Goal: Task Accomplishment & Management: Manage account settings

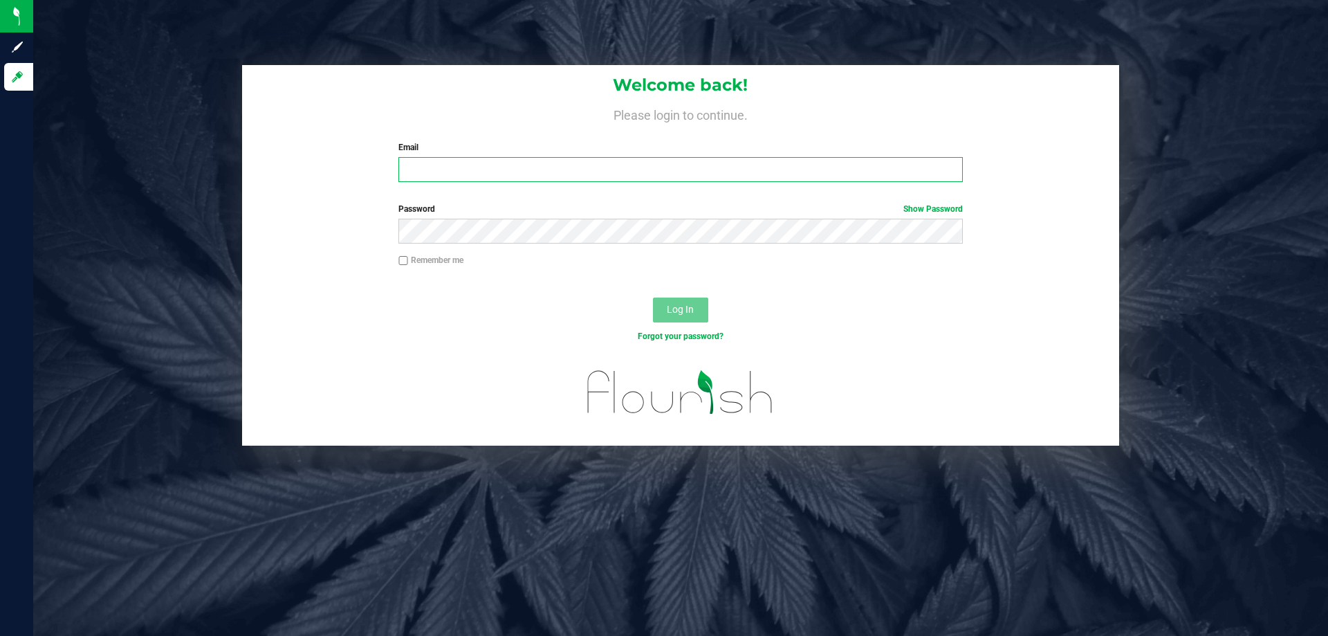
click at [458, 170] on input "Email" at bounding box center [680, 169] width 564 height 25
type input "[EMAIL_ADDRESS][DOMAIN_NAME]"
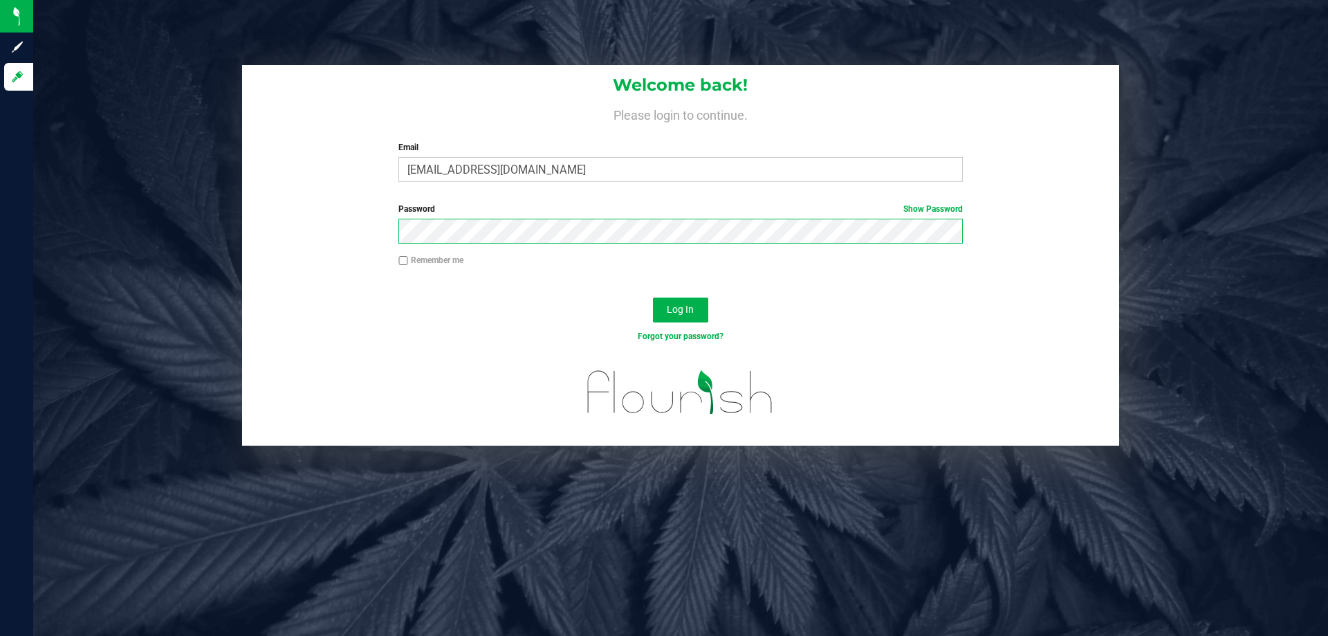
click at [653, 297] on button "Log In" at bounding box center [680, 309] width 55 height 25
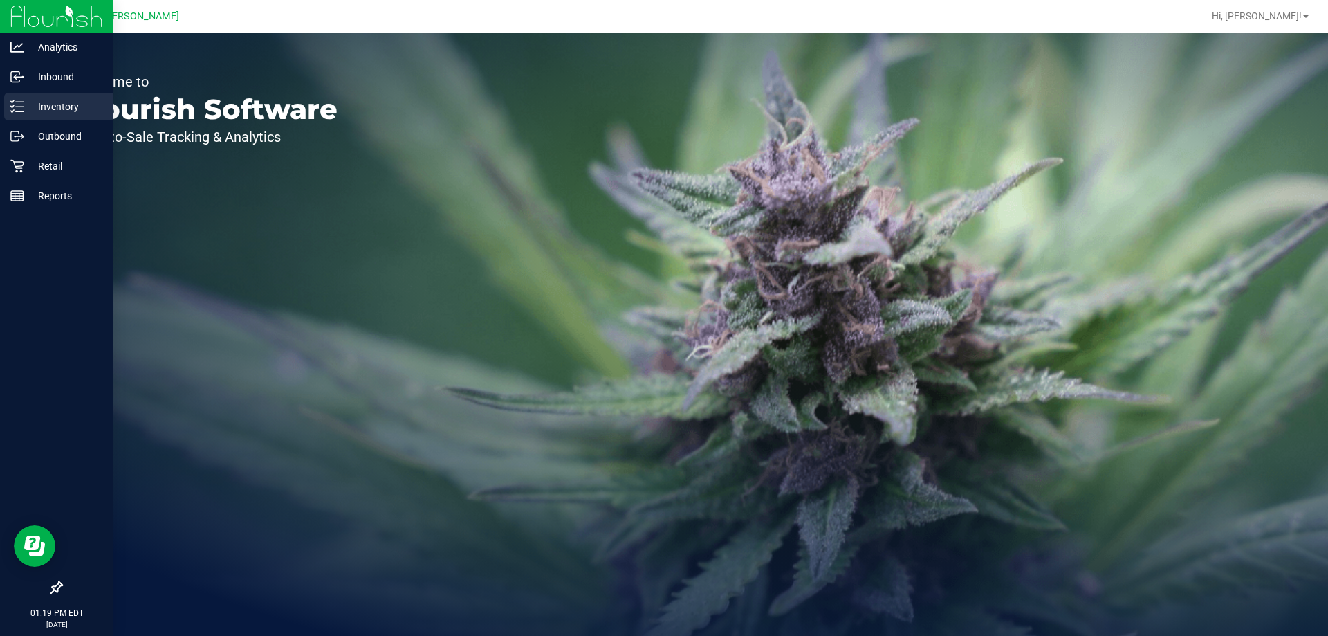
click at [26, 114] on p "Inventory" at bounding box center [65, 106] width 83 height 17
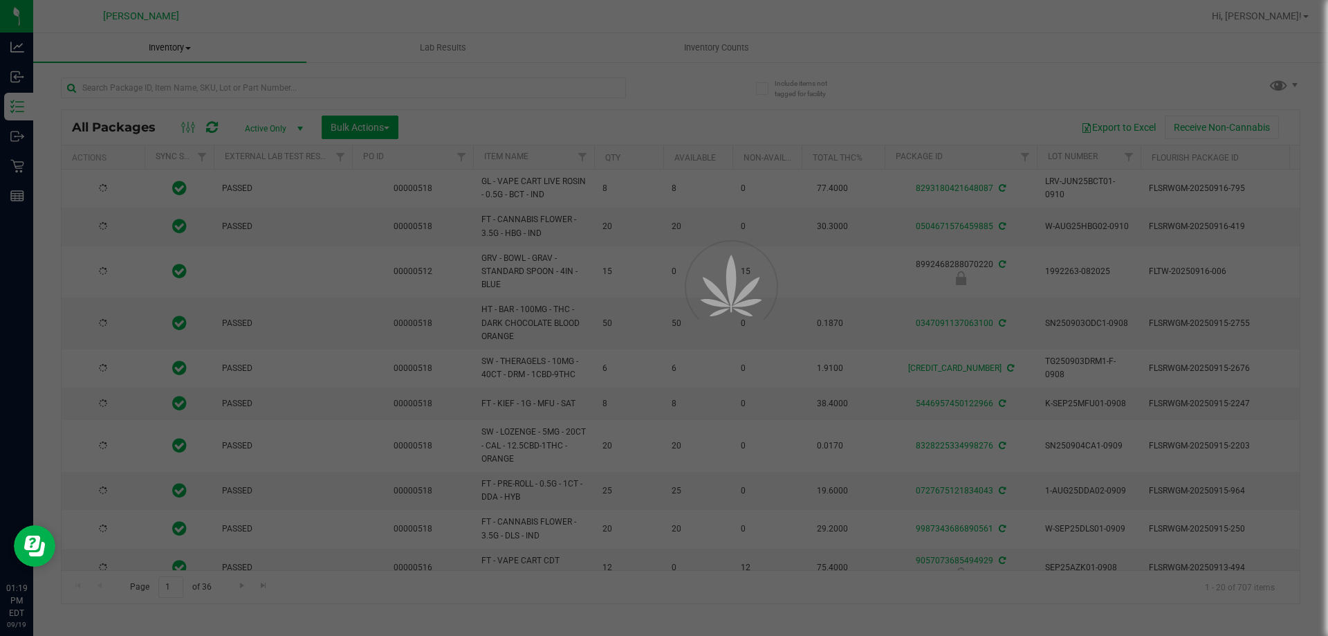
type input "[DATE]"
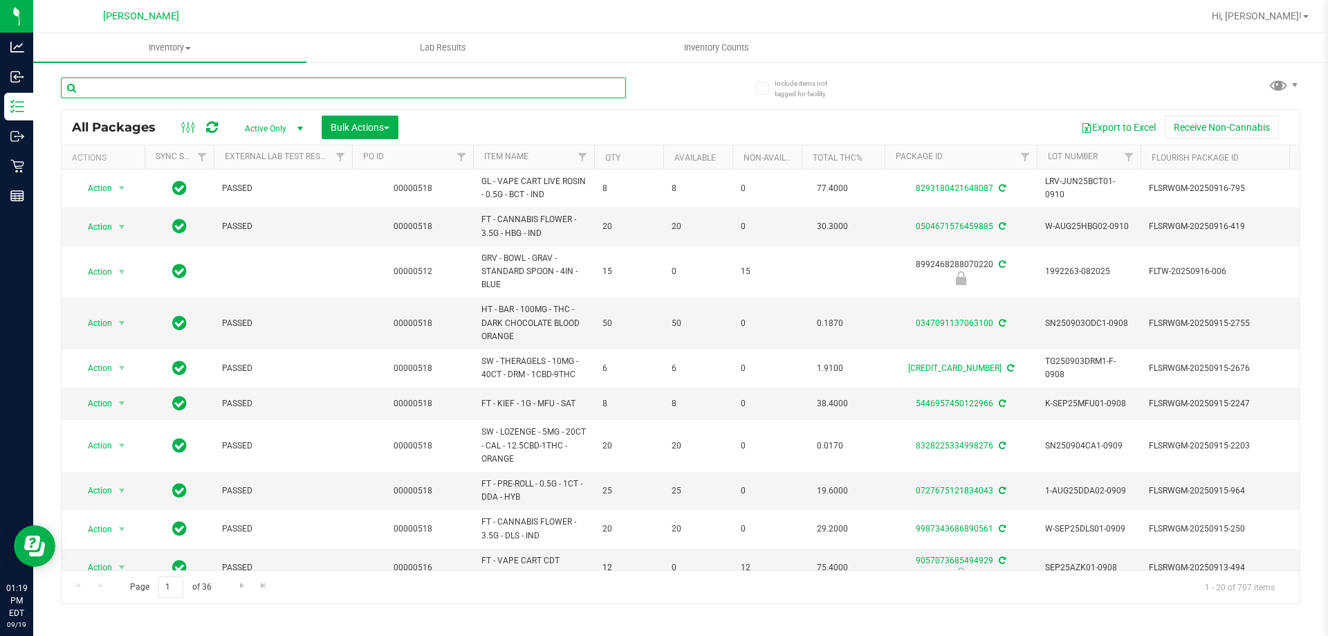
click at [190, 85] on input "text" at bounding box center [343, 87] width 565 height 21
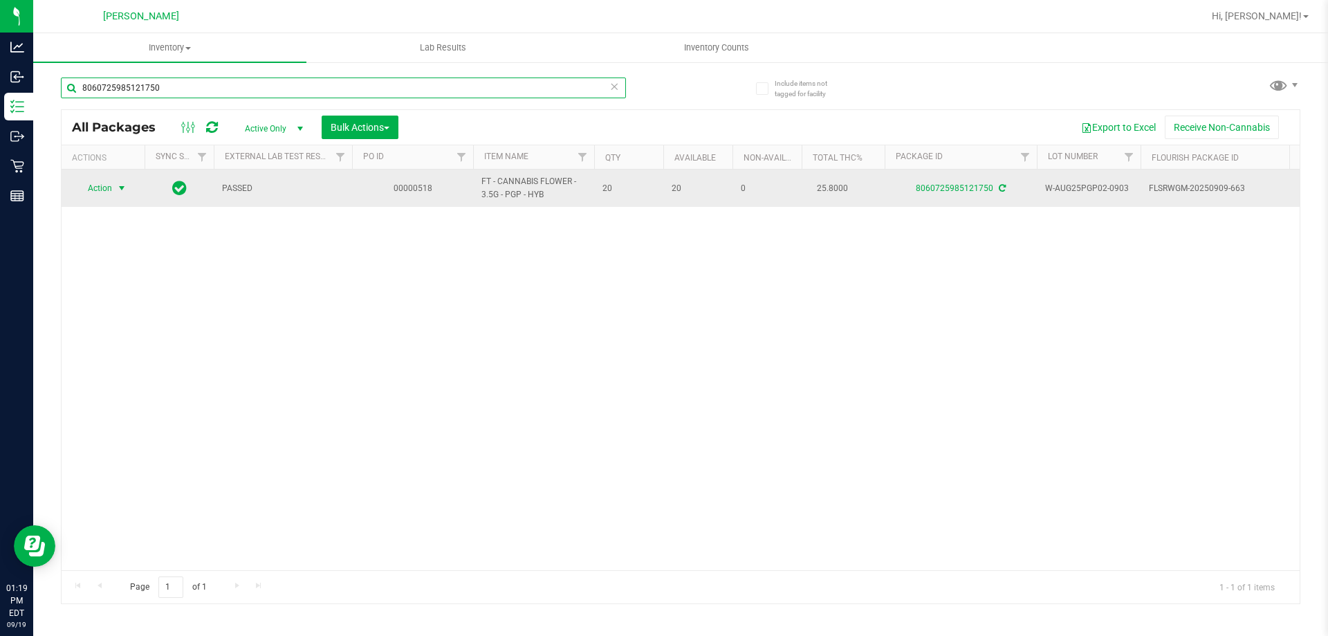
type input "8060725985121750"
click at [117, 182] on span "select" at bounding box center [121, 187] width 17 height 19
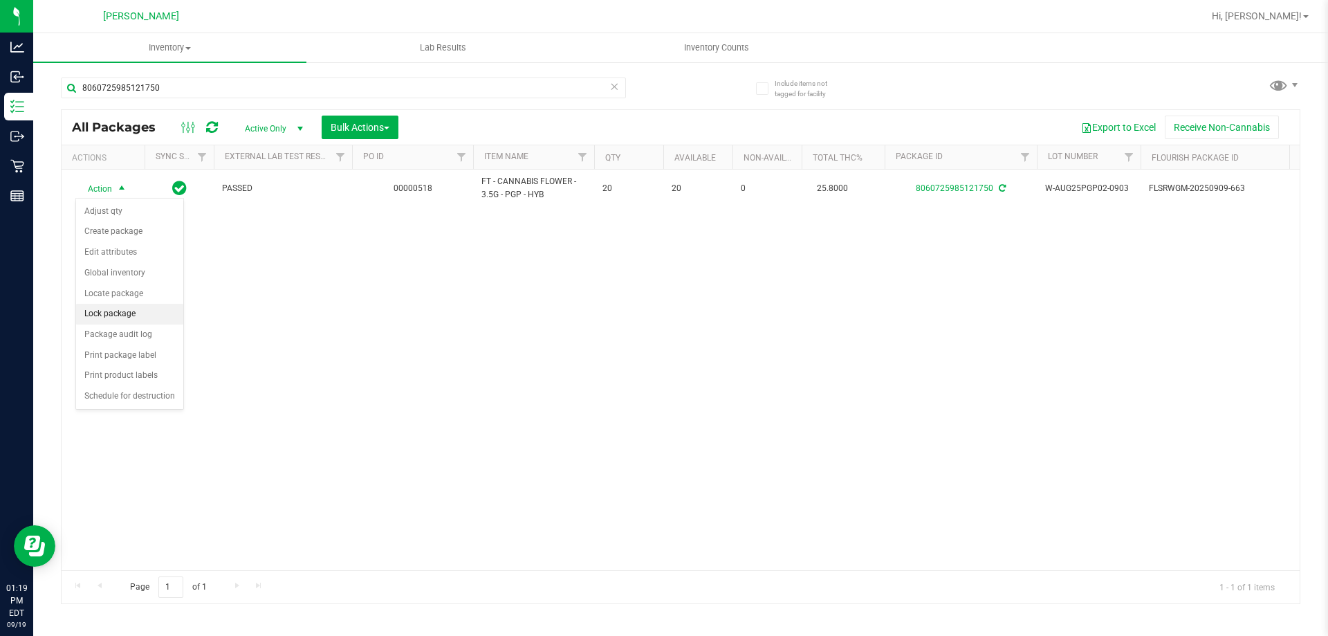
click at [115, 315] on li "Lock package" at bounding box center [129, 314] width 107 height 21
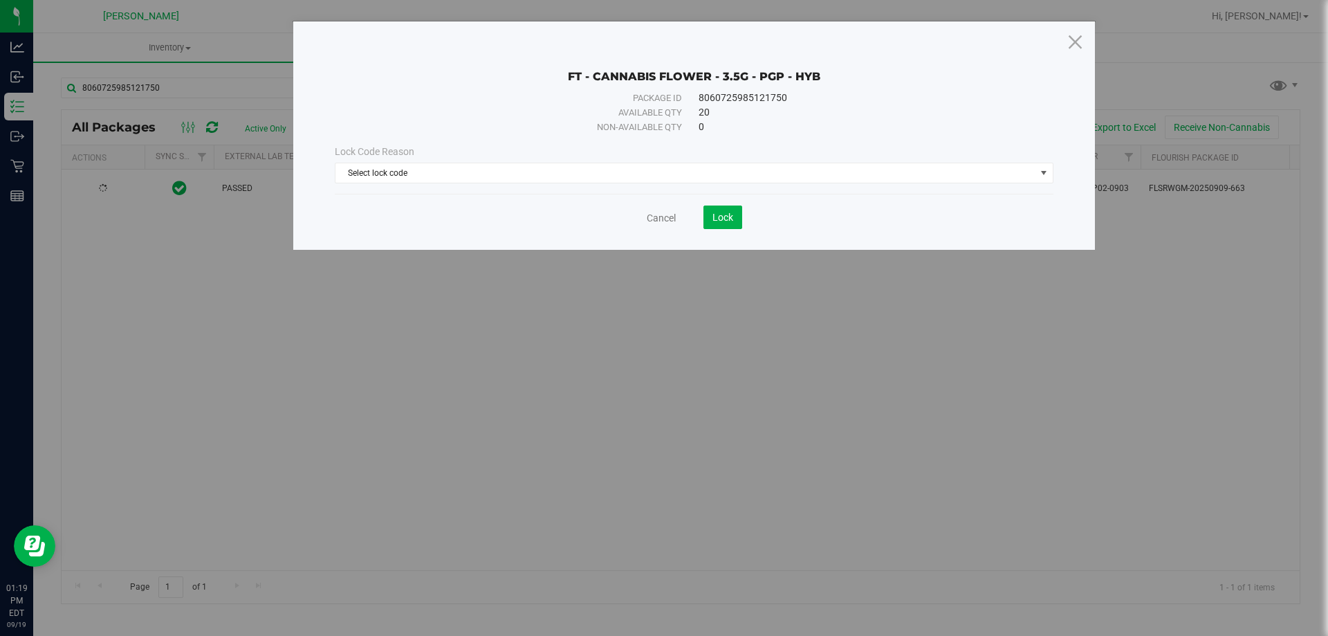
click at [670, 160] on div "Lock Code Reason Select lock code Select lock code Newly Received Administrativ…" at bounding box center [694, 164] width 740 height 39
click at [669, 165] on span "Select lock code" at bounding box center [686, 172] width 700 height 19
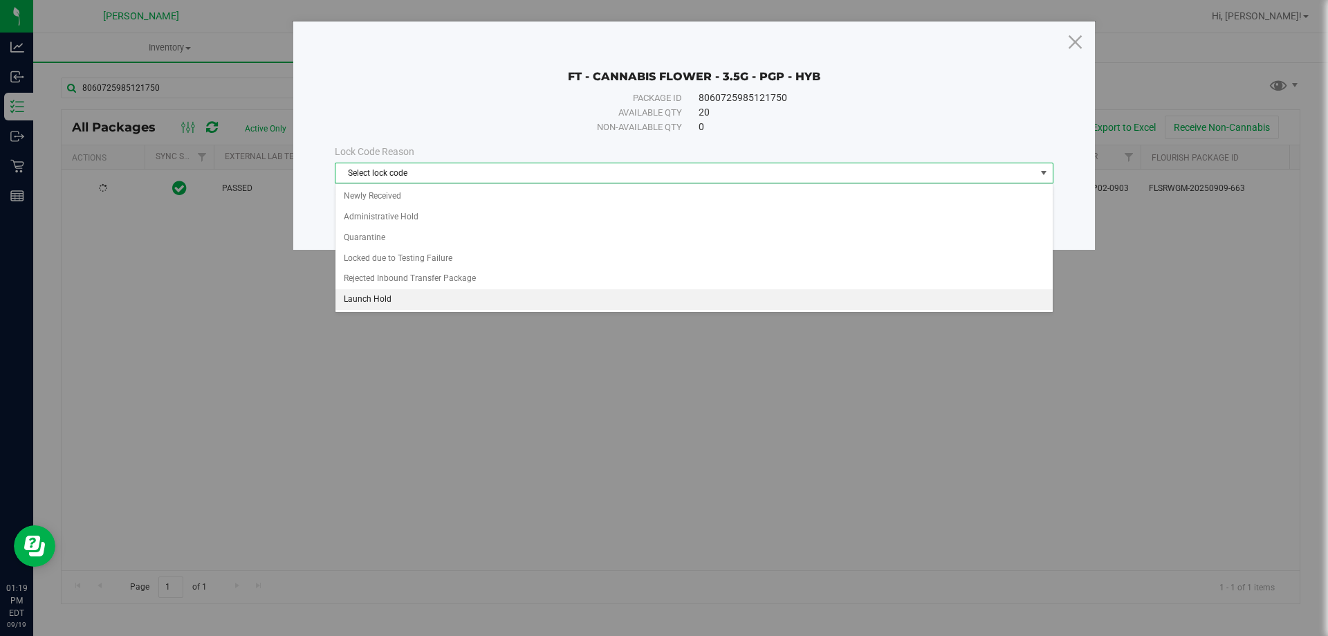
click at [392, 297] on li "Launch Hold" at bounding box center [694, 299] width 717 height 21
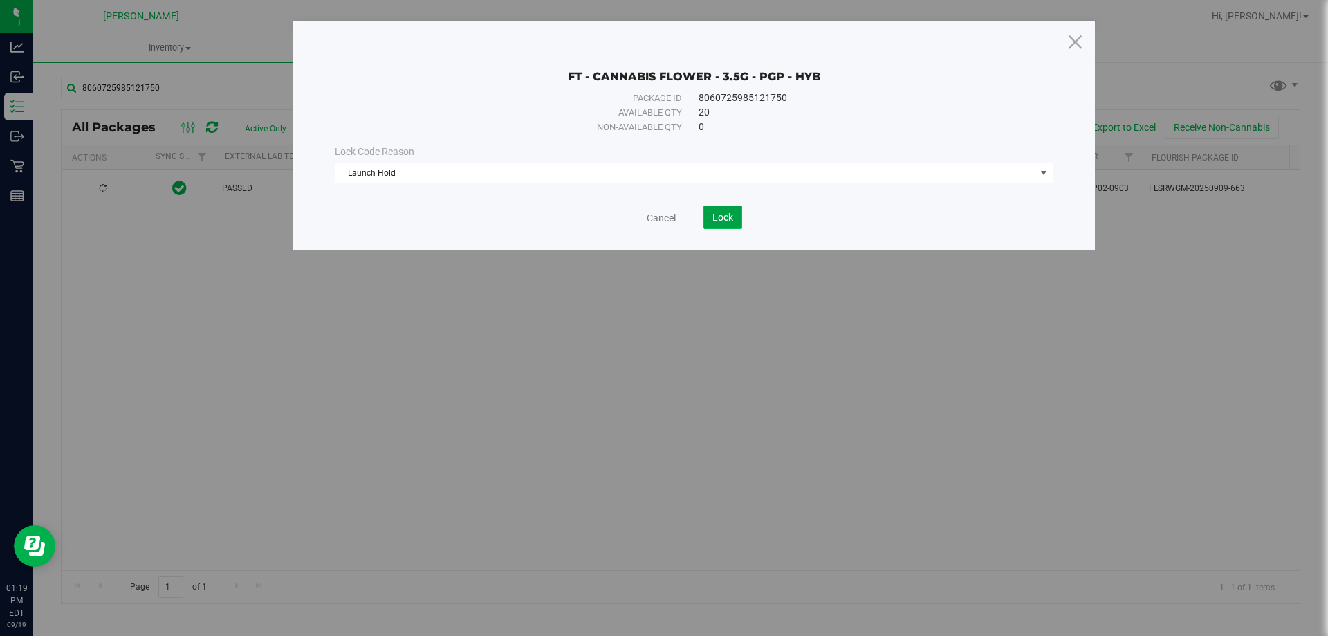
click at [715, 218] on span "Lock" at bounding box center [723, 217] width 21 height 11
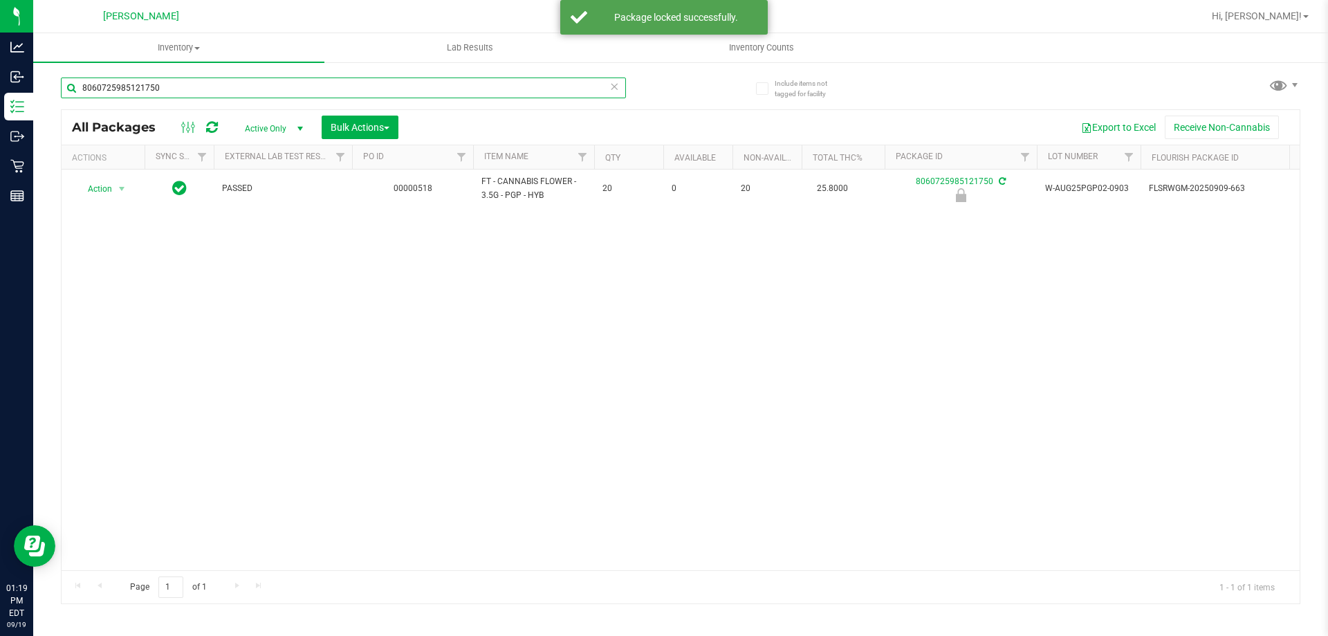
click at [307, 90] on input "8060725985121750" at bounding box center [343, 87] width 565 height 21
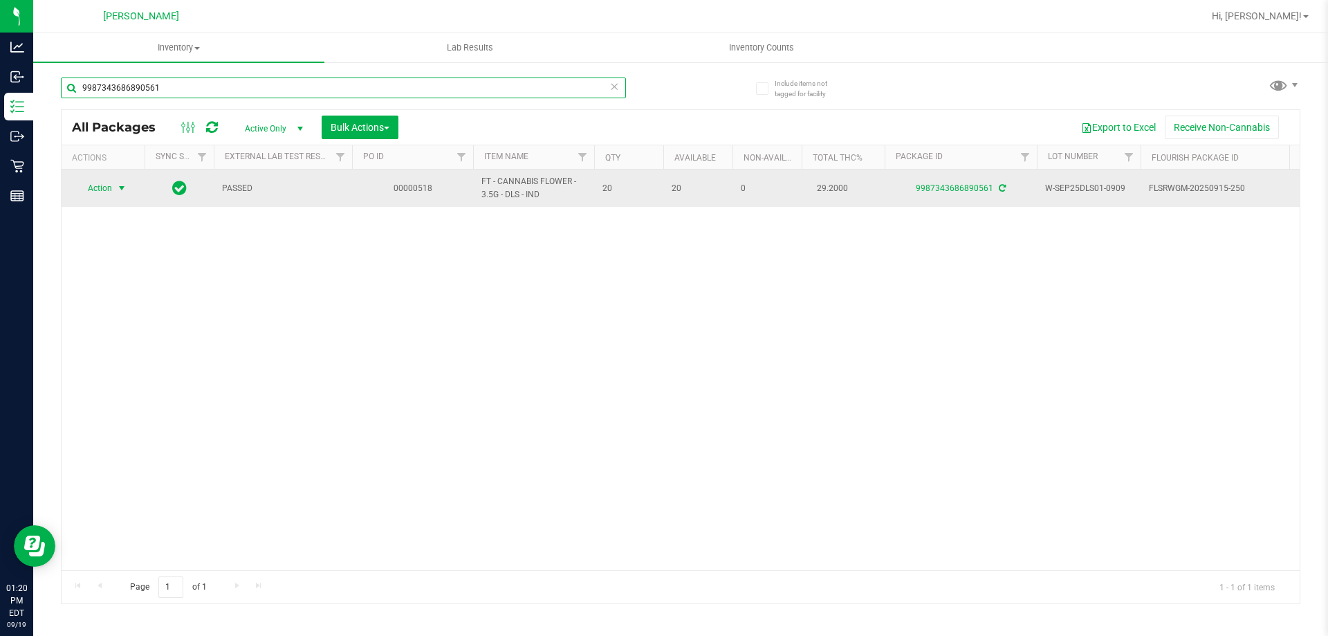
type input "9987343686890561"
click at [122, 181] on span "select" at bounding box center [121, 187] width 17 height 19
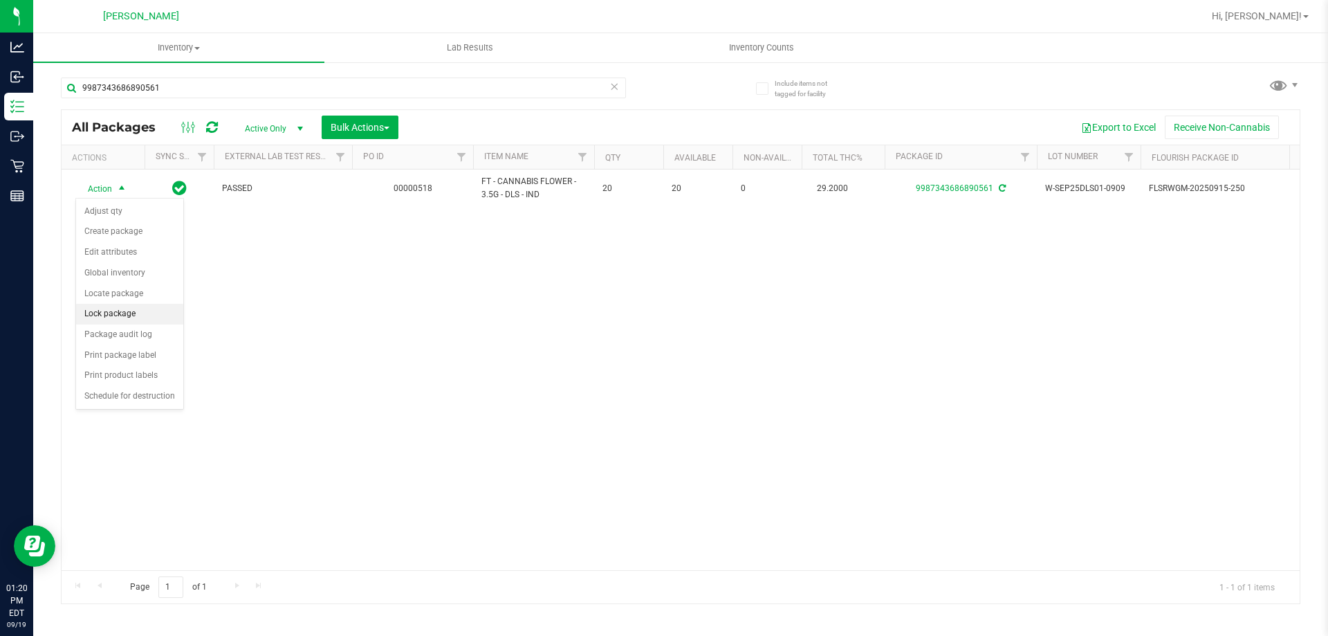
click at [112, 315] on li "Lock package" at bounding box center [129, 314] width 107 height 21
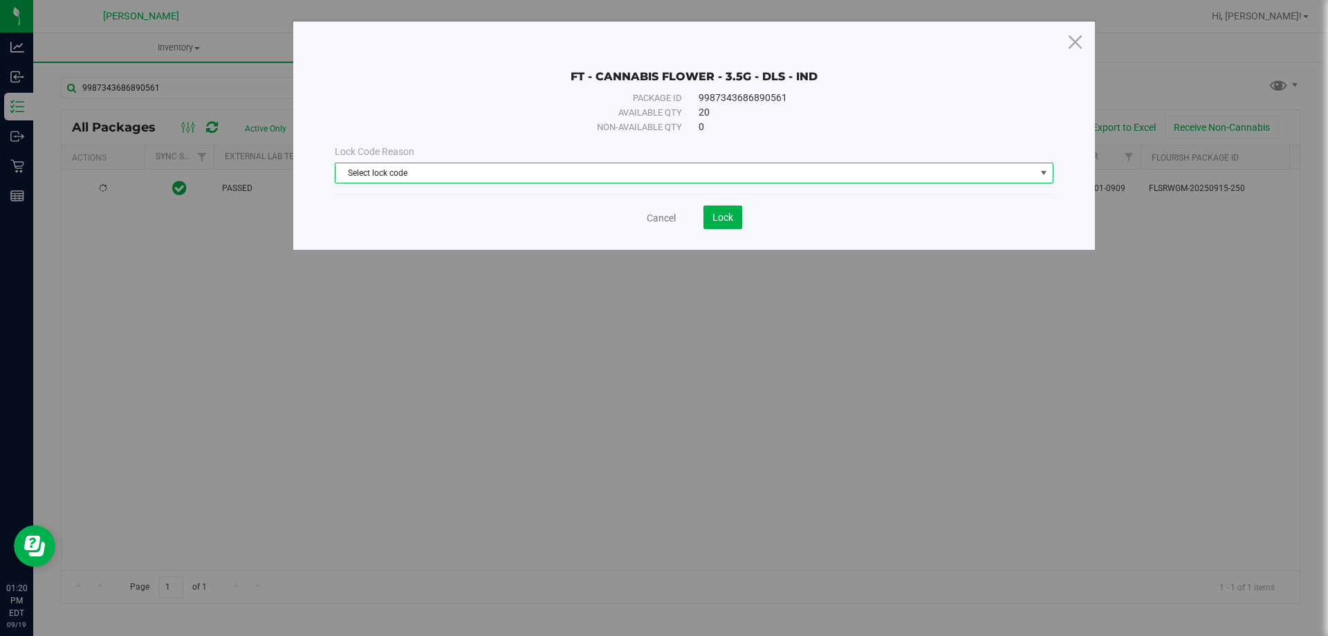
click at [487, 174] on span "Select lock code" at bounding box center [686, 172] width 700 height 19
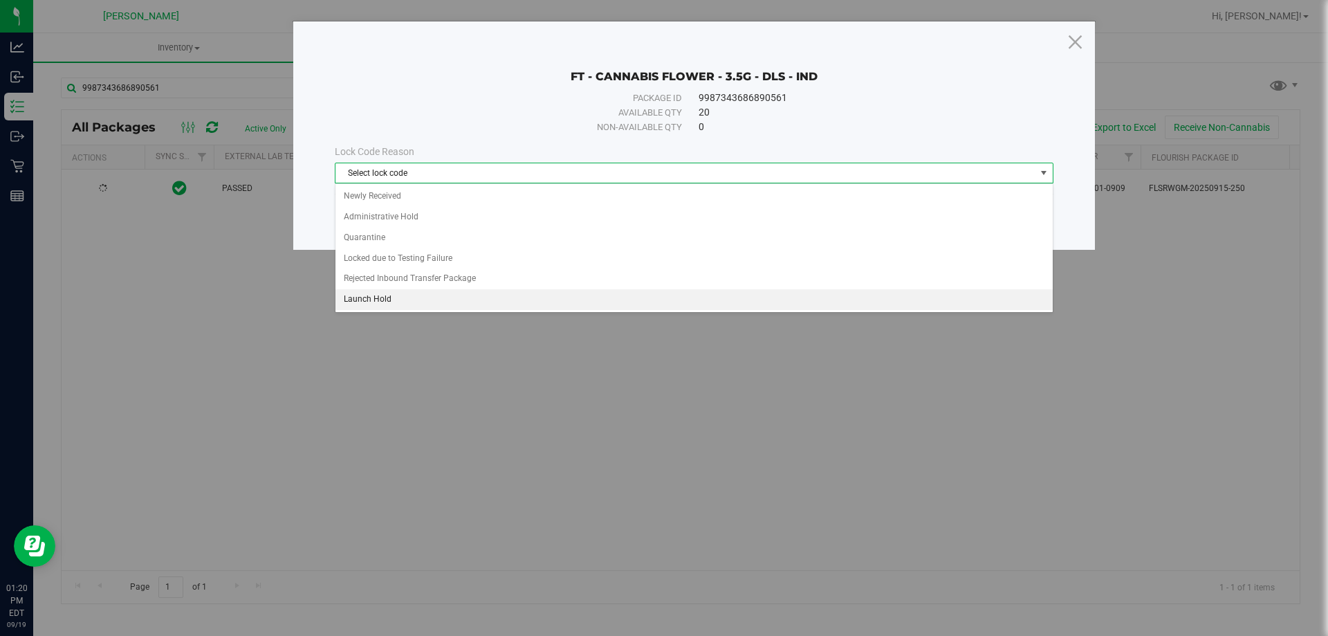
click at [371, 293] on li "Launch Hold" at bounding box center [694, 299] width 717 height 21
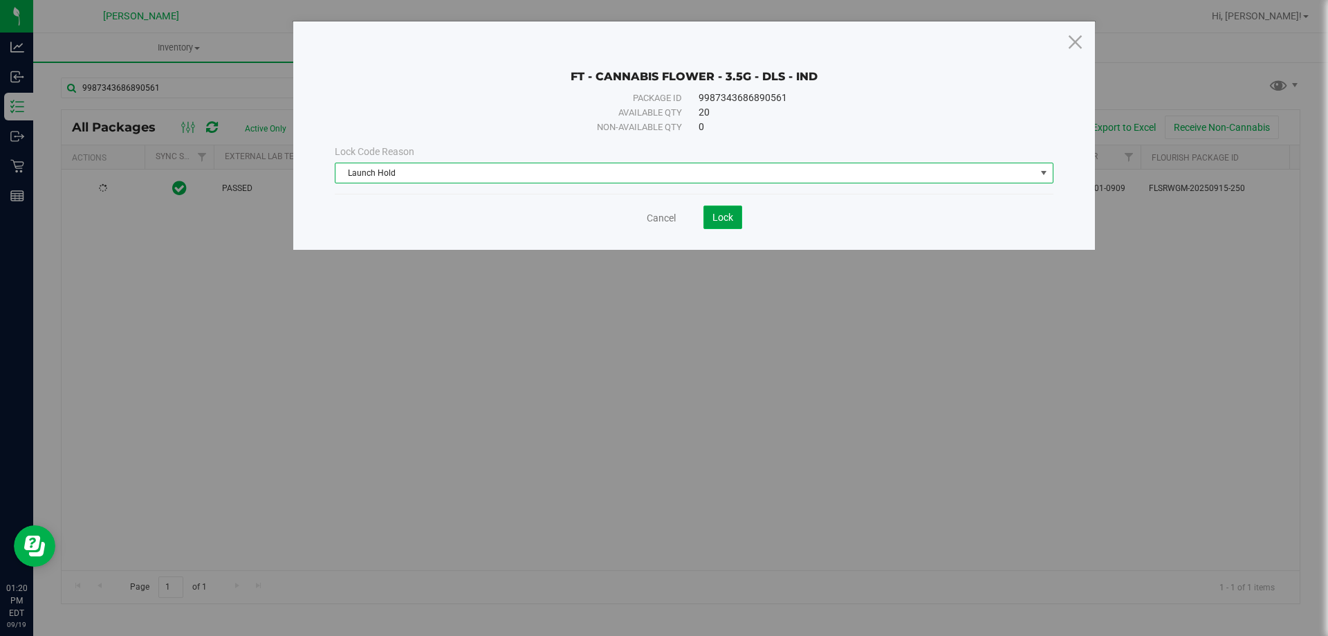
click at [717, 210] on button "Lock" at bounding box center [723, 217] width 39 height 24
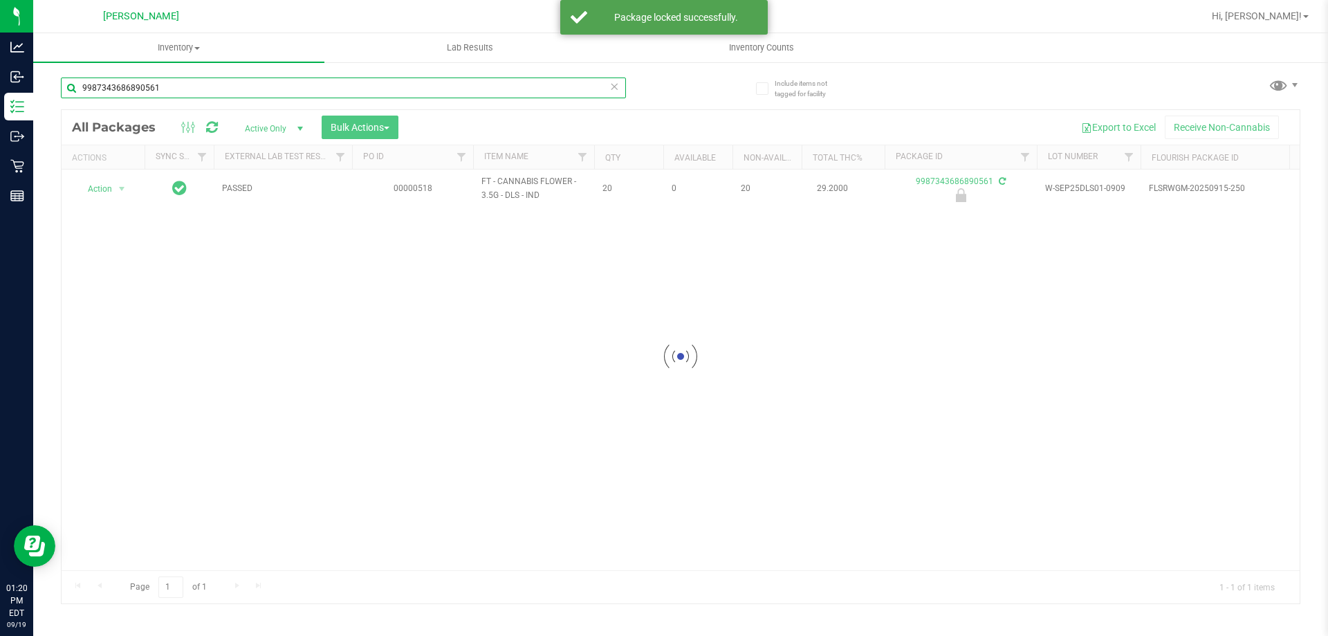
click at [167, 85] on input "9987343686890561" at bounding box center [343, 87] width 565 height 21
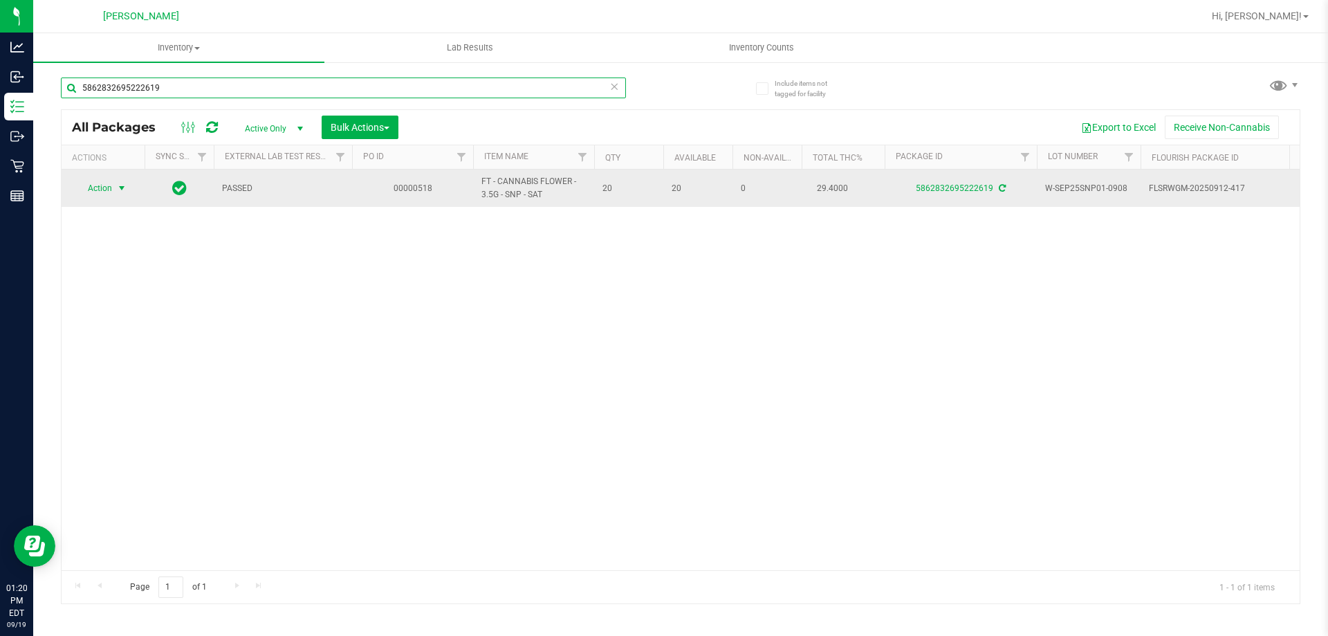
type input "5862832695222619"
click at [118, 188] on span "select" at bounding box center [121, 188] width 11 height 11
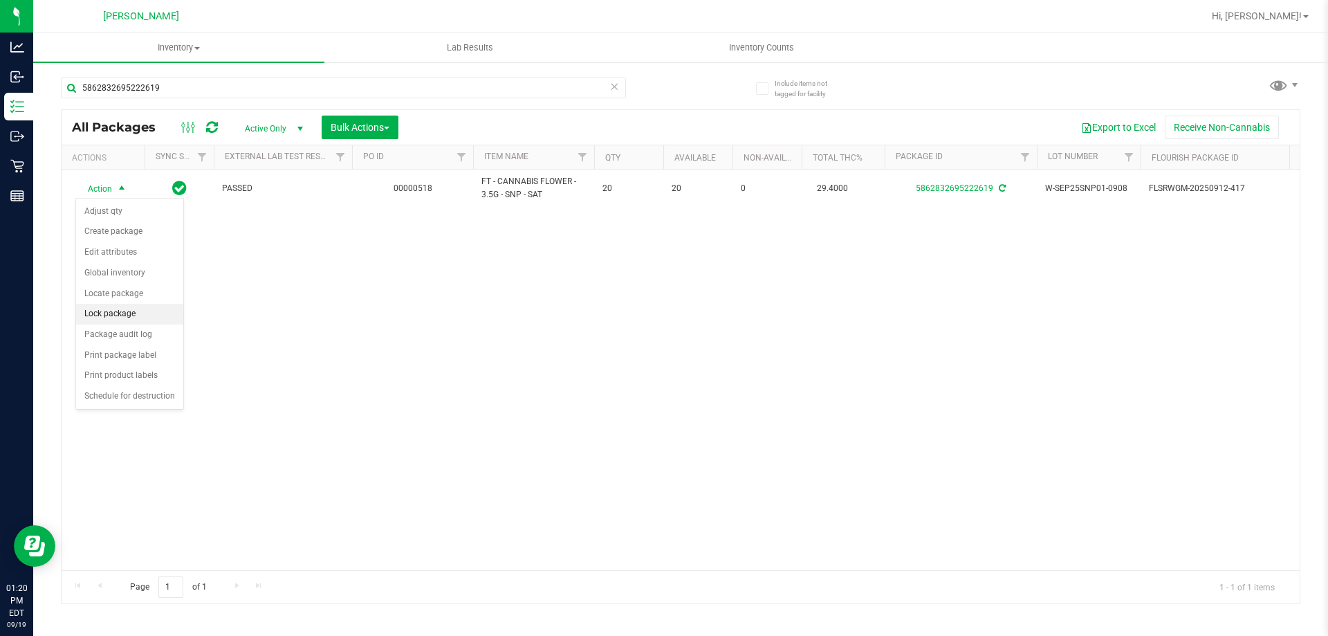
click at [129, 315] on li "Lock package" at bounding box center [129, 314] width 107 height 21
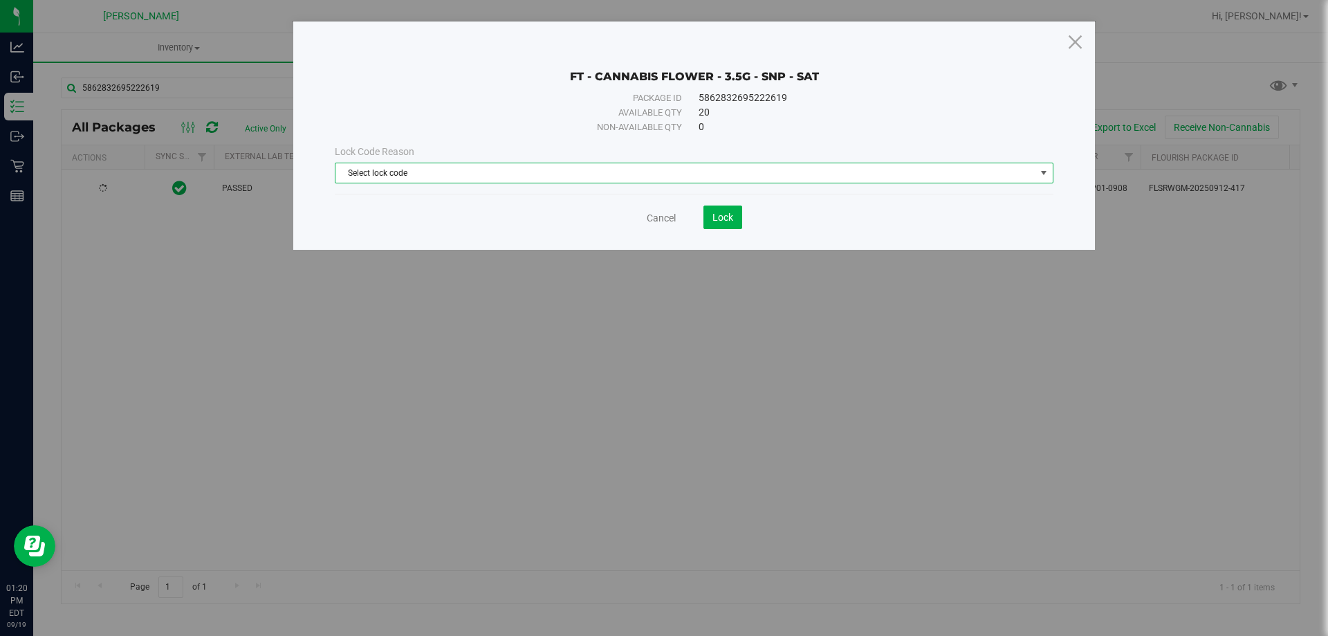
click at [485, 167] on span "Select lock code" at bounding box center [686, 172] width 700 height 19
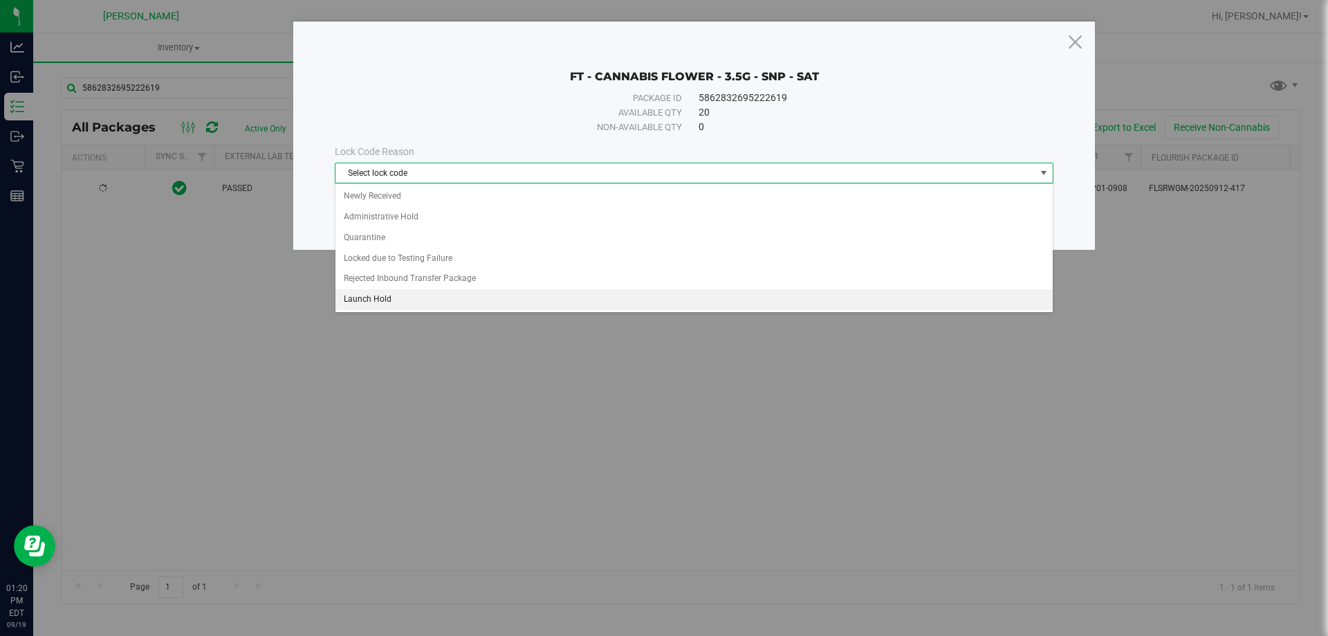
click at [403, 299] on li "Launch Hold" at bounding box center [694, 299] width 717 height 21
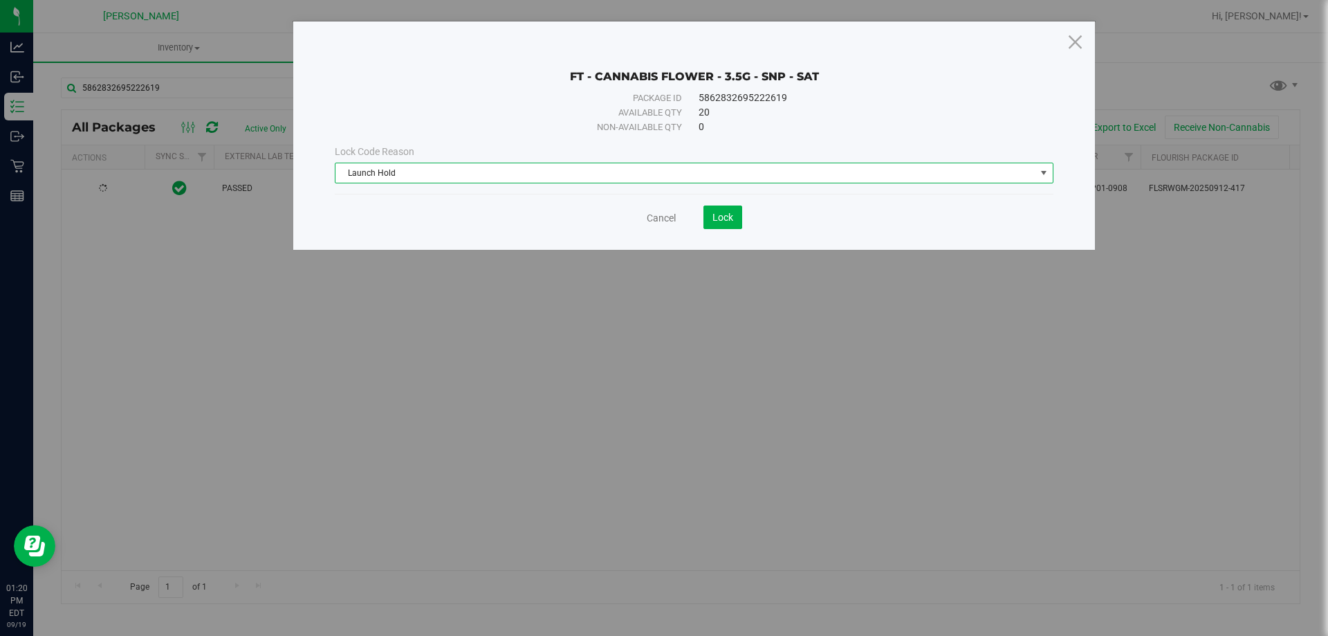
click at [714, 235] on div "FT - CANNABIS FLOWER - 3.5G - SNP - SAT Package ID 5862832695222619 Available q…" at bounding box center [694, 135] width 802 height 228
click at [714, 224] on button "Lock" at bounding box center [723, 217] width 39 height 24
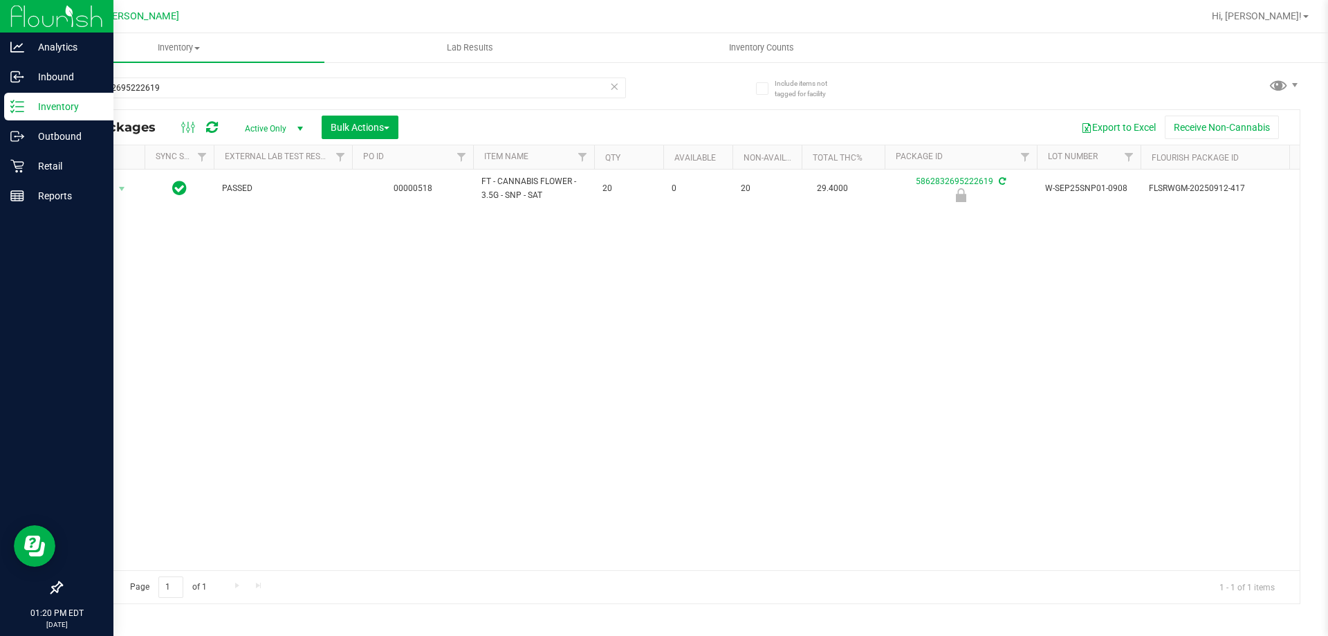
click at [12, 101] on icon at bounding box center [17, 107] width 14 height 14
click at [48, 113] on p "Inventory" at bounding box center [65, 106] width 83 height 17
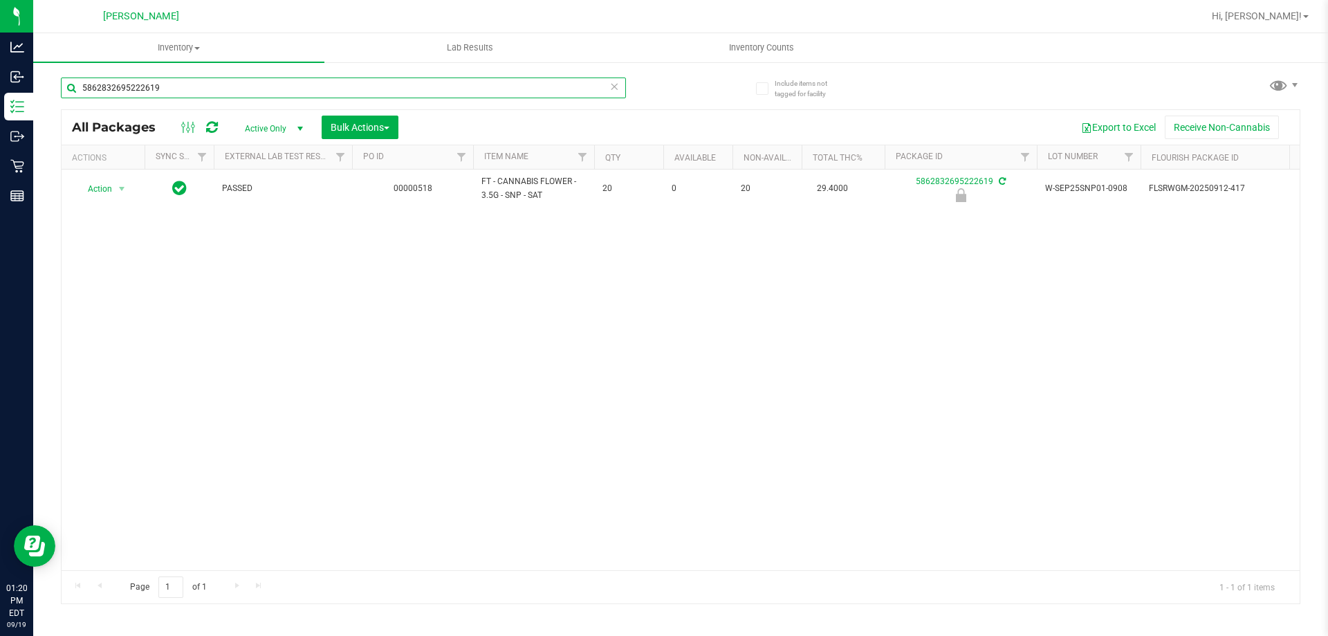
click at [372, 98] on input "5862832695222619" at bounding box center [343, 87] width 565 height 21
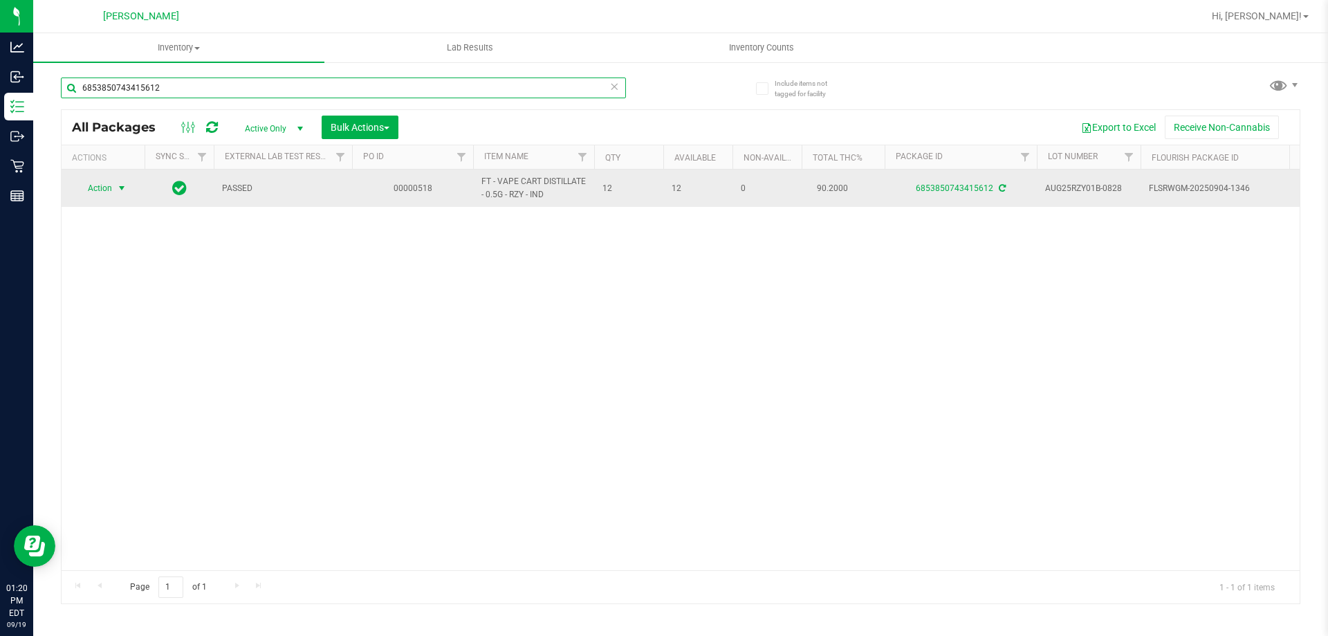
type input "6853850743415612"
click at [125, 183] on span "select" at bounding box center [121, 188] width 11 height 11
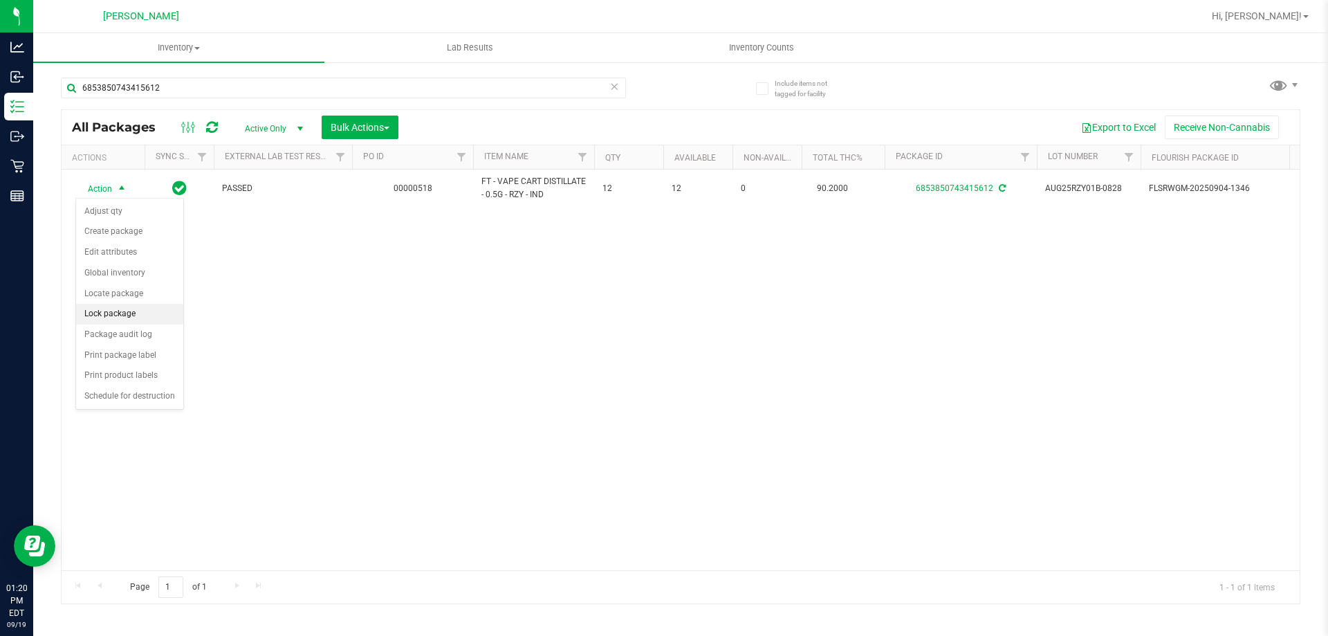
click at [107, 316] on li "Lock package" at bounding box center [129, 314] width 107 height 21
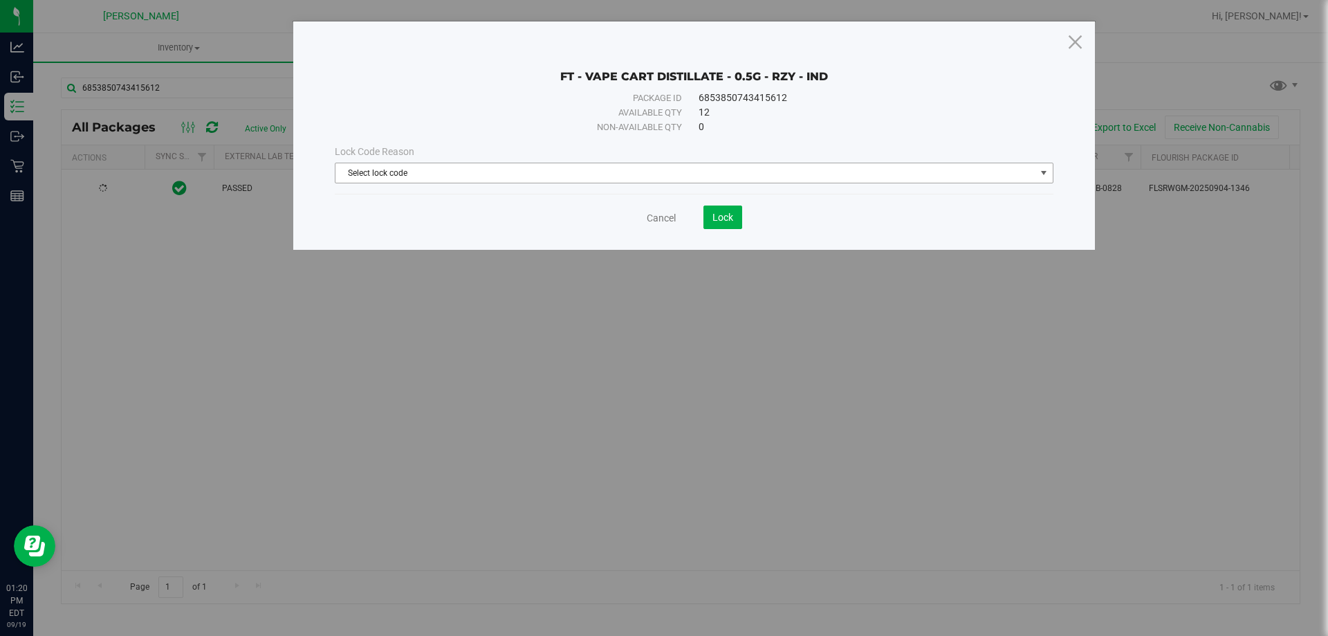
click at [389, 174] on span "Select lock code" at bounding box center [686, 172] width 700 height 19
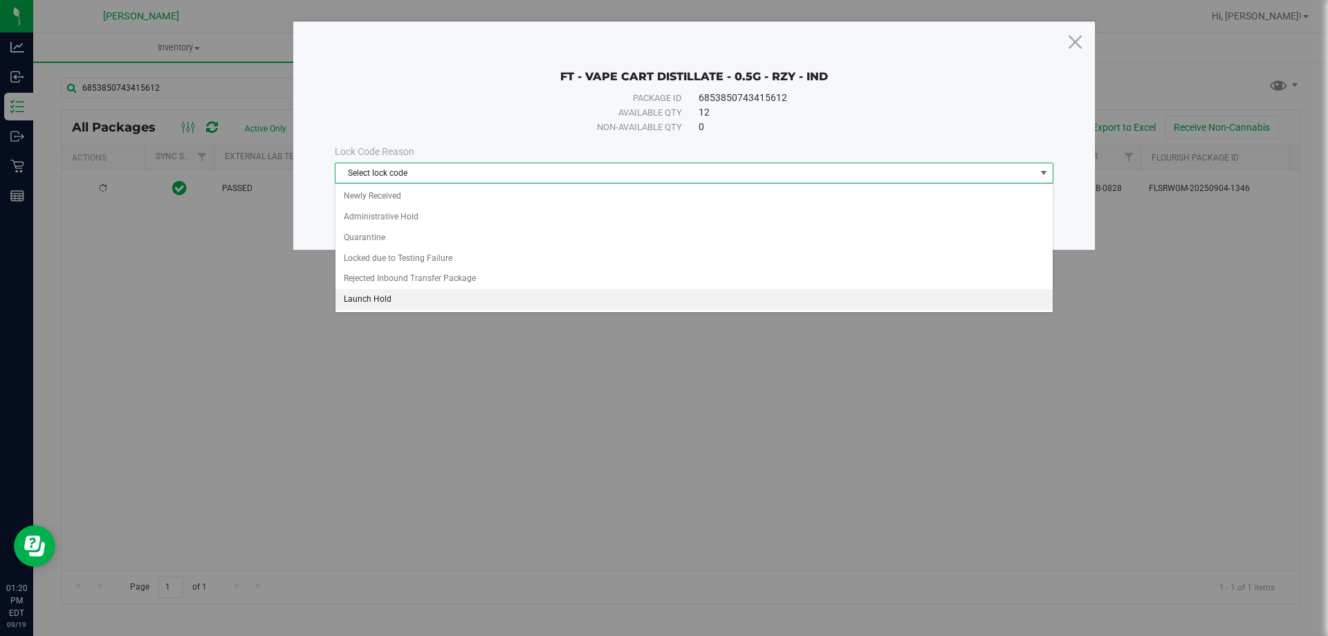
click at [351, 296] on li "Launch Hold" at bounding box center [694, 299] width 717 height 21
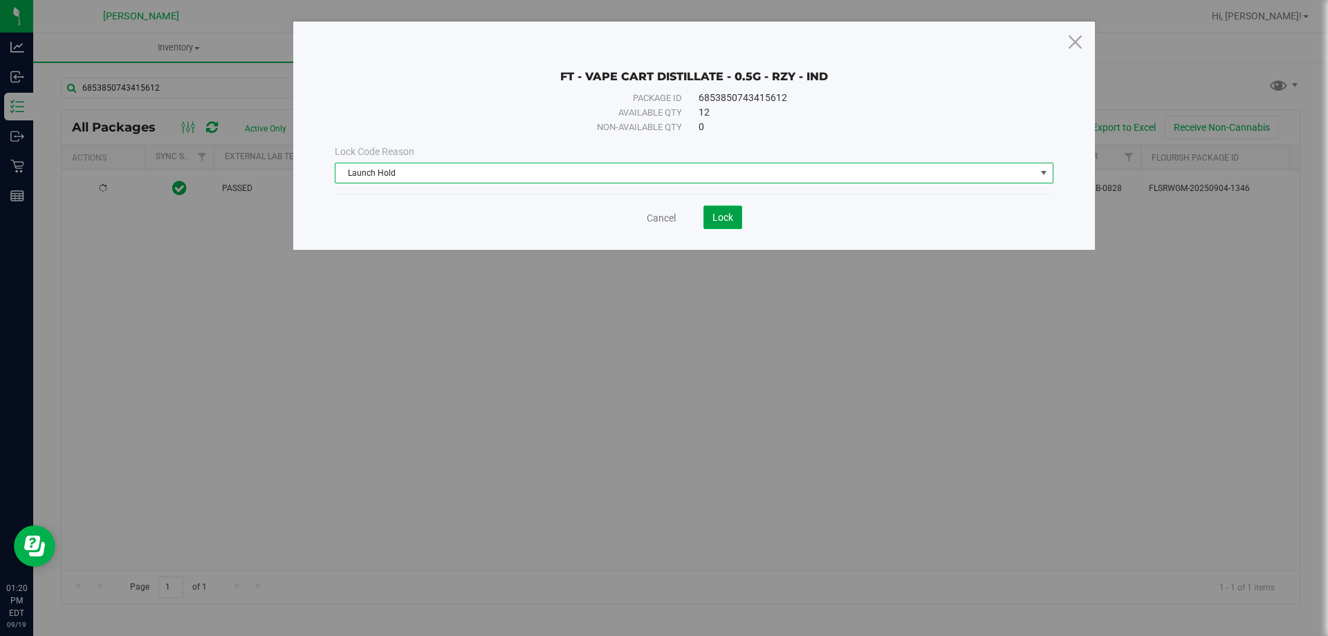
click at [724, 223] on button "Lock" at bounding box center [723, 217] width 39 height 24
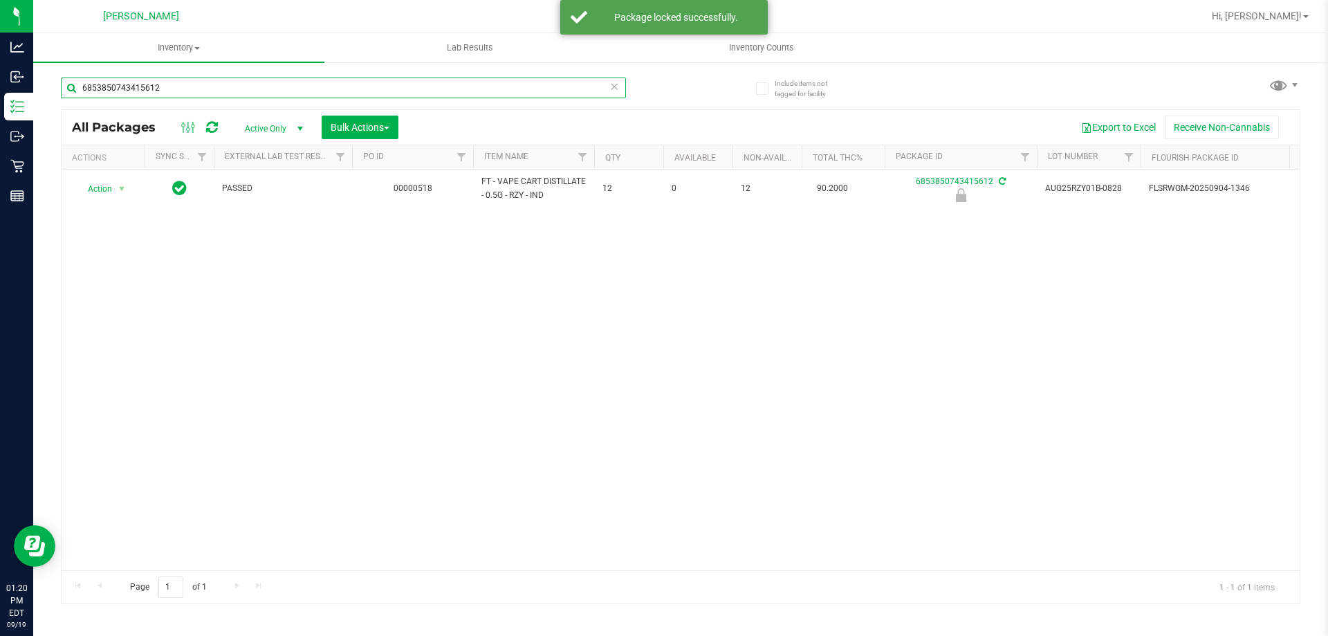
click at [343, 84] on input "6853850743415612" at bounding box center [343, 87] width 565 height 21
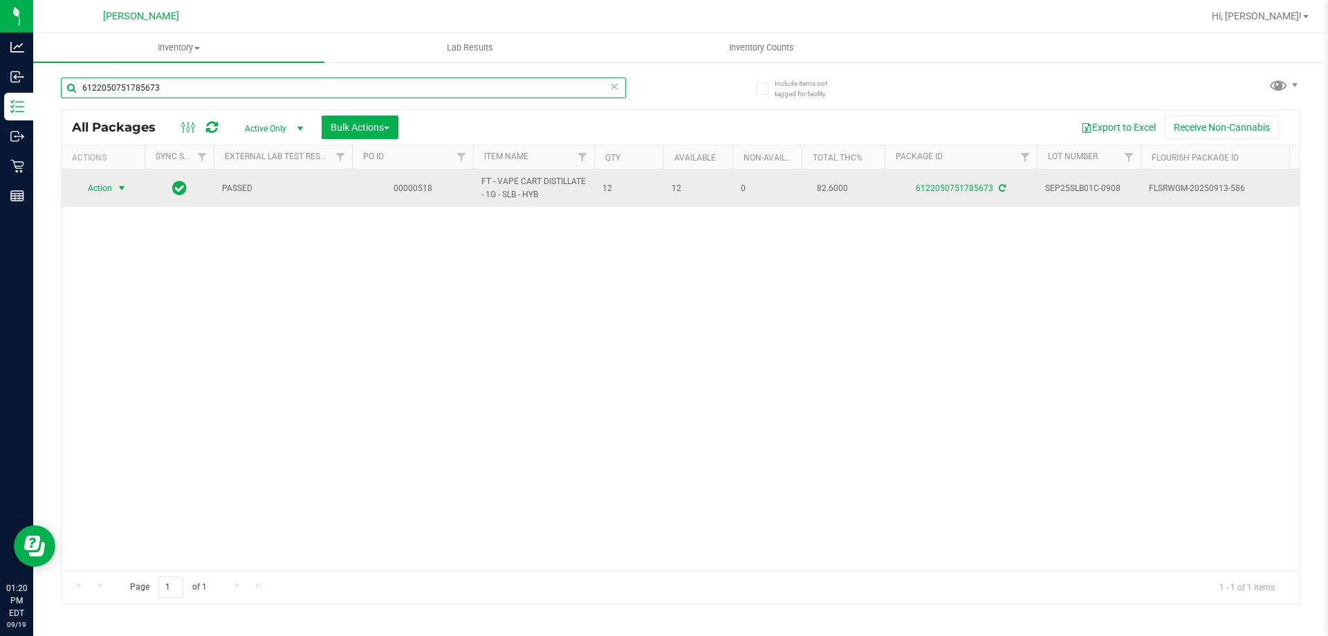
type input "6122050751785673"
click at [126, 190] on span "select" at bounding box center [121, 188] width 11 height 11
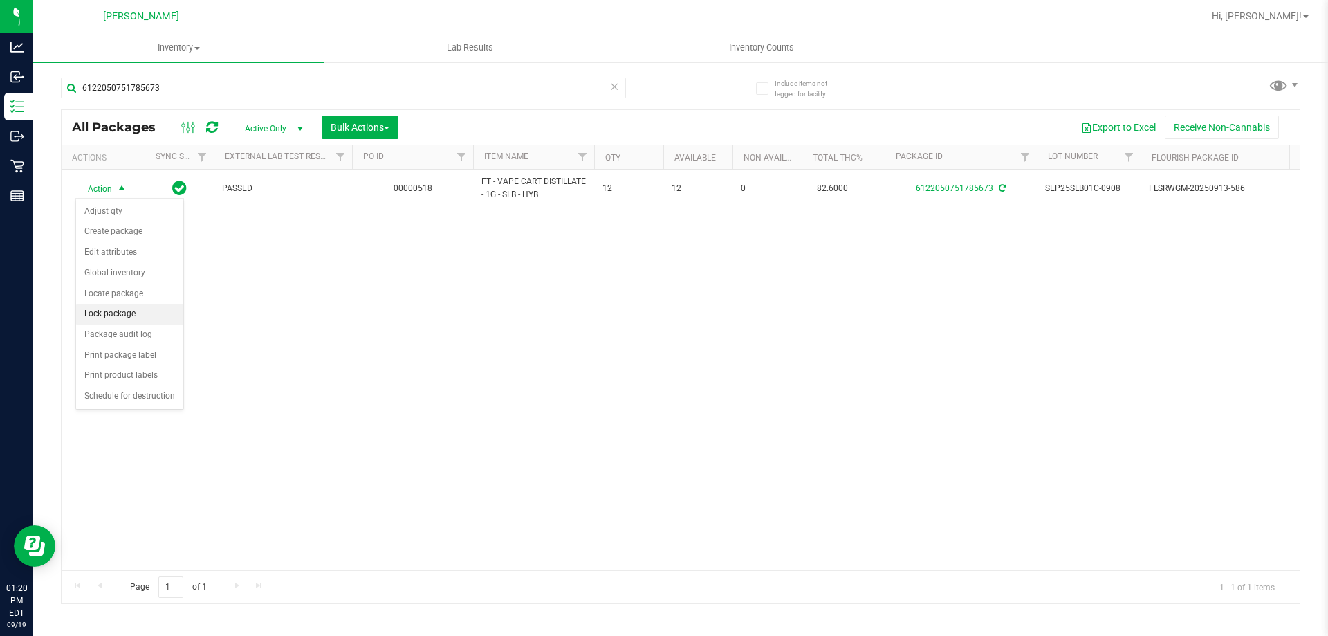
click at [121, 312] on li "Lock package" at bounding box center [129, 314] width 107 height 21
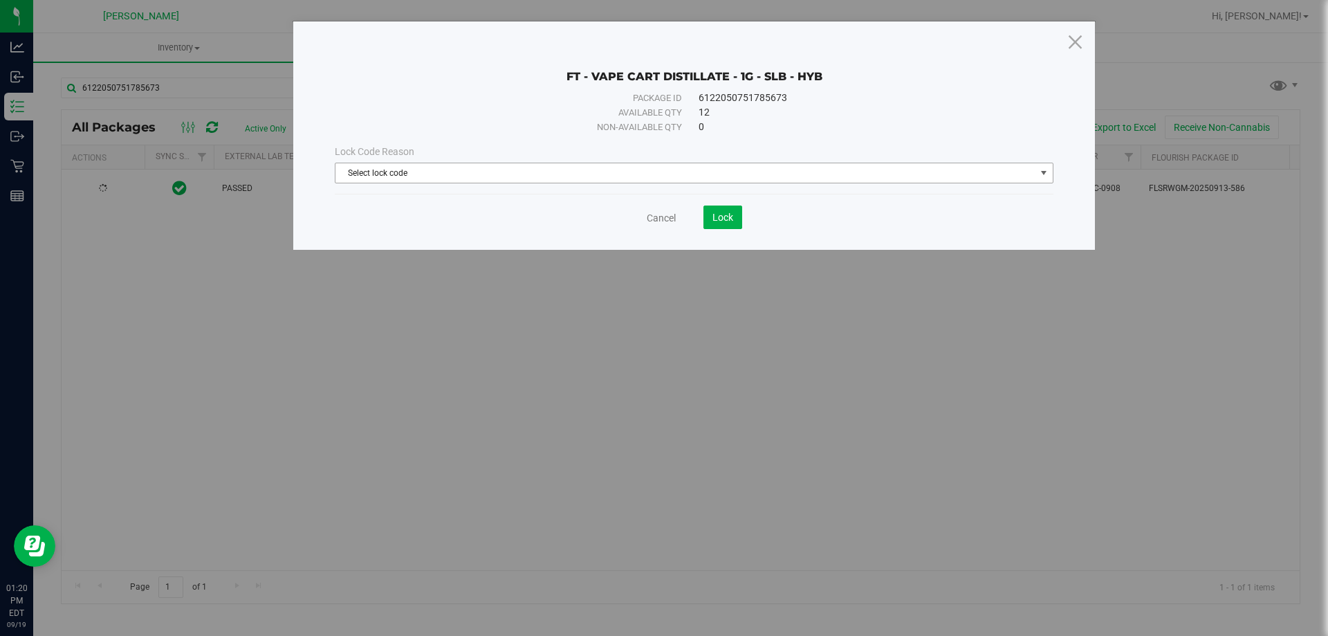
click at [606, 183] on span "Select lock code" at bounding box center [694, 173] width 719 height 21
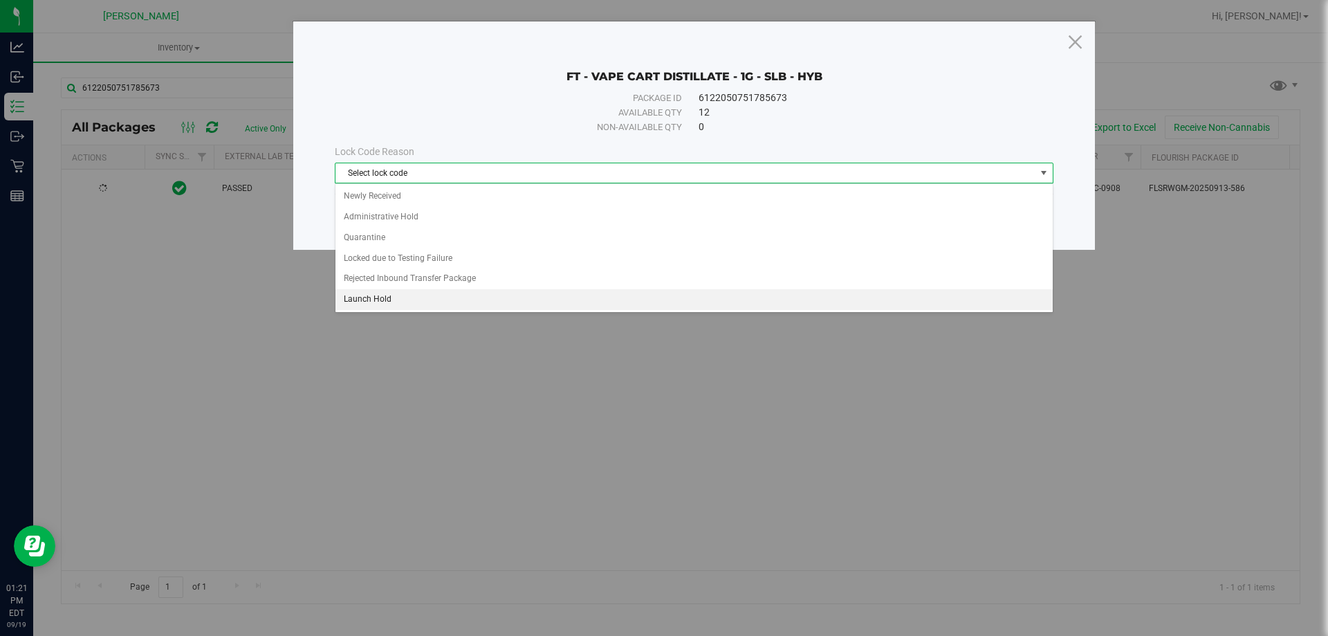
click at [412, 302] on li "Launch Hold" at bounding box center [694, 299] width 717 height 21
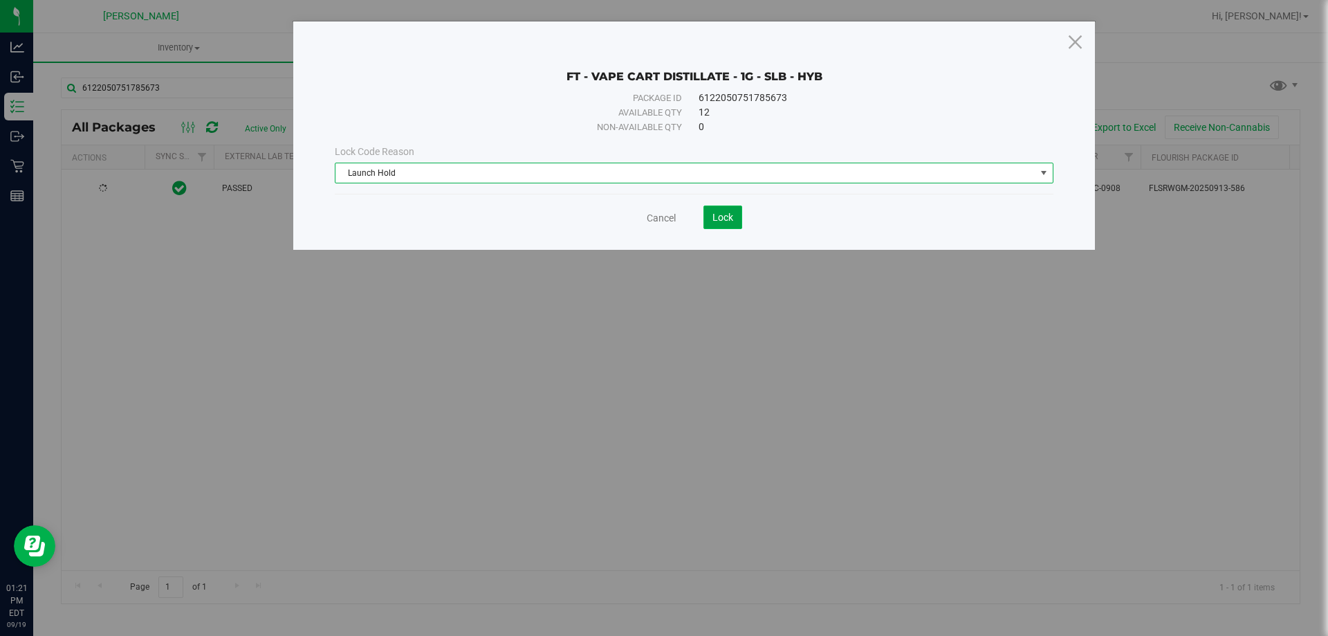
click at [728, 219] on span "Lock" at bounding box center [723, 217] width 21 height 11
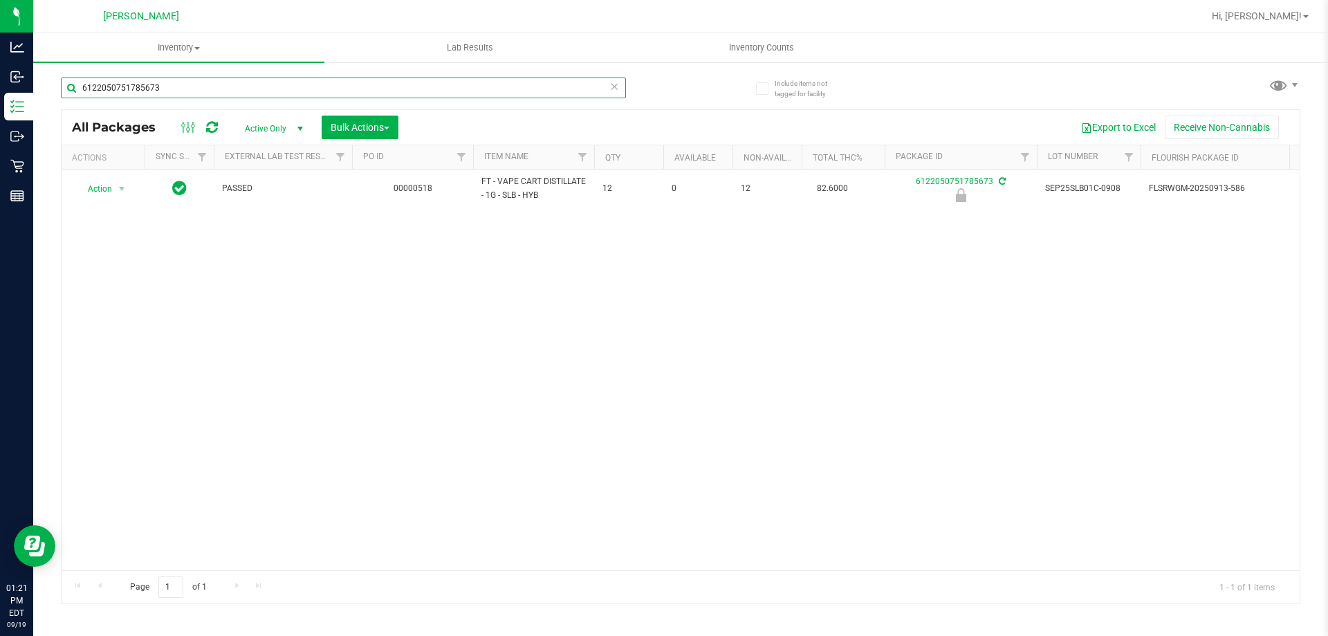
click at [206, 95] on input "6122050751785673" at bounding box center [343, 87] width 565 height 21
click at [259, 80] on input "8293180421648087" at bounding box center [343, 87] width 565 height 21
type input "8293180421648087"
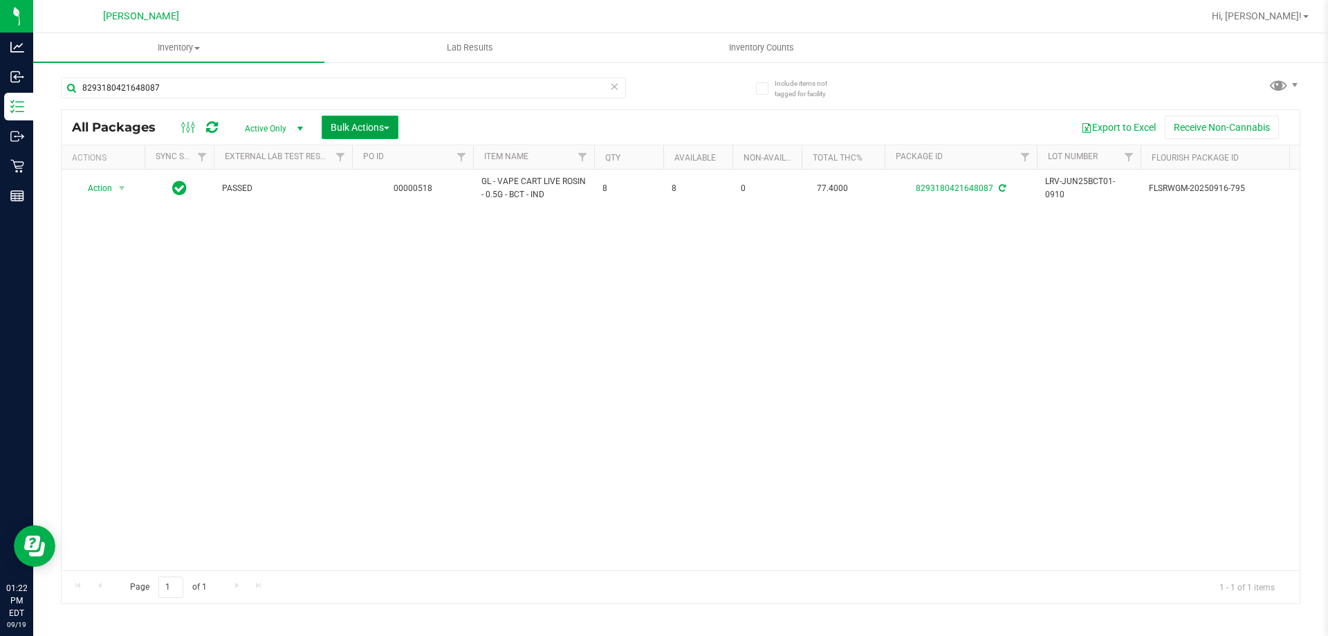
click at [345, 127] on span "Bulk Actions" at bounding box center [360, 127] width 59 height 11
click at [358, 261] on span "Lock/Unlock packages" at bounding box center [377, 260] width 95 height 11
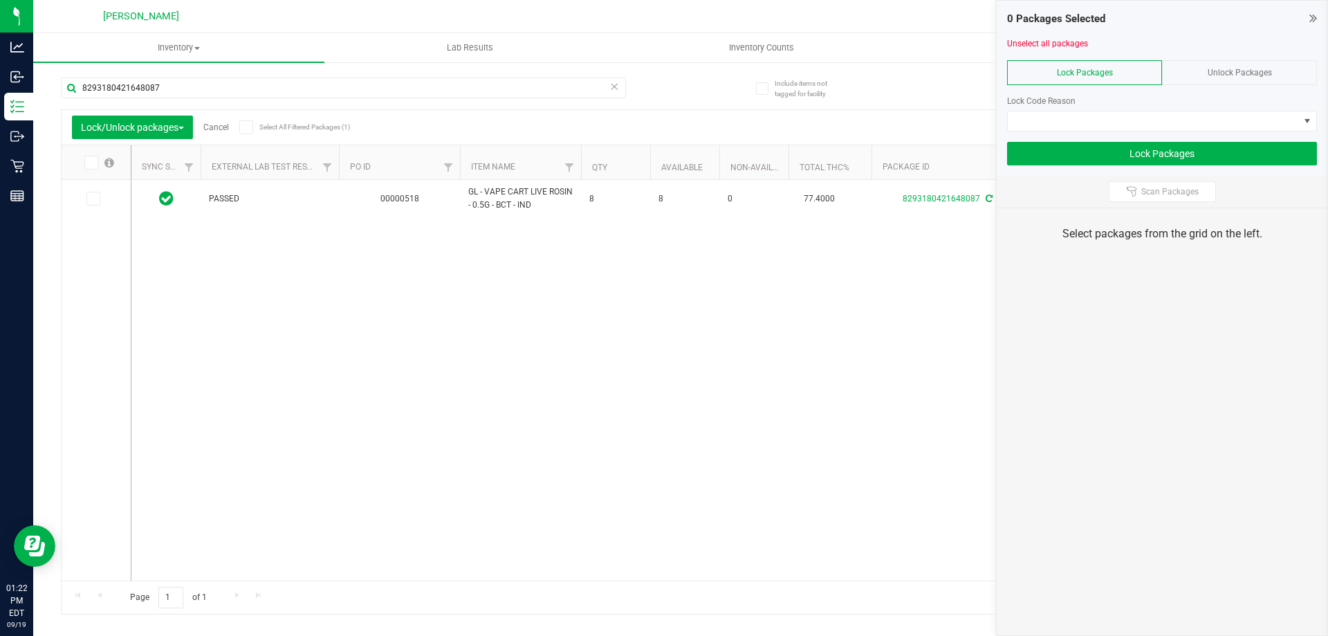
click at [614, 84] on icon at bounding box center [614, 85] width 10 height 17
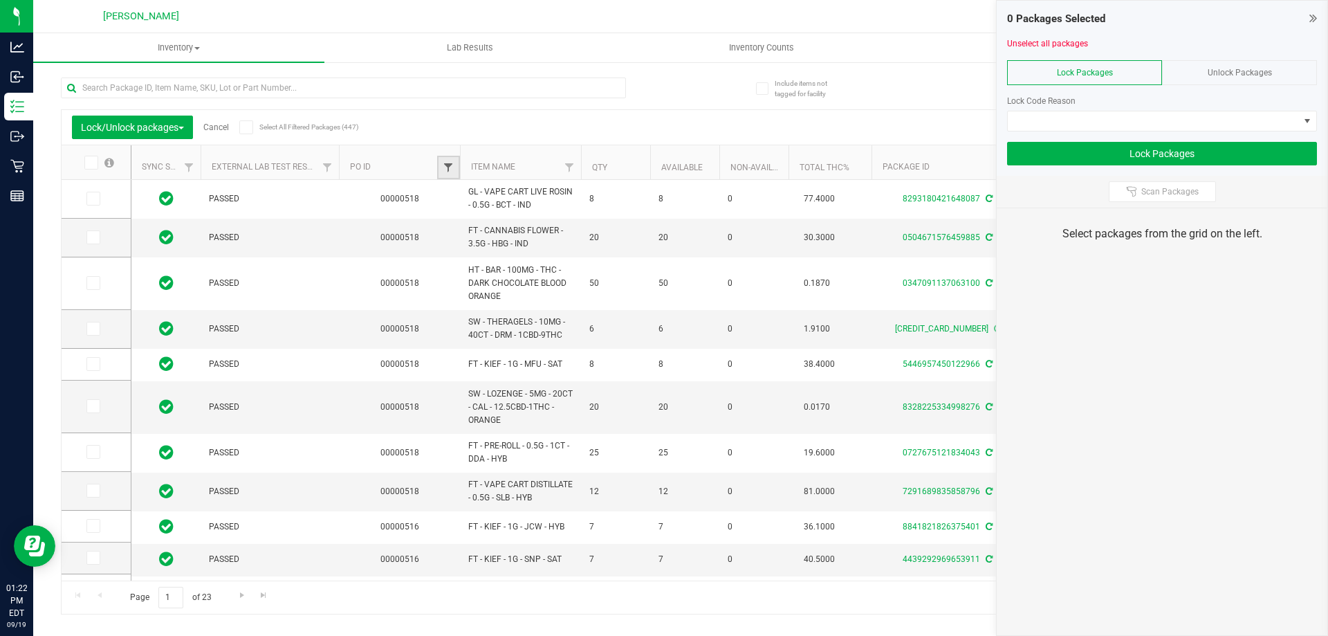
click at [445, 165] on span "Filter" at bounding box center [448, 167] width 11 height 11
type input "518"
click at [484, 232] on button "Filter" at bounding box center [478, 234] width 66 height 30
click at [91, 163] on icon at bounding box center [90, 163] width 9 height 0
click at [0, 0] on input "checkbox" at bounding box center [0, 0] width 0 height 0
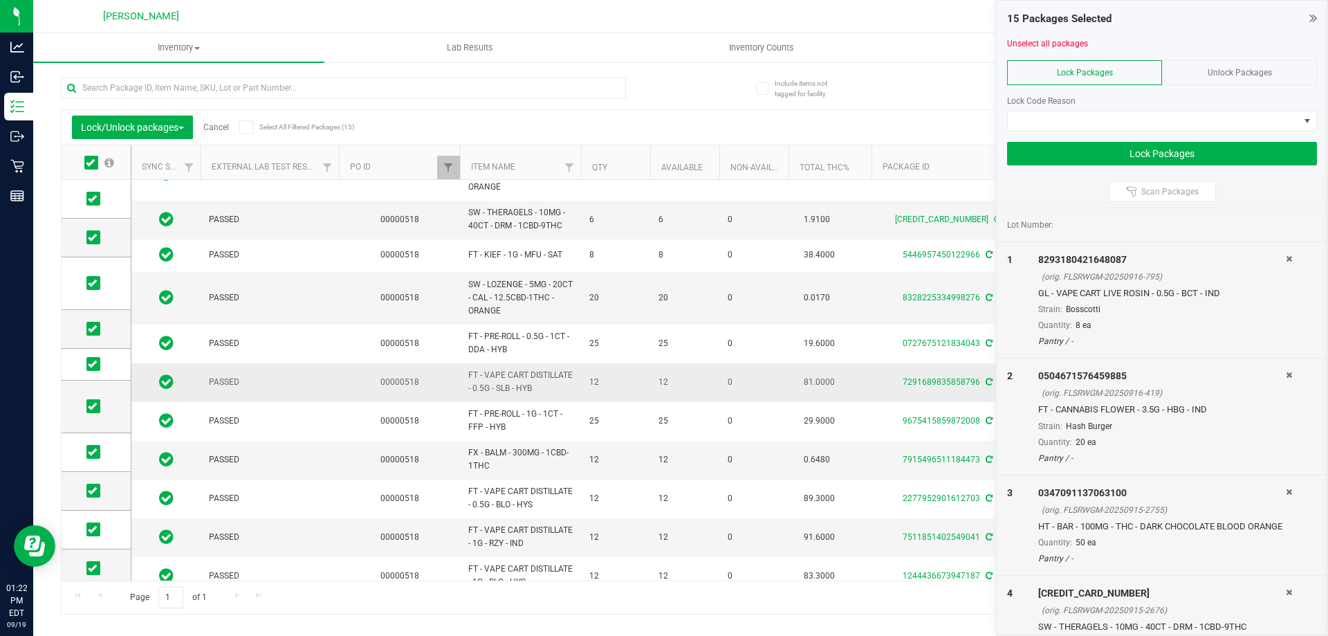
scroll to position [201, 0]
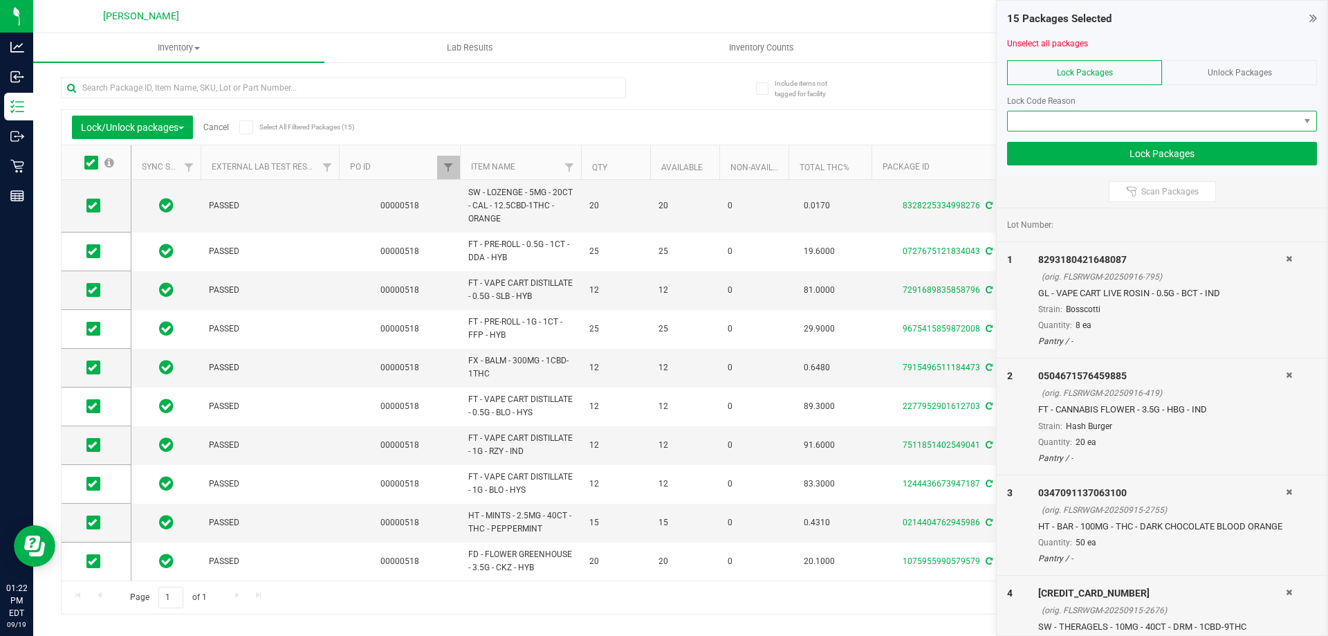
click at [1138, 116] on span at bounding box center [1153, 120] width 291 height 19
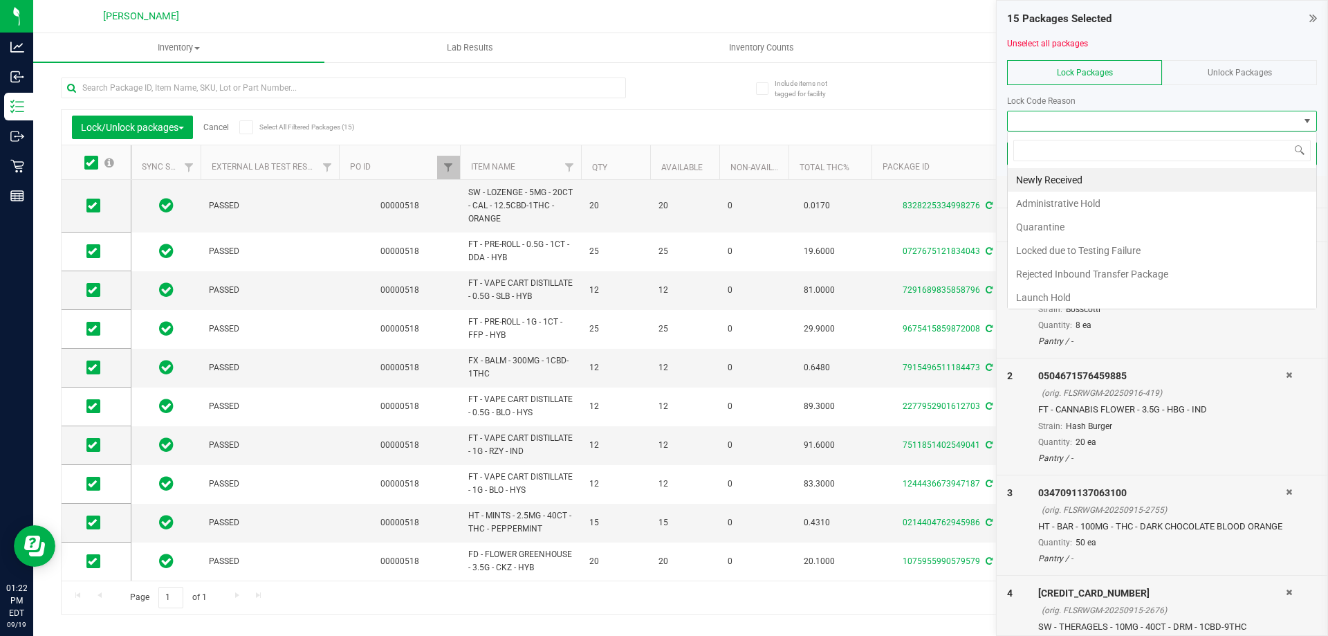
scroll to position [21, 310]
click at [1048, 172] on li "Newly Received" at bounding box center [1162, 180] width 309 height 24
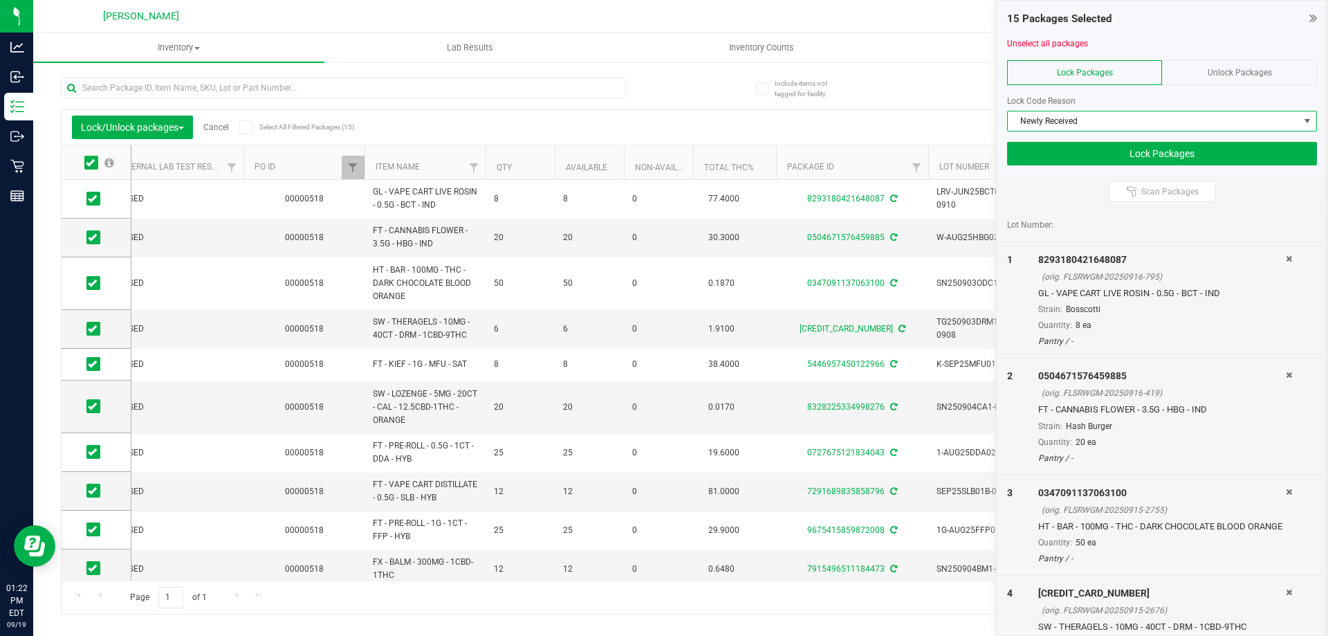
scroll to position [0, 0]
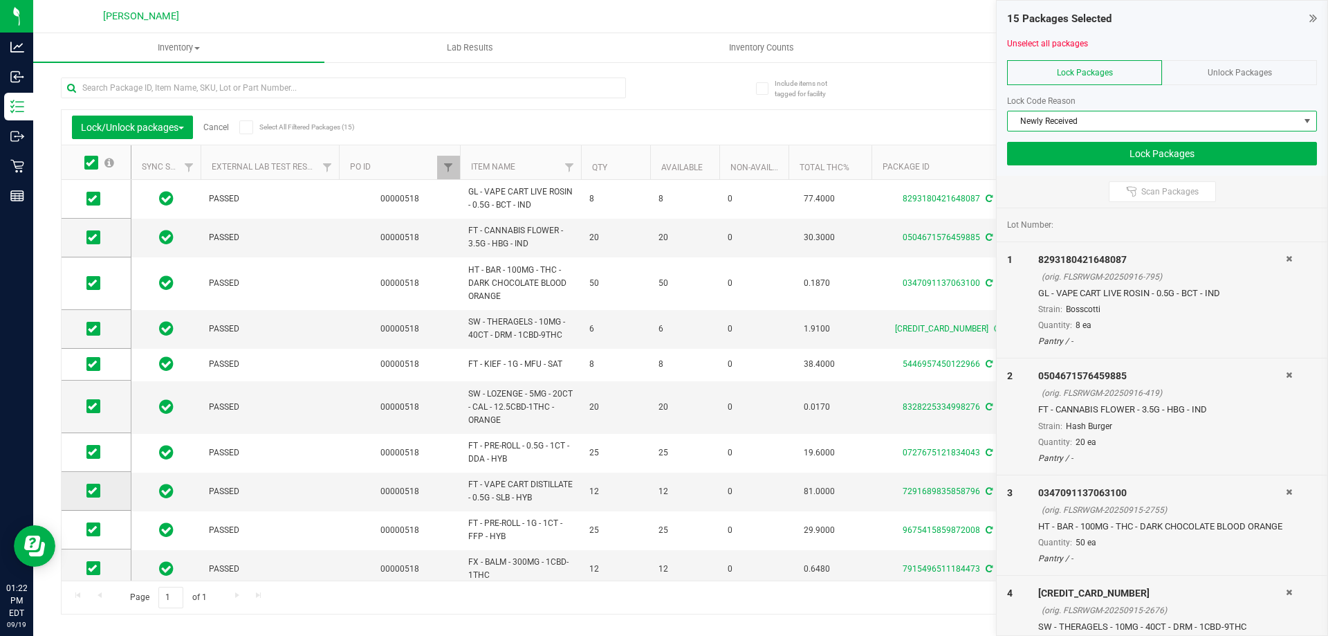
click at [86, 490] on span at bounding box center [93, 491] width 14 height 14
click at [0, 0] on input "checkbox" at bounding box center [0, 0] width 0 height 0
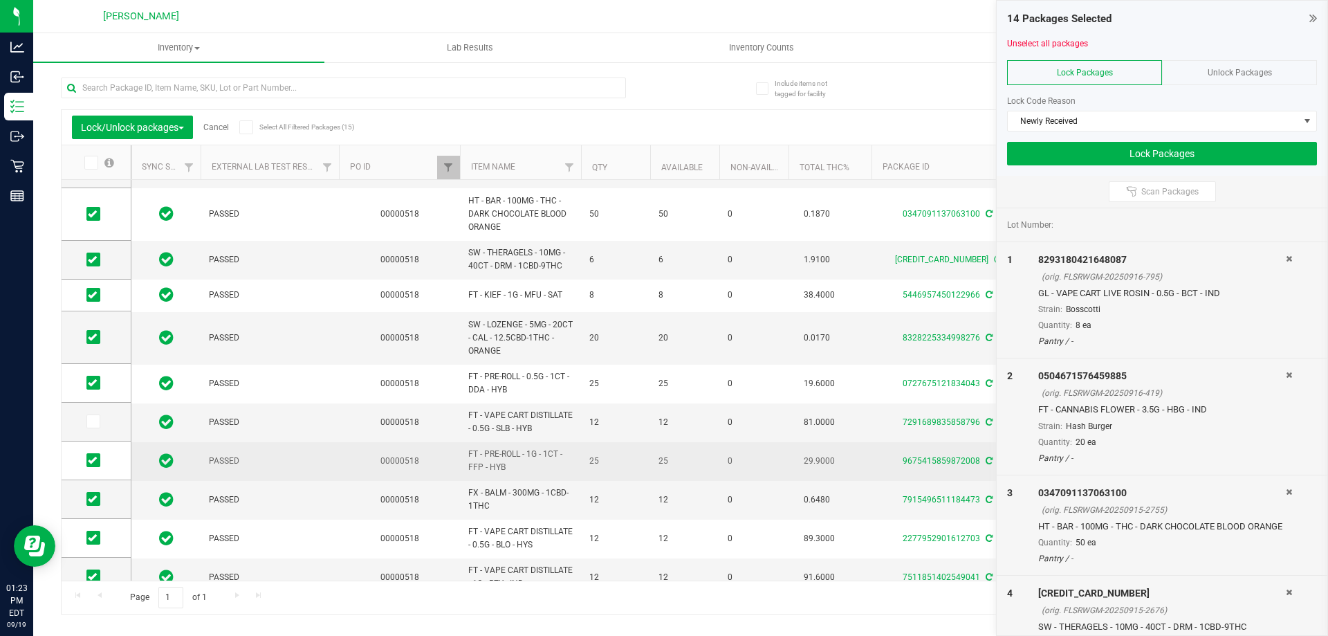
scroll to position [111, 0]
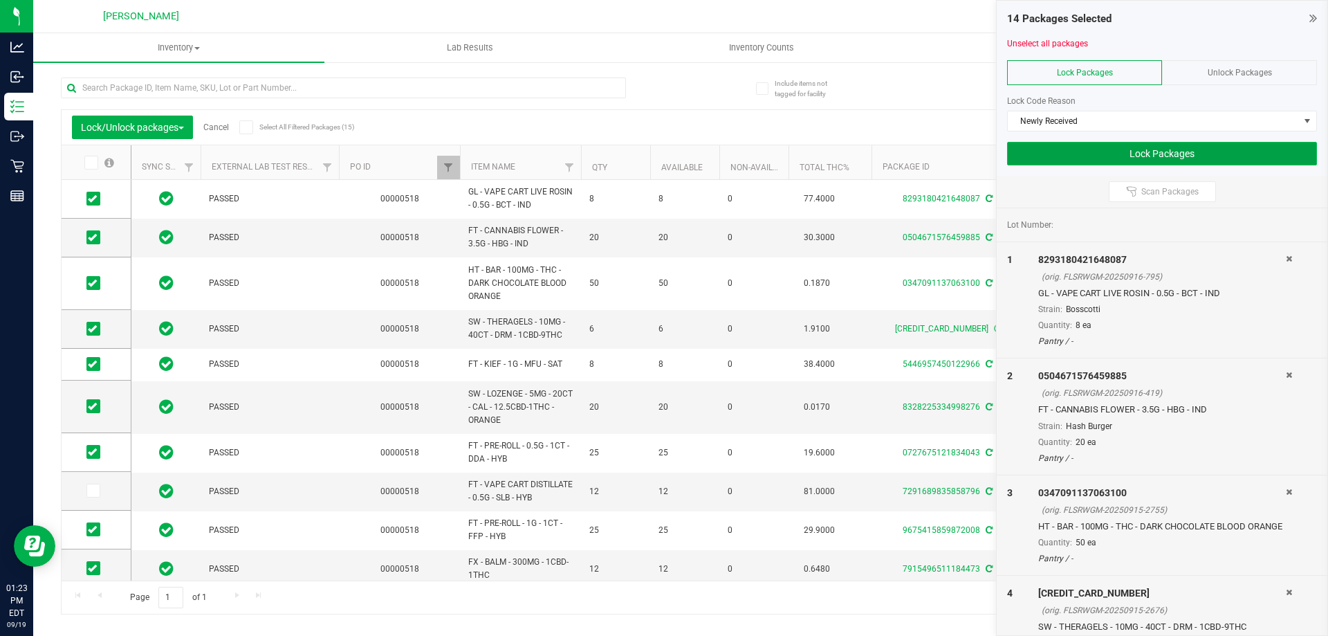
click at [1135, 147] on button "Lock Packages" at bounding box center [1162, 154] width 310 height 24
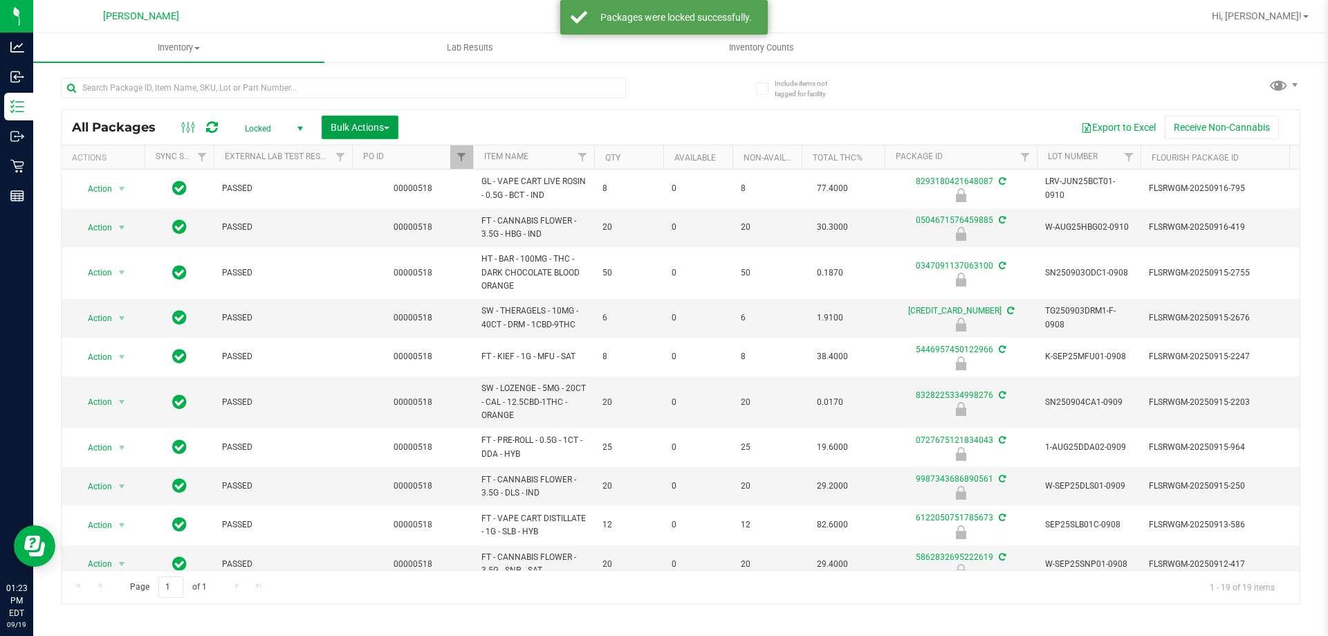
click at [371, 127] on span "Bulk Actions" at bounding box center [360, 127] width 59 height 11
click at [356, 257] on span "Lock/Unlock packages" at bounding box center [377, 260] width 95 height 11
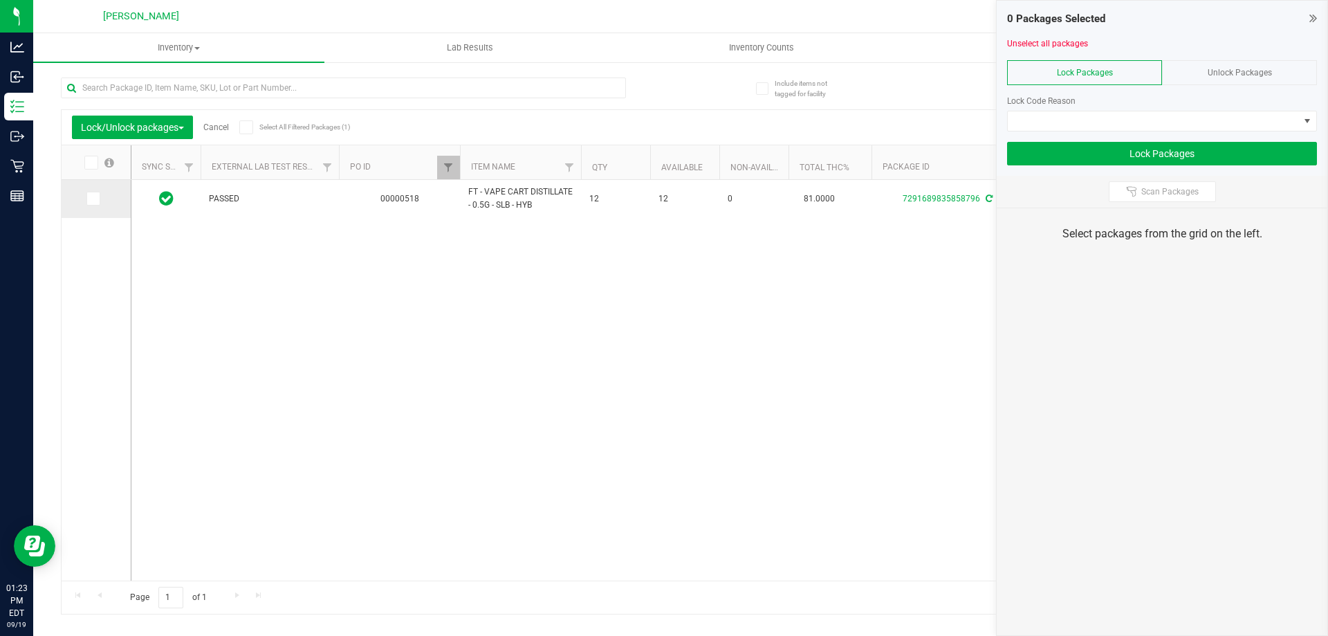
click at [95, 199] on icon at bounding box center [92, 199] width 9 height 0
click at [0, 0] on input "checkbox" at bounding box center [0, 0] width 0 height 0
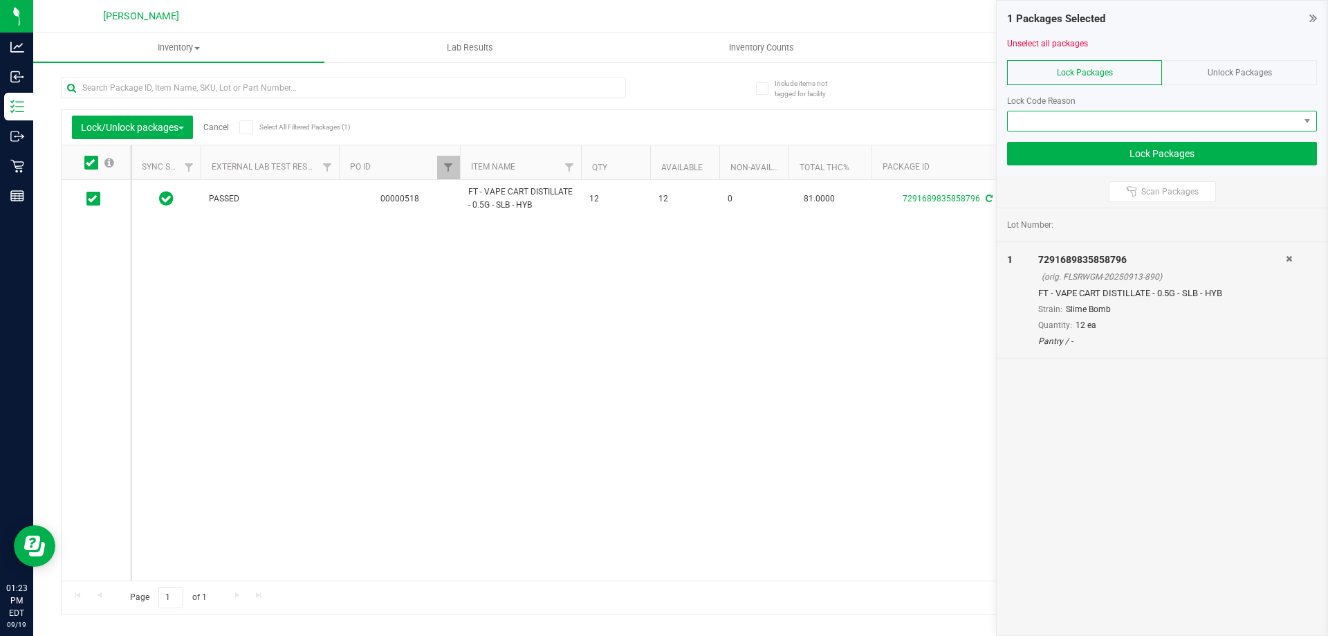
click at [1064, 112] on span at bounding box center [1153, 120] width 291 height 19
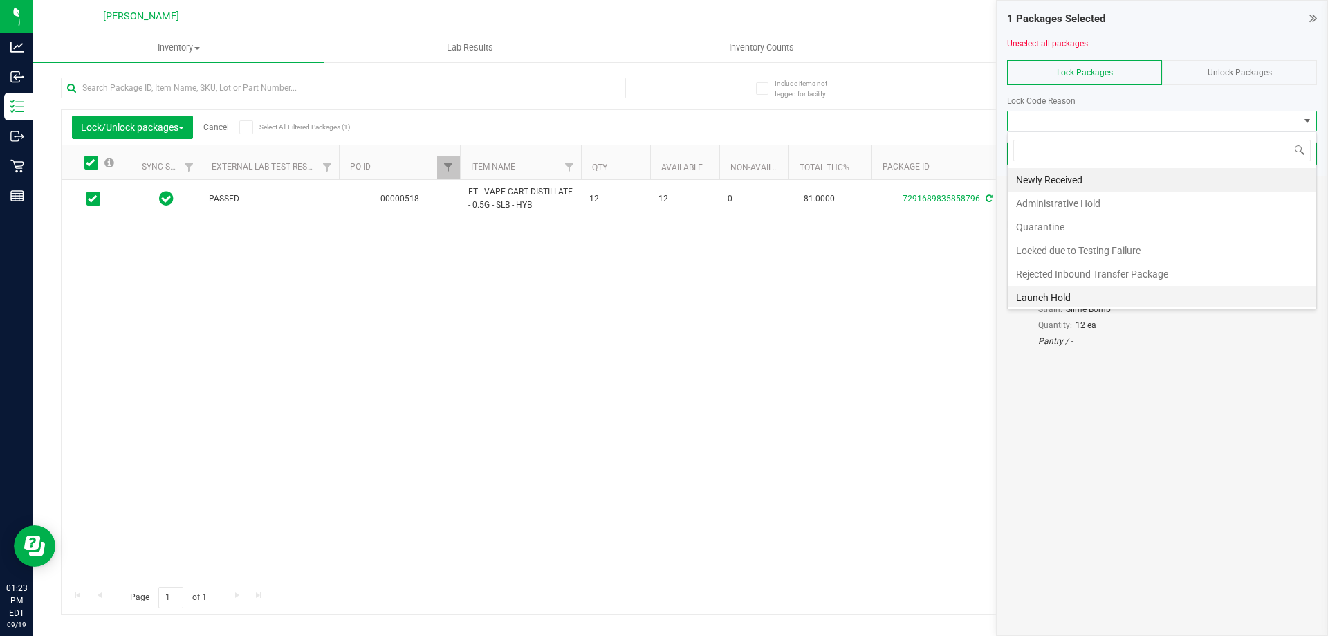
click at [1034, 297] on li "Launch Hold" at bounding box center [1162, 298] width 309 height 24
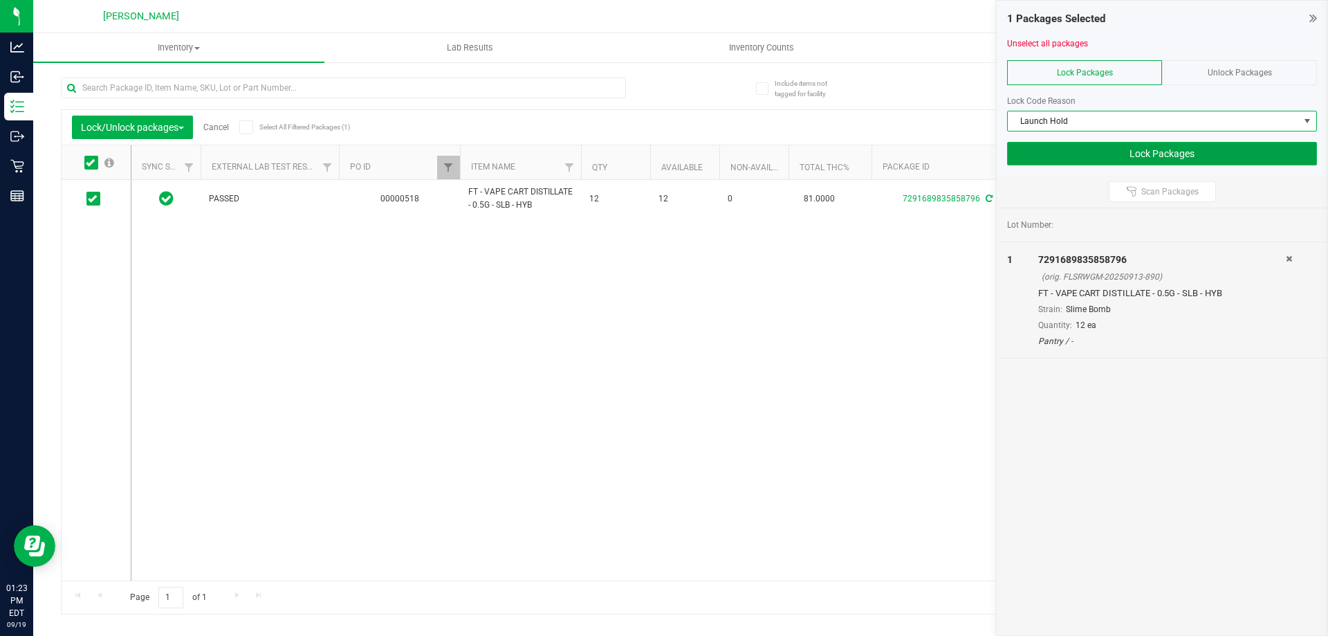
click at [1052, 156] on button "Lock Packages" at bounding box center [1162, 154] width 310 height 24
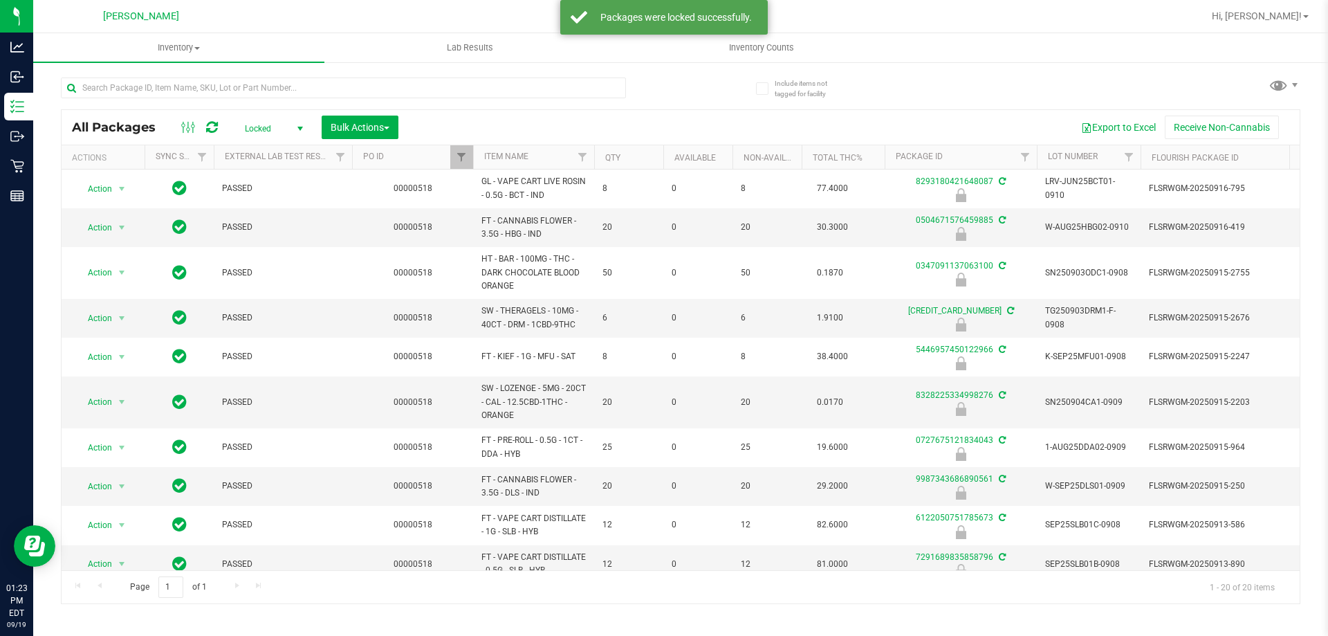
click at [586, 125] on div "Export to Excel Receive Non-Cannabis" at bounding box center [849, 128] width 881 height 24
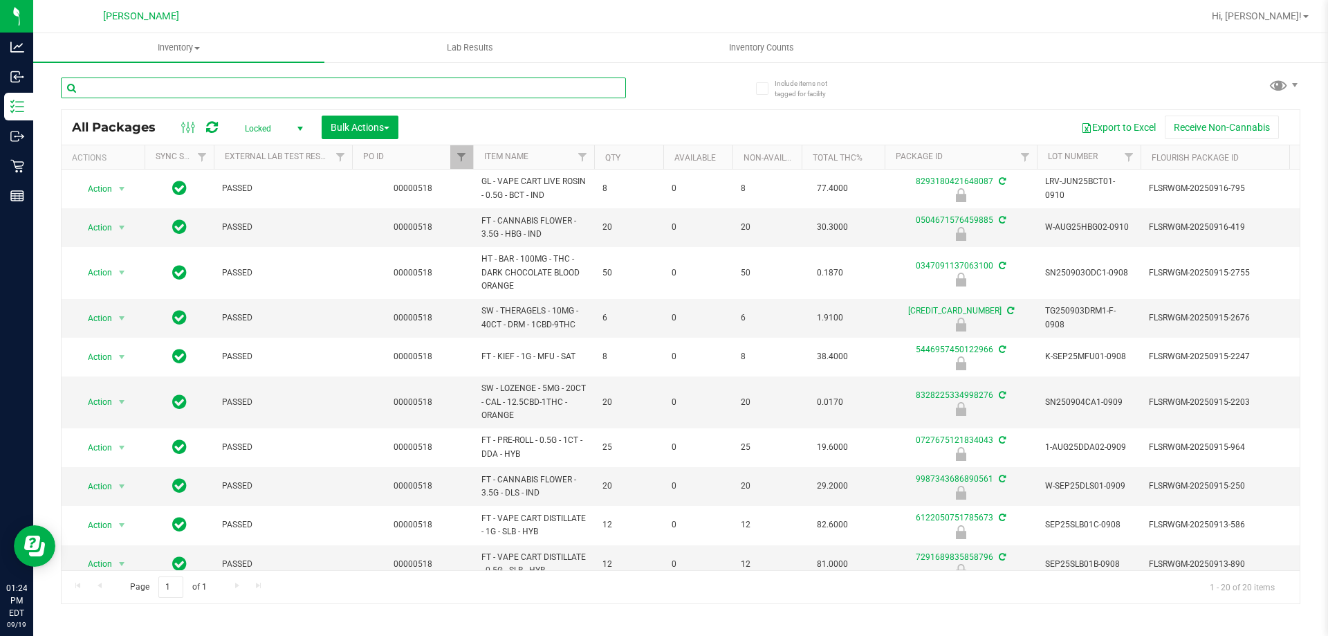
click at [594, 92] on input "text" at bounding box center [343, 87] width 565 height 21
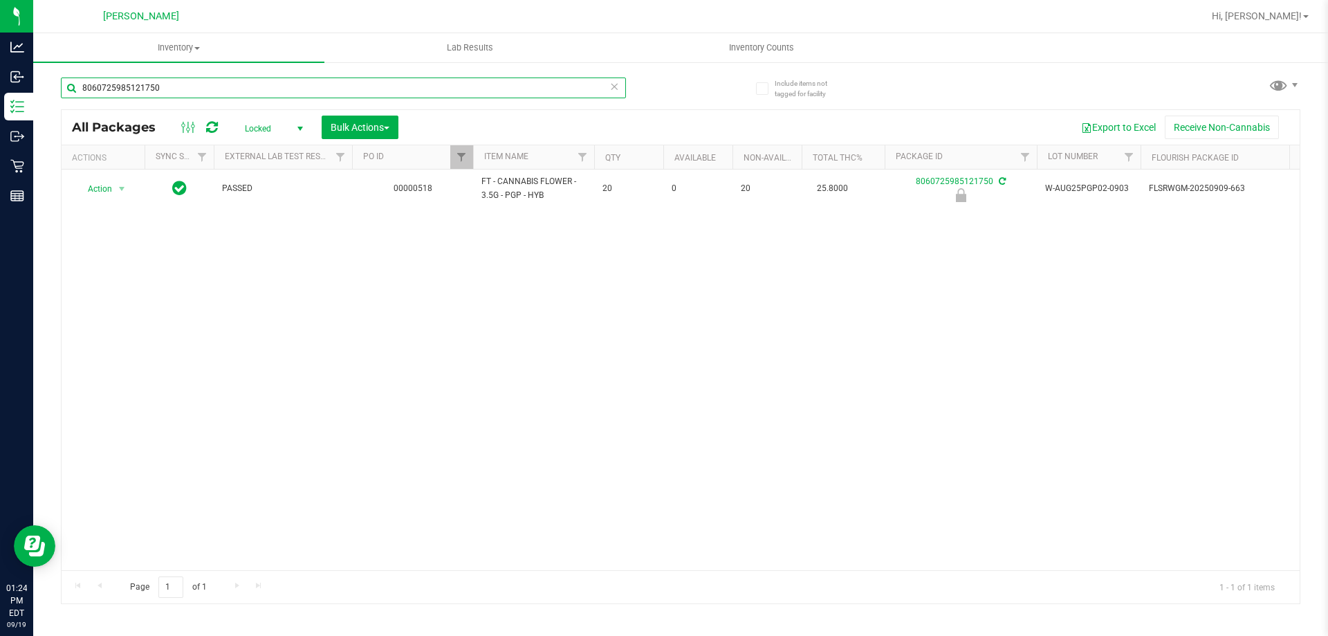
click at [460, 80] on input "8060725985121750" at bounding box center [343, 87] width 565 height 21
click at [370, 87] on input "9987343686890561" at bounding box center [343, 87] width 565 height 21
click at [200, 87] on input "5862832695222619" at bounding box center [343, 87] width 565 height 21
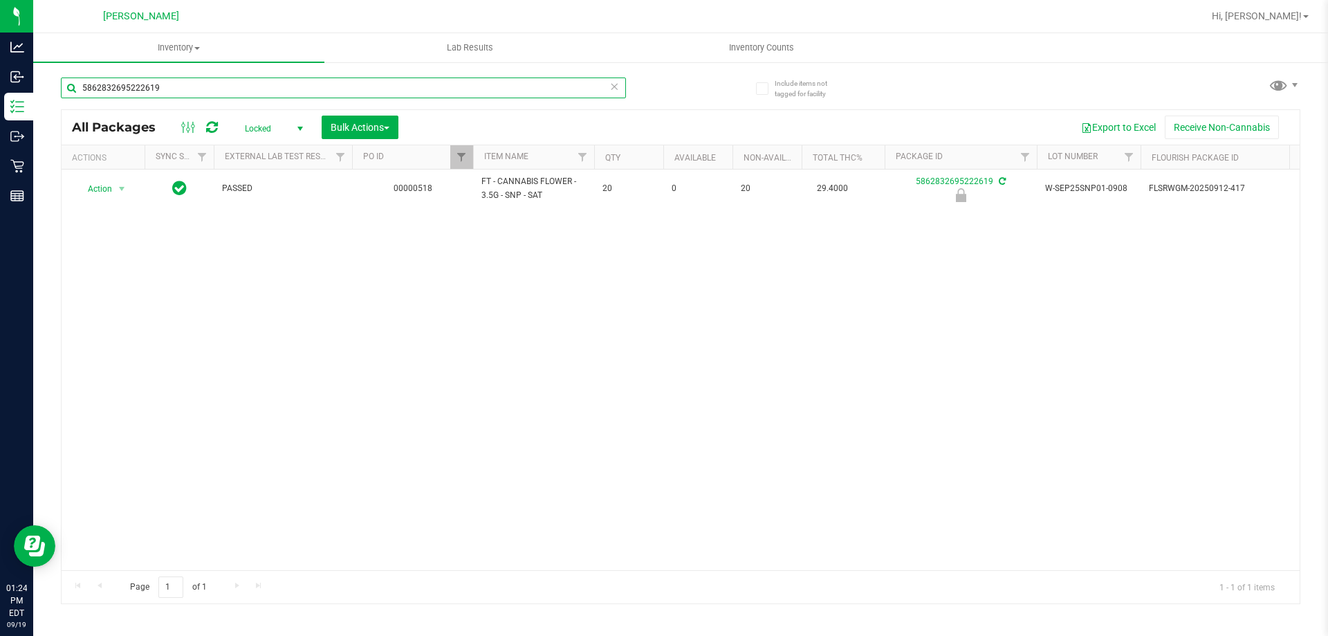
click at [200, 87] on input "5862832695222619" at bounding box center [343, 87] width 565 height 21
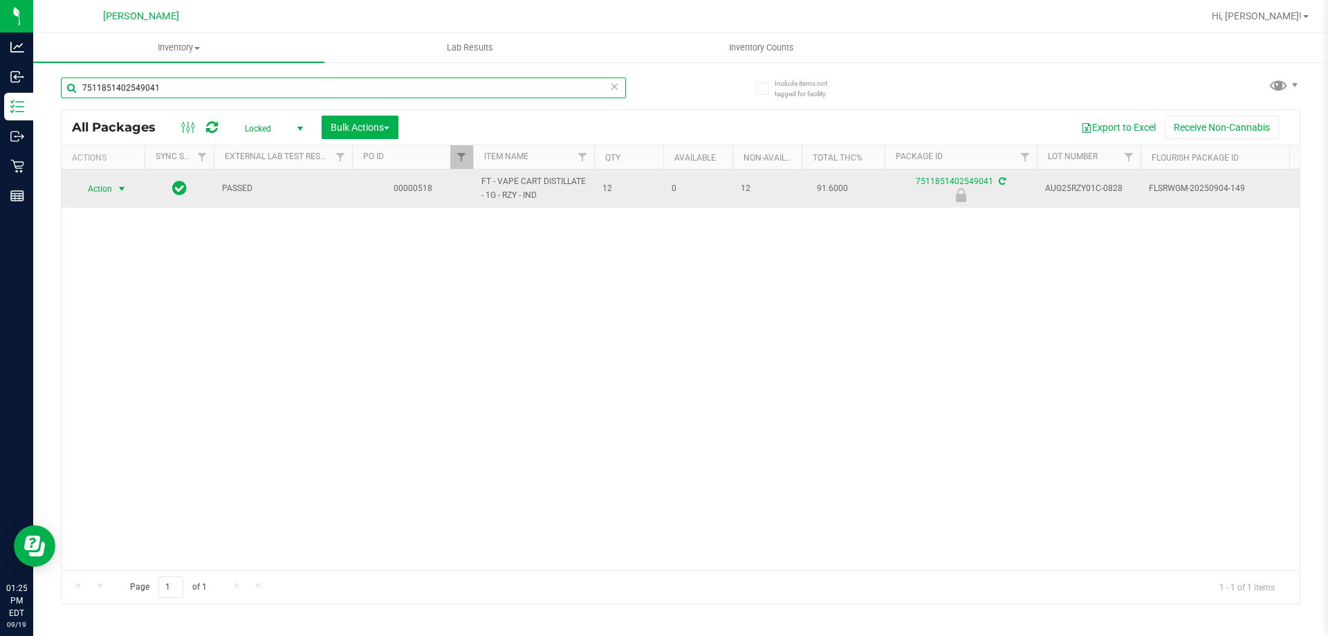
type input "7511851402549041"
click at [121, 190] on span "select" at bounding box center [121, 188] width 11 height 11
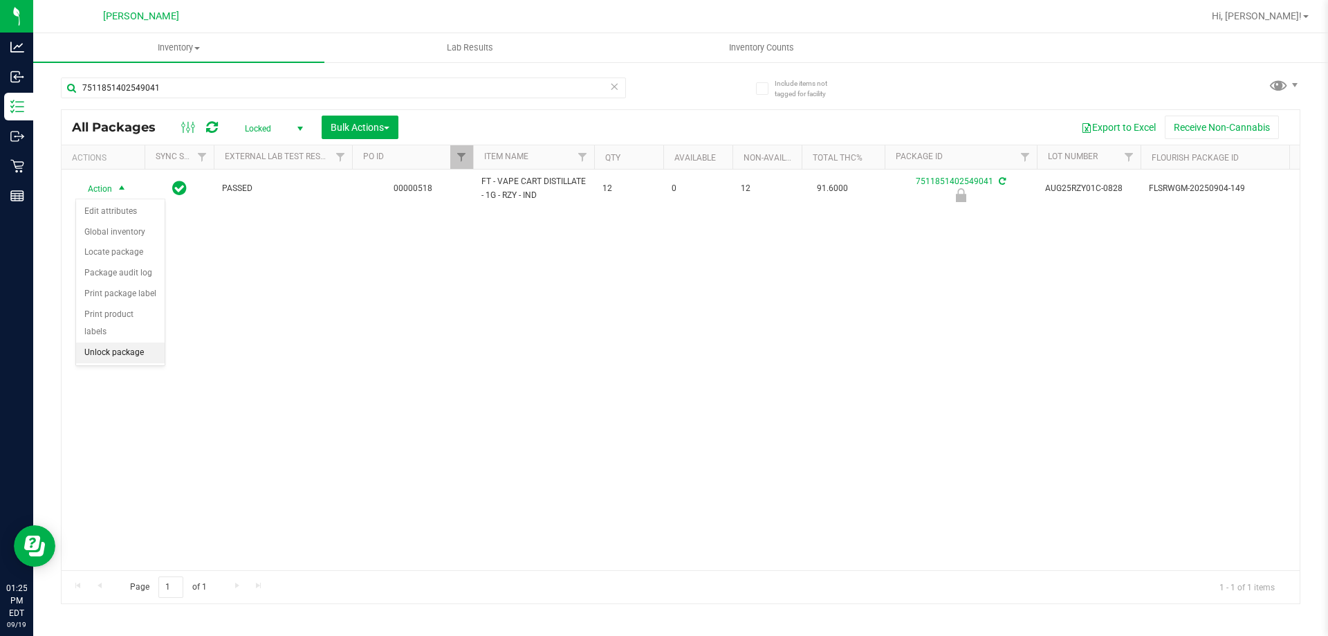
click at [106, 342] on li "Unlock package" at bounding box center [120, 352] width 89 height 21
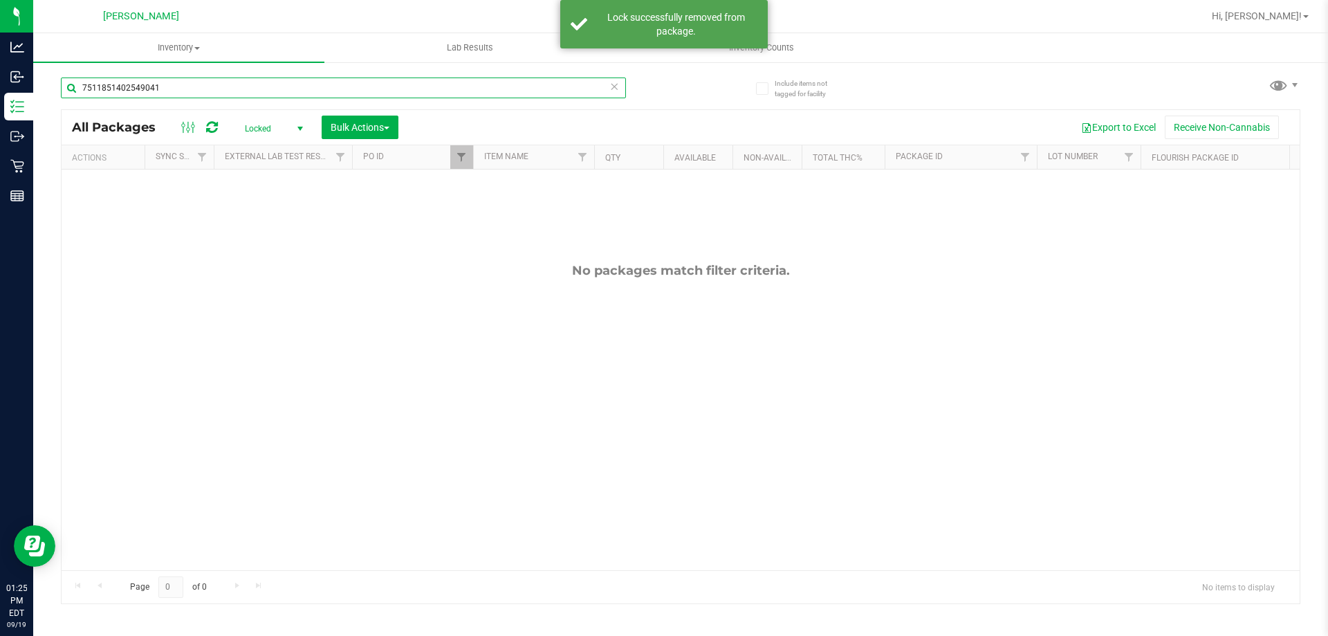
click at [175, 84] on input "7511851402549041" at bounding box center [343, 87] width 565 height 21
type input "7511851402549041"
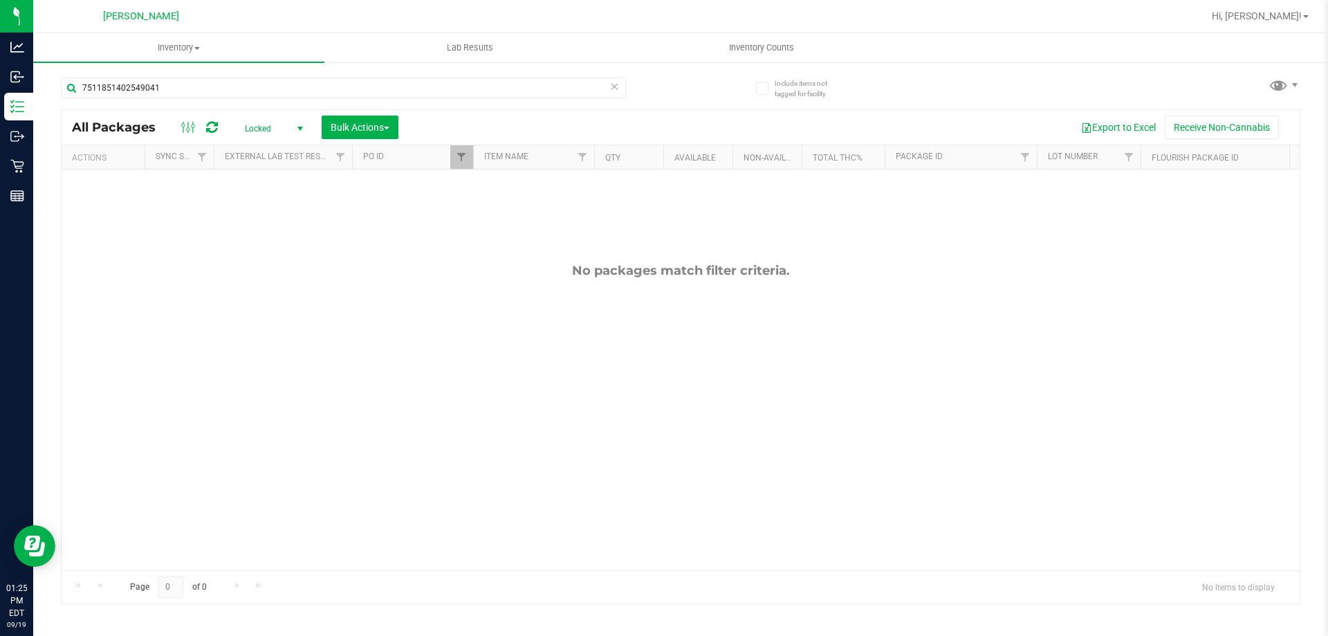
click at [293, 125] on span "select" at bounding box center [299, 128] width 17 height 19
click at [284, 146] on li "Active Only" at bounding box center [270, 150] width 75 height 21
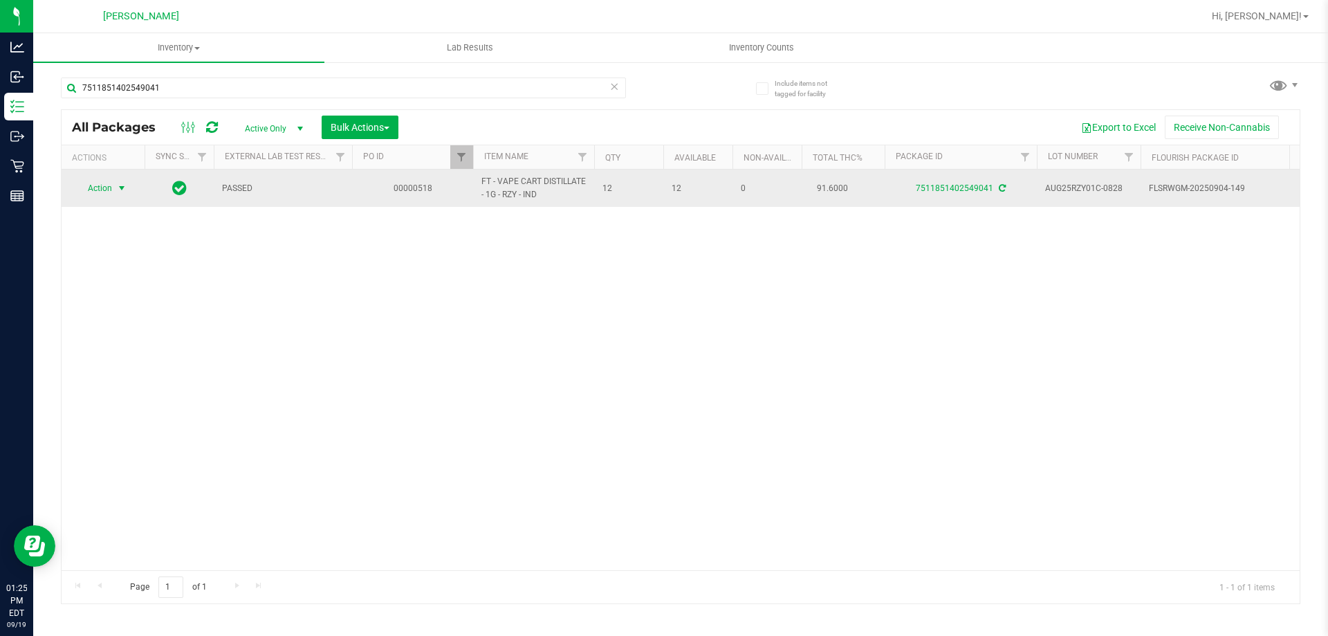
click at [123, 186] on span "select" at bounding box center [121, 188] width 11 height 11
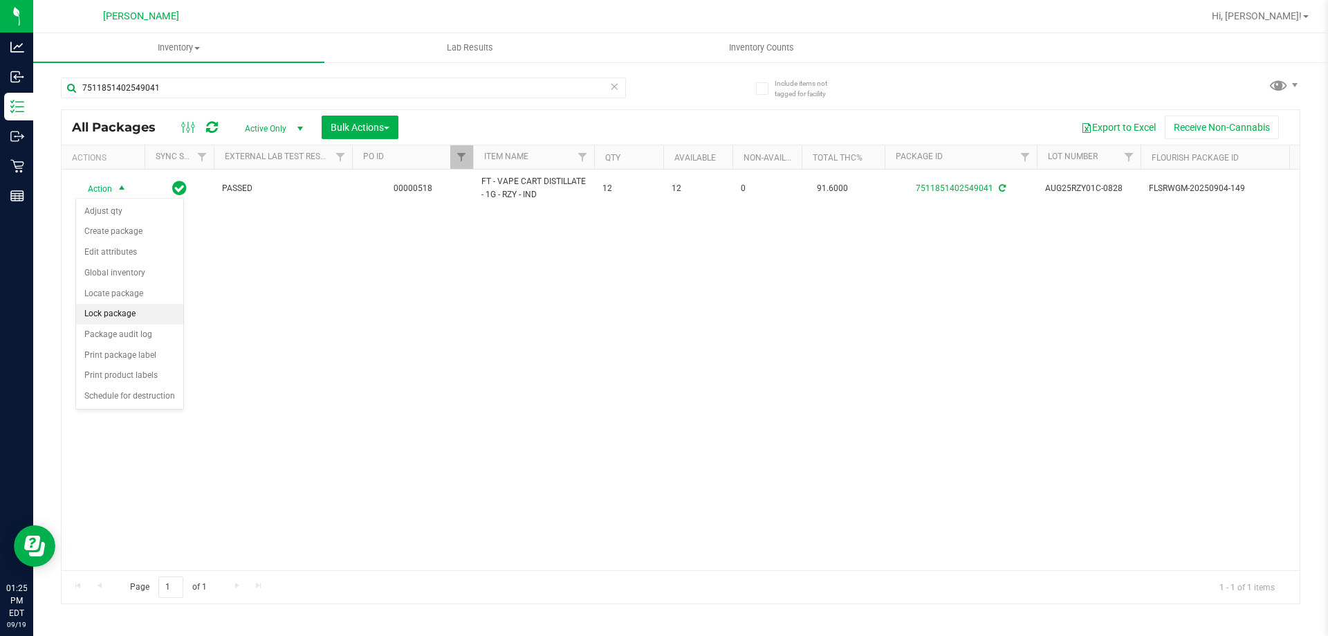
click at [129, 309] on li "Lock package" at bounding box center [129, 314] width 107 height 21
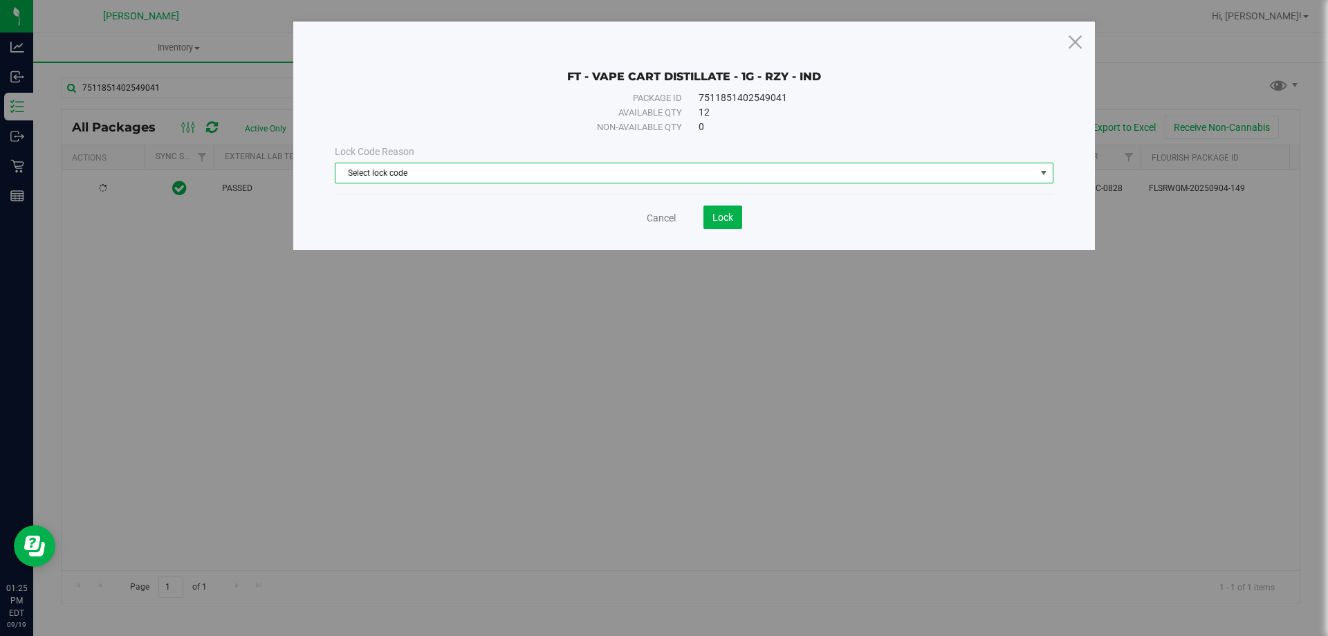
click at [418, 181] on span "Select lock code" at bounding box center [686, 172] width 700 height 19
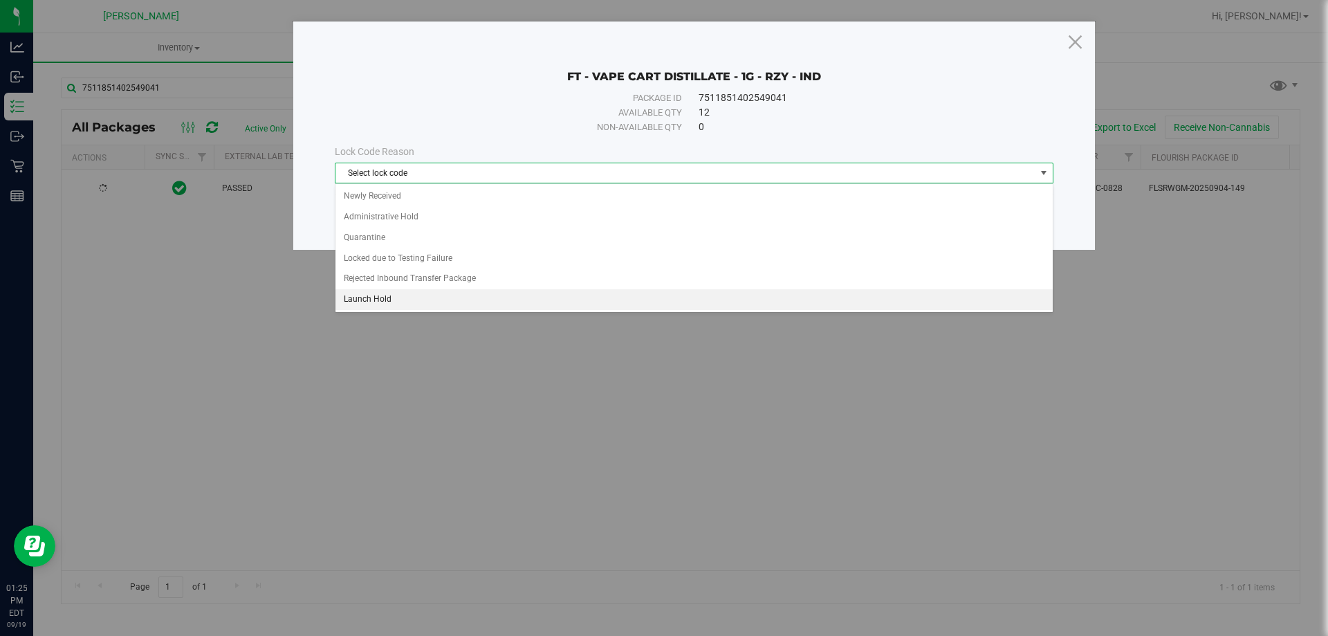
click at [378, 305] on li "Launch Hold" at bounding box center [694, 299] width 717 height 21
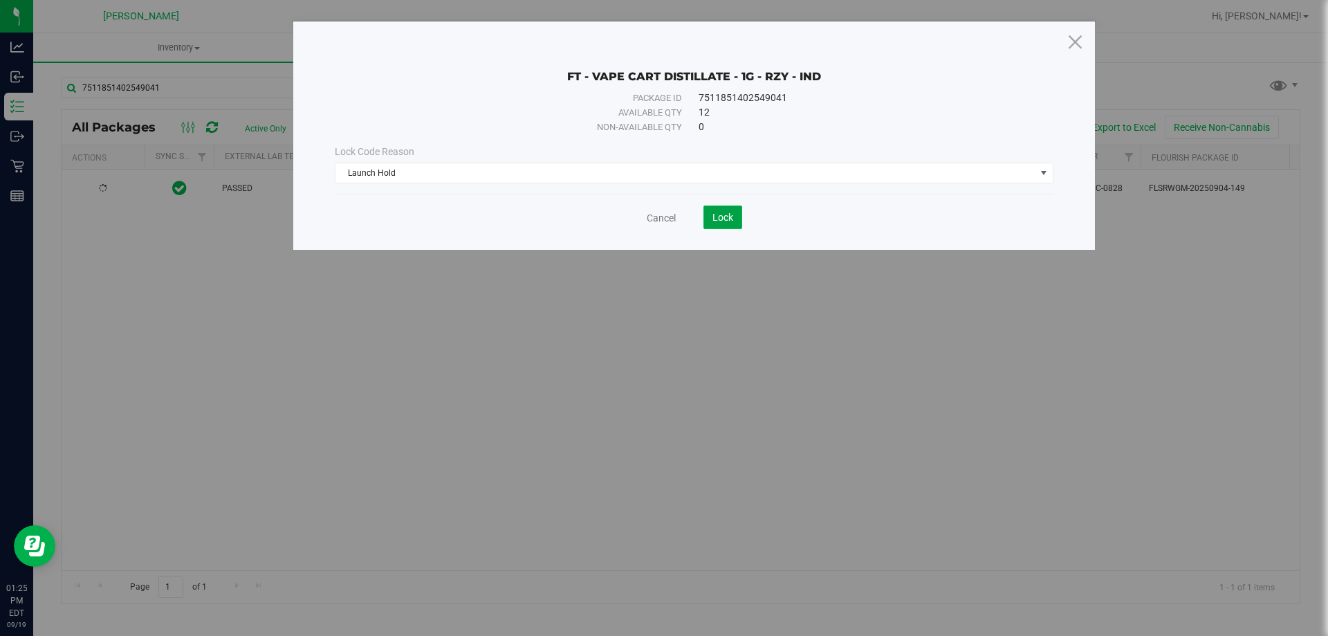
click at [714, 219] on span "Lock" at bounding box center [723, 217] width 21 height 11
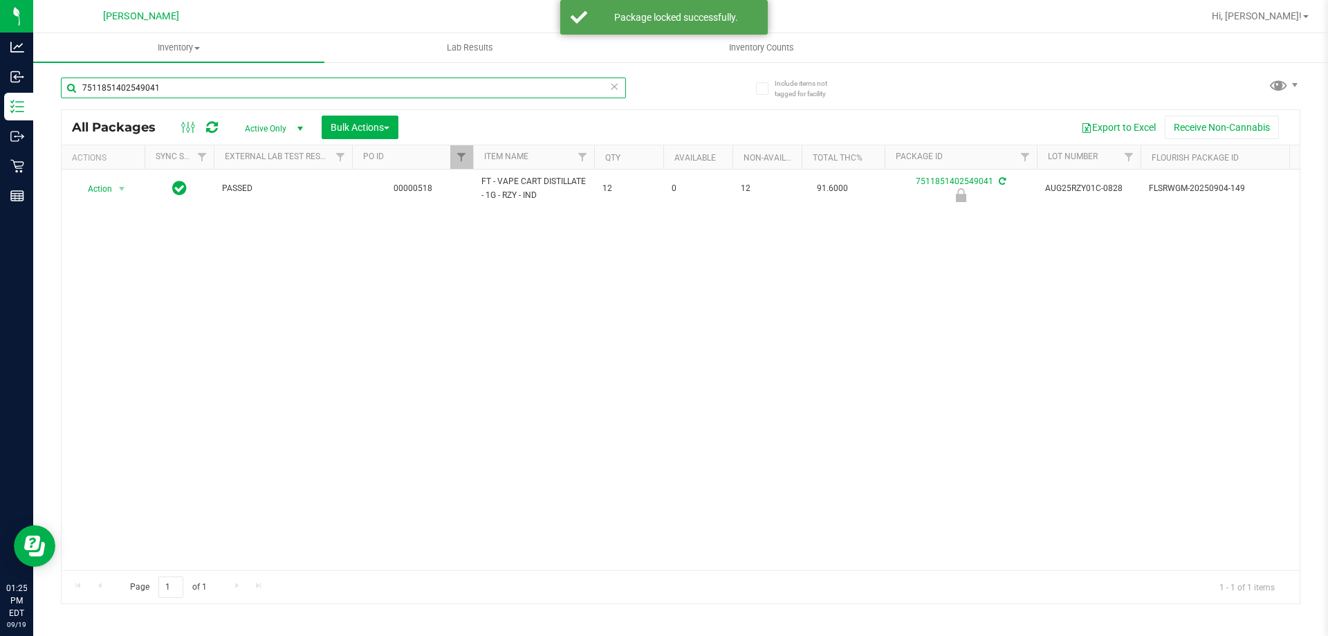
click at [220, 78] on input "7511851402549041" at bounding box center [343, 87] width 565 height 21
click at [272, 88] on input "6853850743415612" at bounding box center [343, 87] width 565 height 21
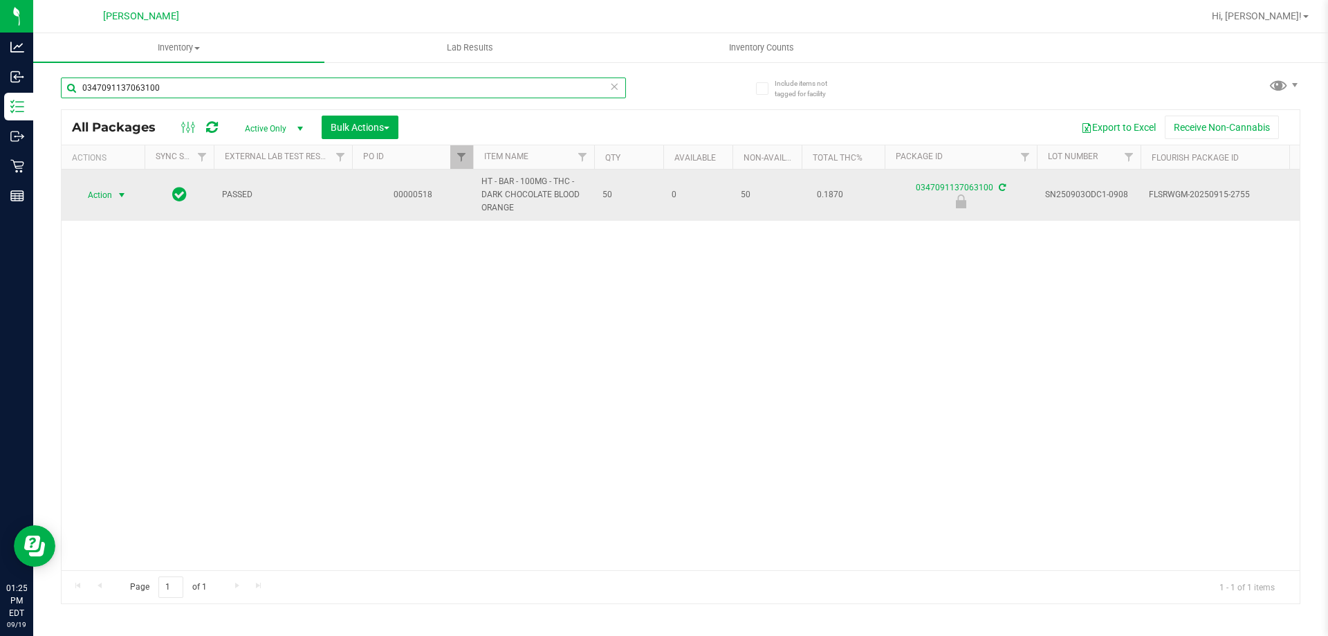
type input "0347091137063100"
click at [119, 187] on span "select" at bounding box center [121, 194] width 17 height 19
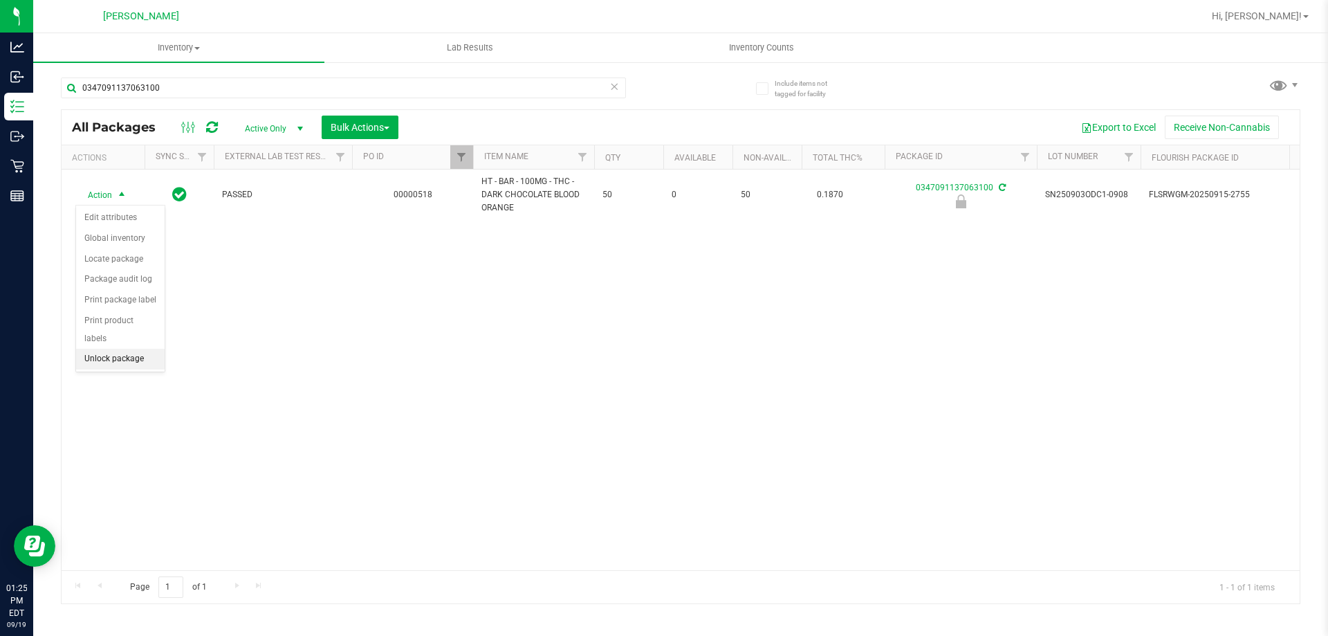
click at [134, 349] on li "Unlock package" at bounding box center [120, 359] width 89 height 21
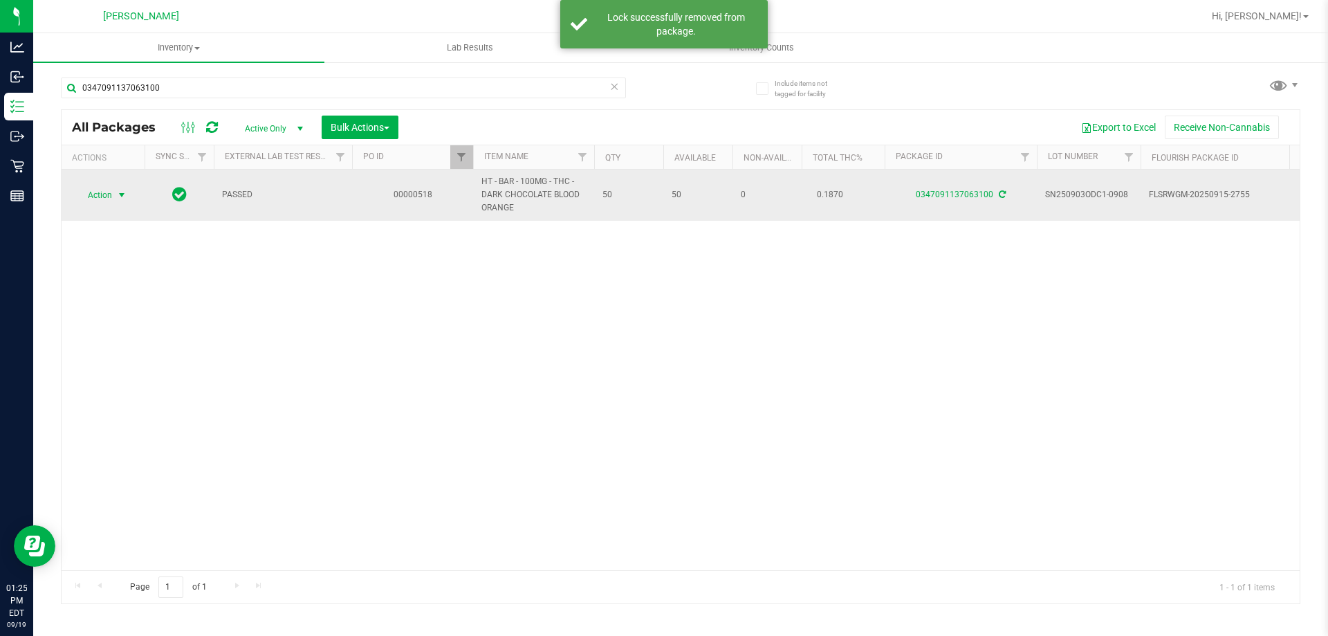
click at [119, 194] on span "select" at bounding box center [121, 195] width 11 height 11
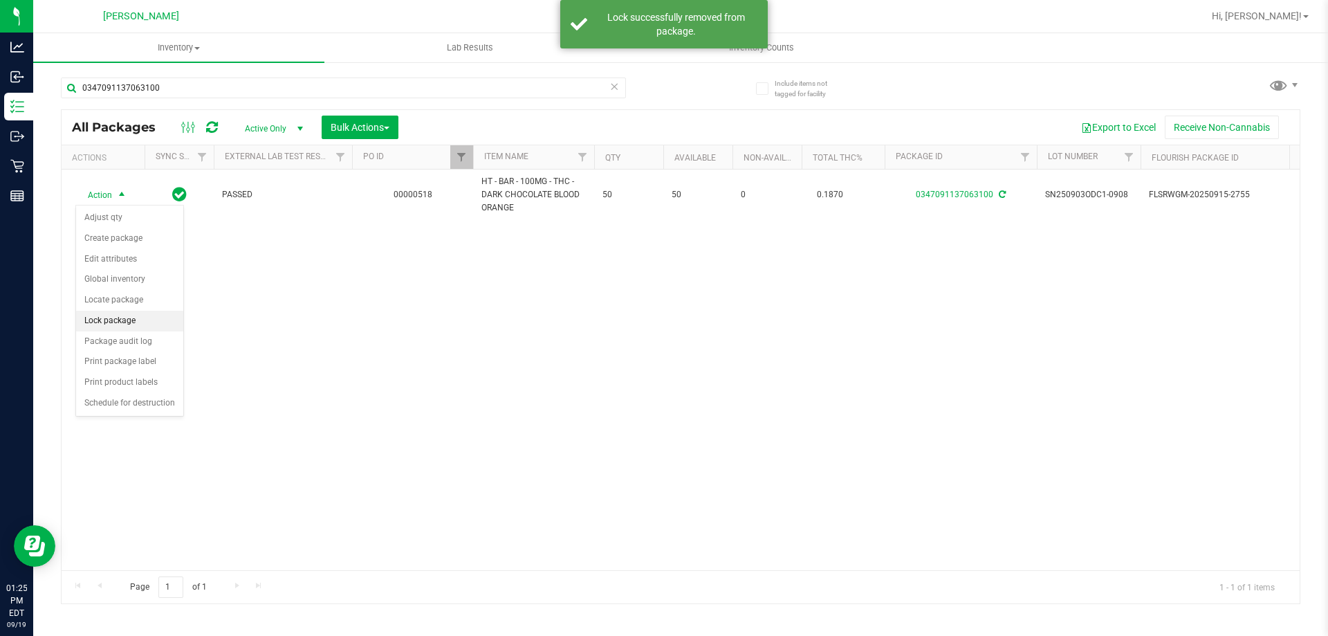
click at [114, 316] on li "Lock package" at bounding box center [129, 321] width 107 height 21
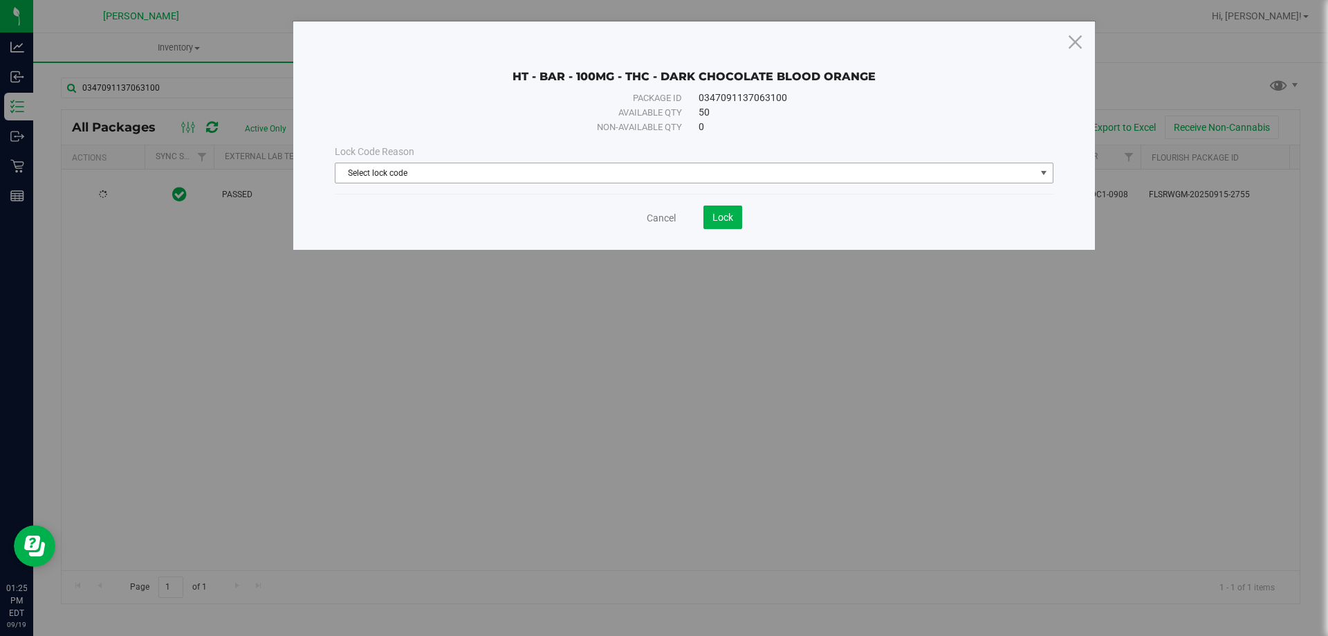
click at [414, 176] on span "Select lock code" at bounding box center [686, 172] width 700 height 19
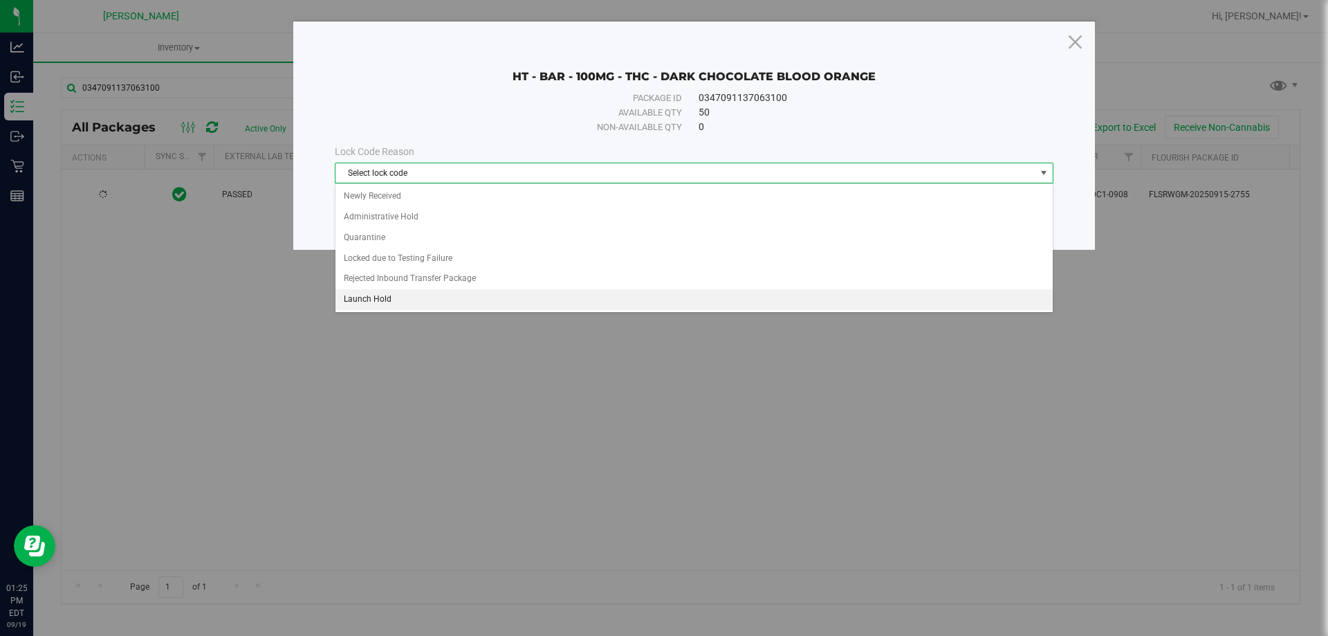
click at [385, 295] on li "Launch Hold" at bounding box center [694, 299] width 717 height 21
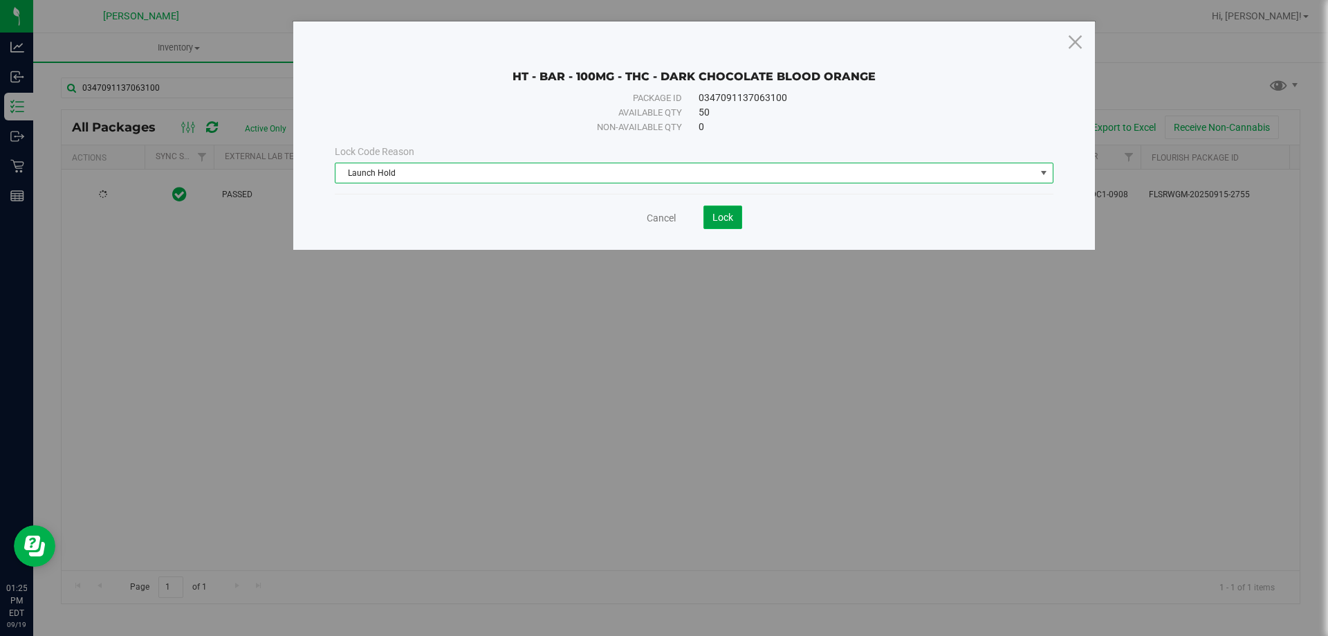
click at [722, 213] on span "Lock" at bounding box center [723, 217] width 21 height 11
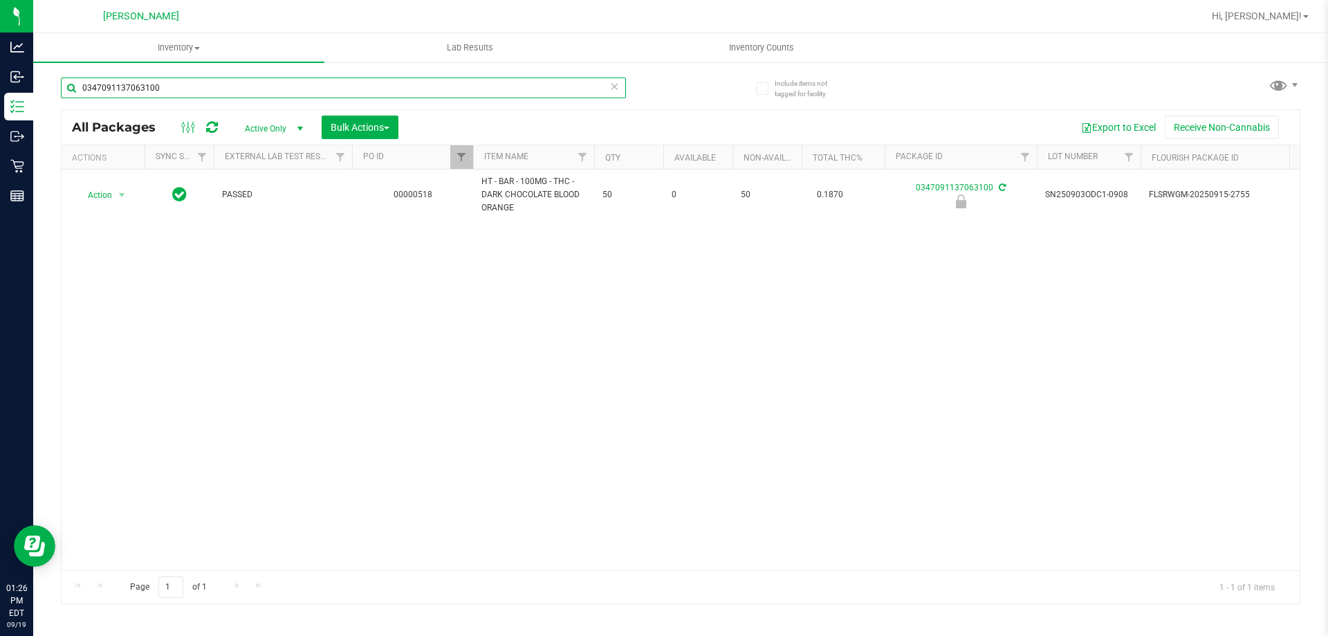
click at [253, 98] on input "0347091137063100" at bounding box center [343, 87] width 565 height 21
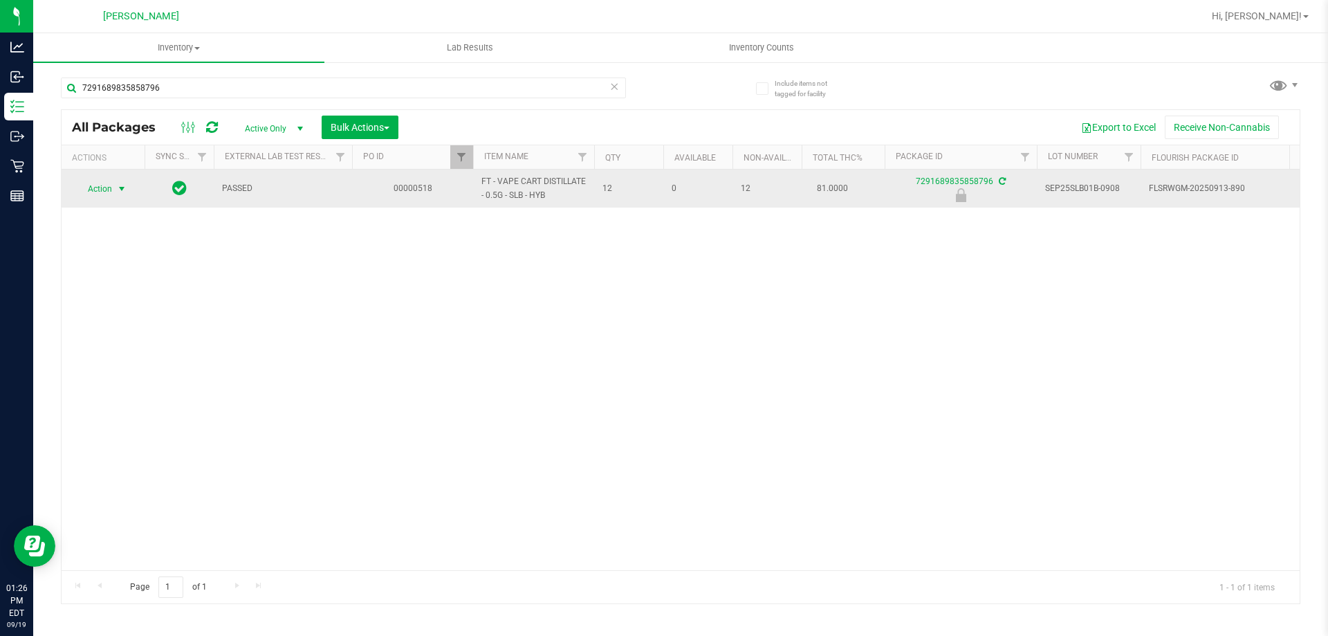
click at [122, 185] on span "select" at bounding box center [121, 188] width 11 height 11
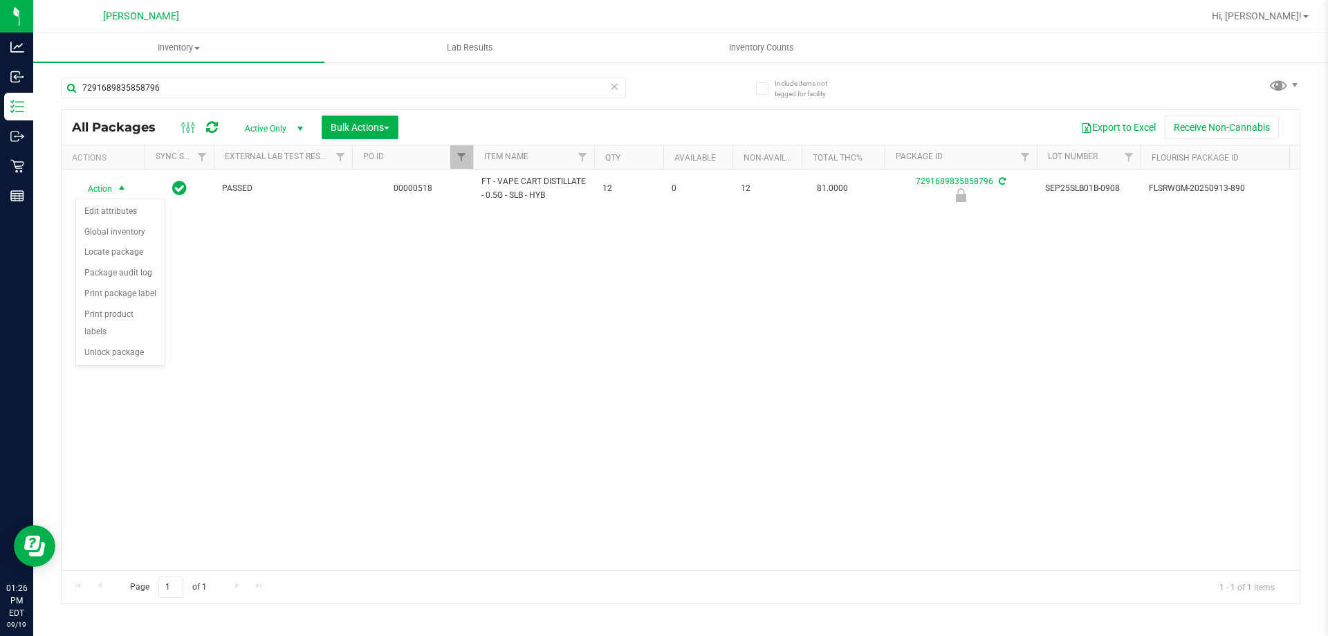
click at [501, 382] on div "Action Action Edit attributes Global inventory Locate package Package audit log…" at bounding box center [681, 369] width 1238 height 401
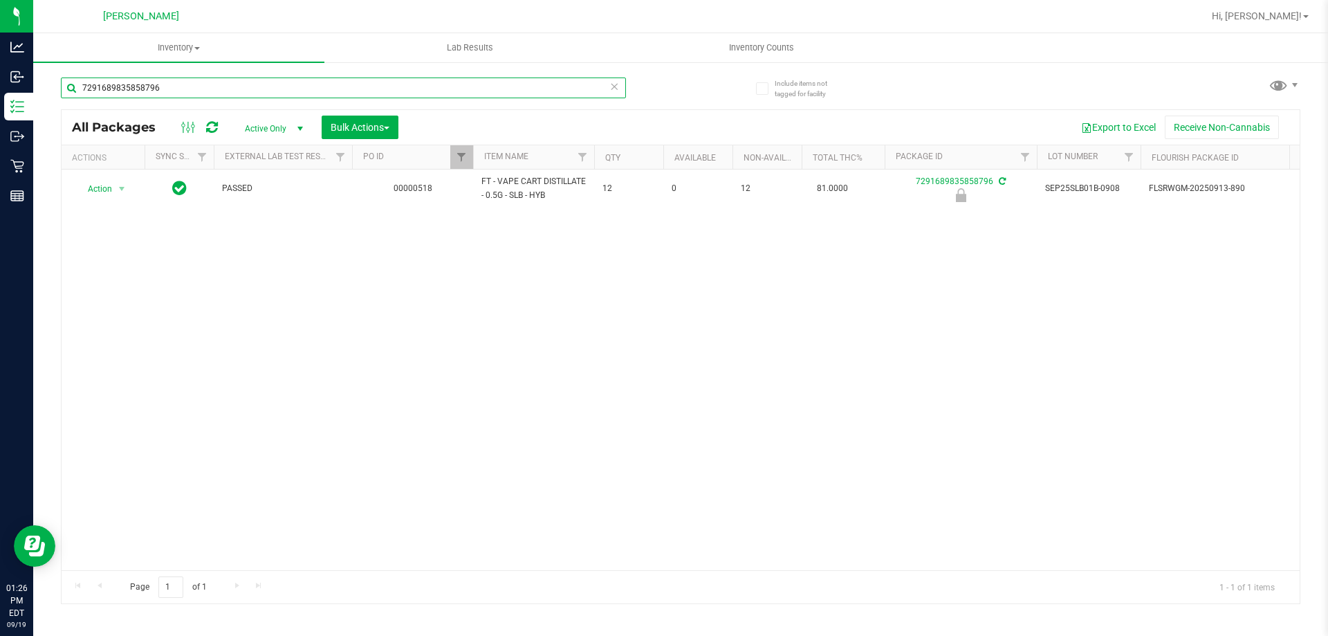
click at [118, 93] on input "7291689835858796" at bounding box center [343, 87] width 565 height 21
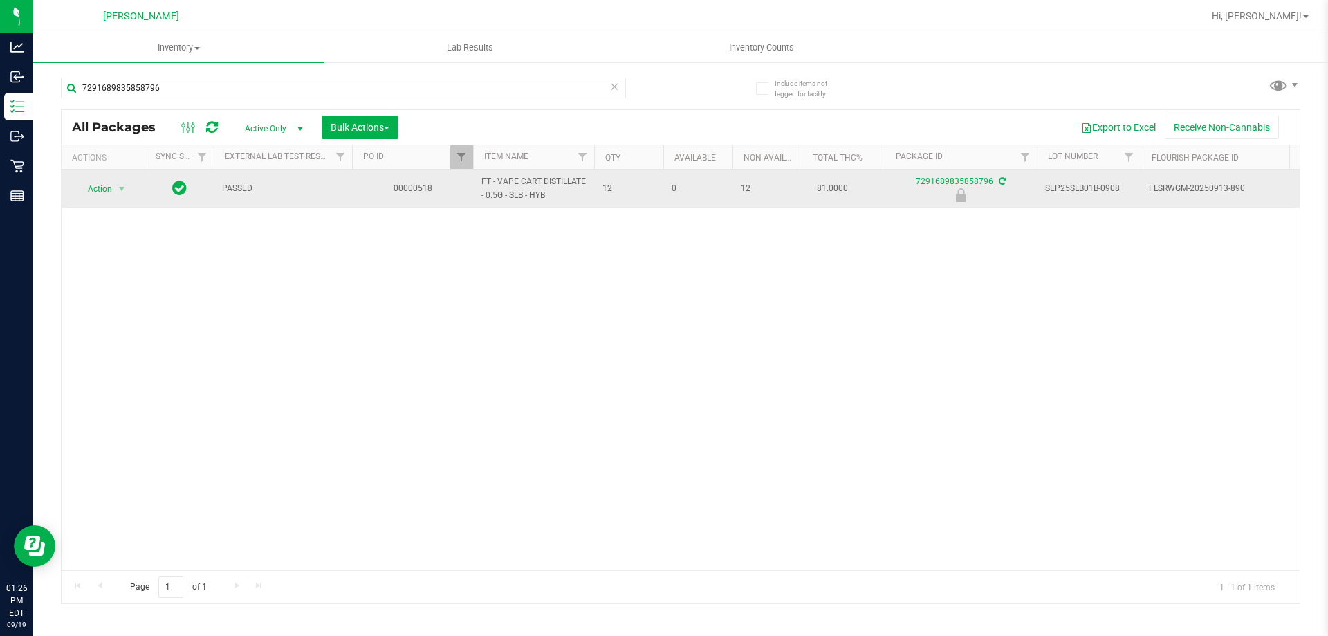
click at [558, 176] on span "FT - VAPE CART DISTILLATE - 0.5G - SLB - HYB" at bounding box center [533, 188] width 104 height 26
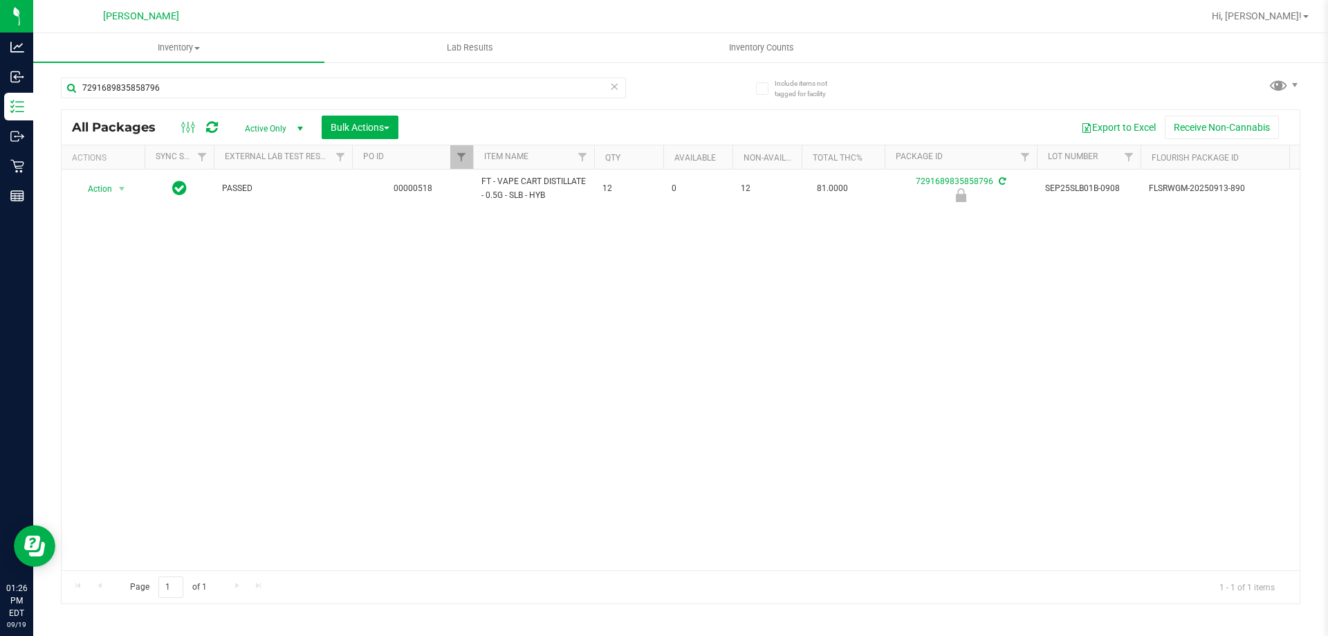
click at [546, 235] on div "Action Action Edit attributes Global inventory Locate package Package audit log…" at bounding box center [681, 369] width 1238 height 401
click at [187, 91] on input "7291689835858796" at bounding box center [343, 87] width 565 height 21
click at [165, 91] on input "6122050751785673" at bounding box center [343, 87] width 565 height 21
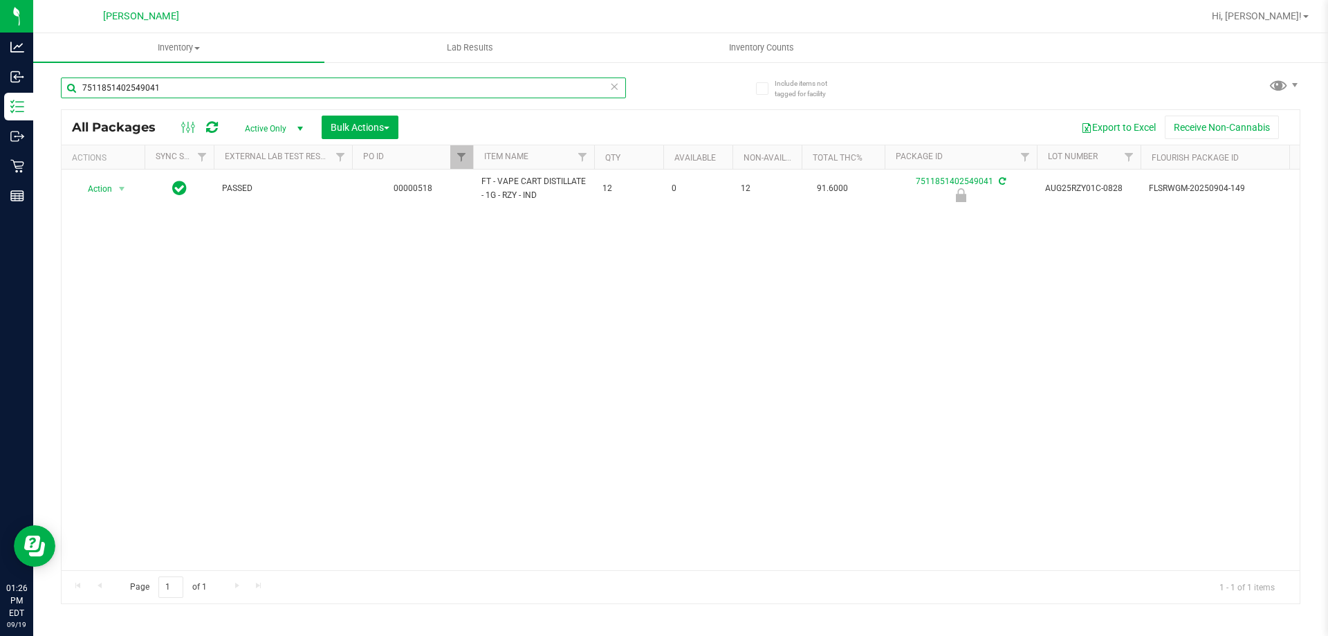
click at [190, 81] on input "7511851402549041" at bounding box center [343, 87] width 565 height 21
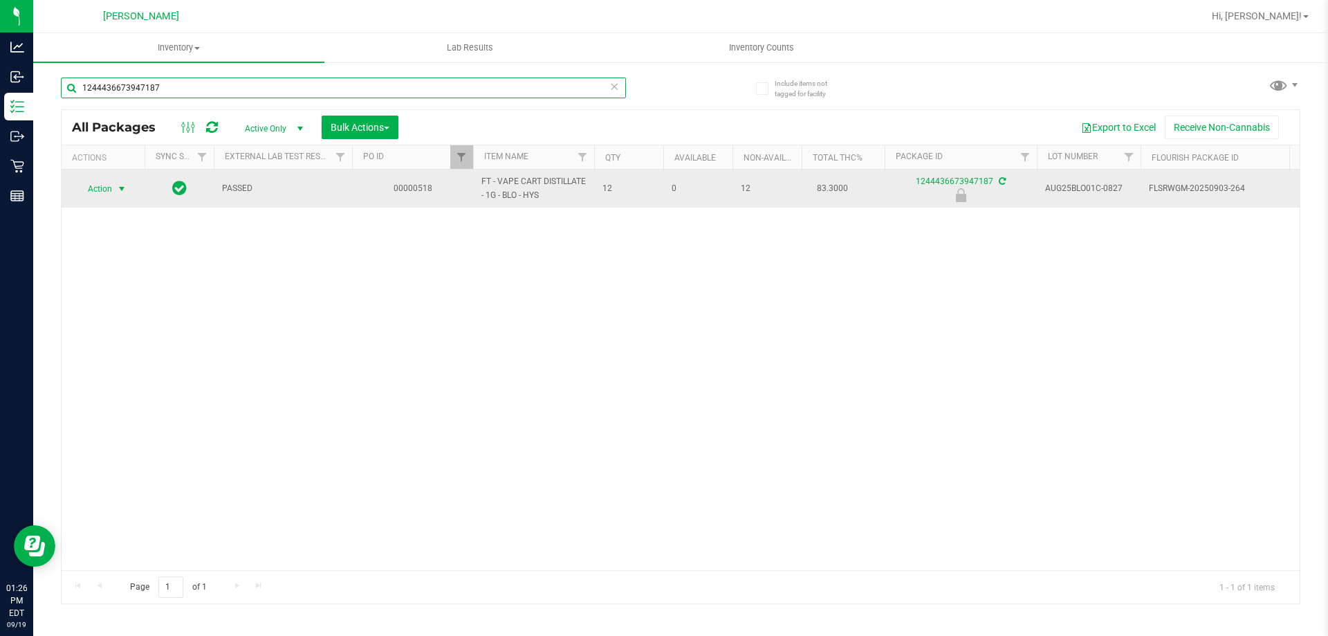
type input "1244436673947187"
click at [126, 195] on span "select" at bounding box center [121, 188] width 17 height 19
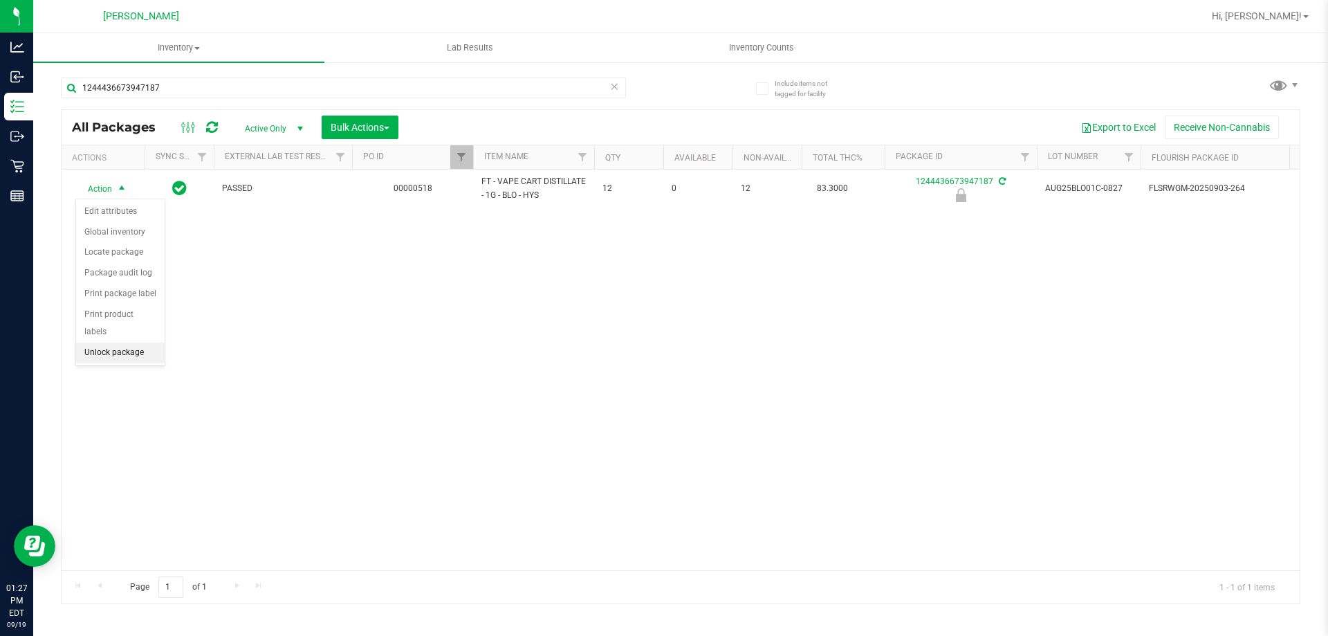
click at [117, 342] on li "Unlock package" at bounding box center [120, 352] width 89 height 21
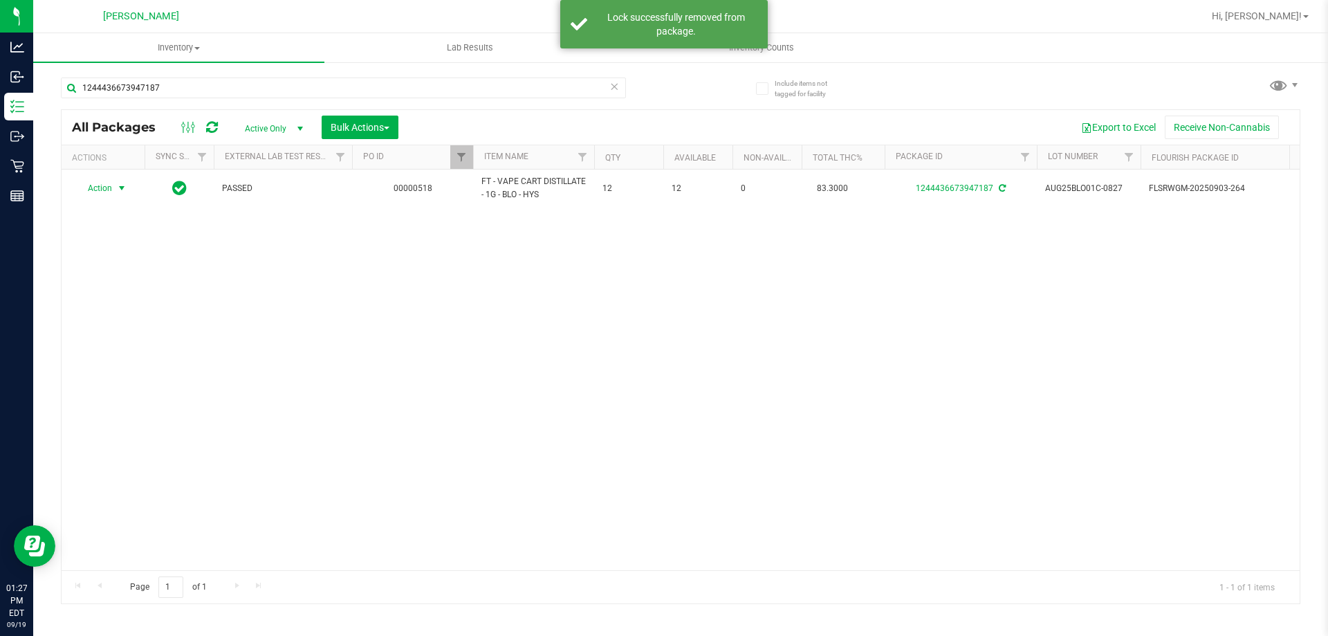
click at [120, 190] on span "select" at bounding box center [121, 188] width 11 height 11
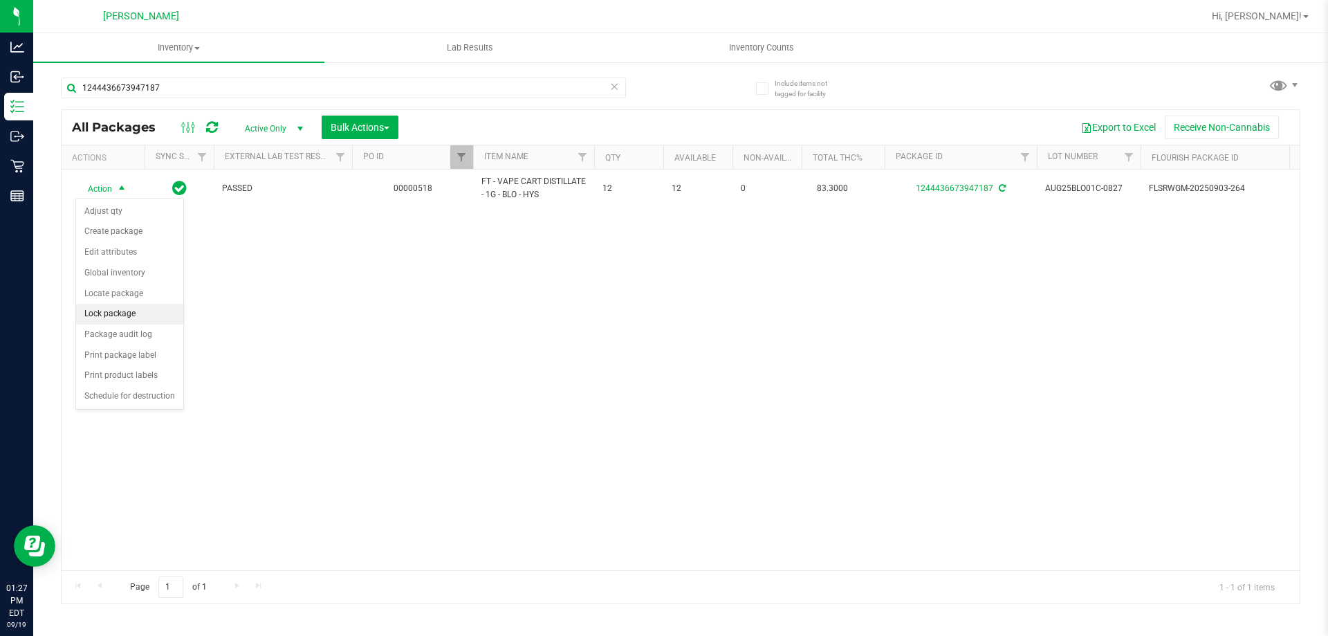
click at [130, 311] on li "Lock package" at bounding box center [129, 314] width 107 height 21
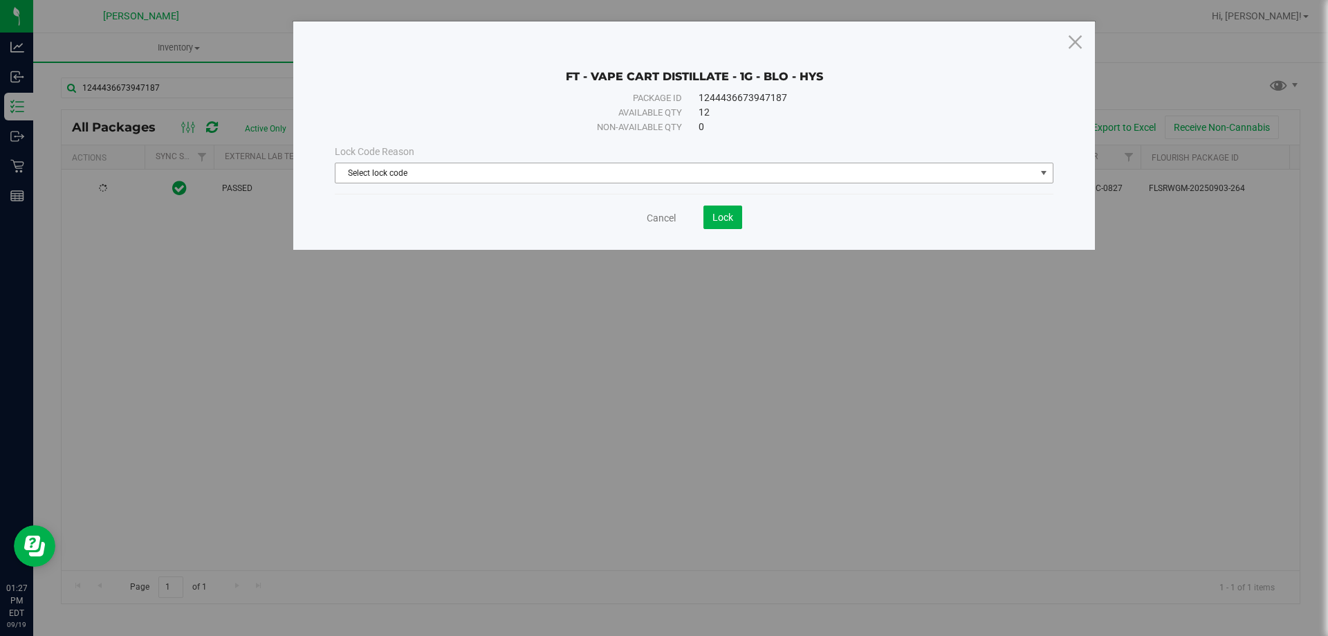
click at [517, 178] on span "Select lock code" at bounding box center [686, 172] width 700 height 19
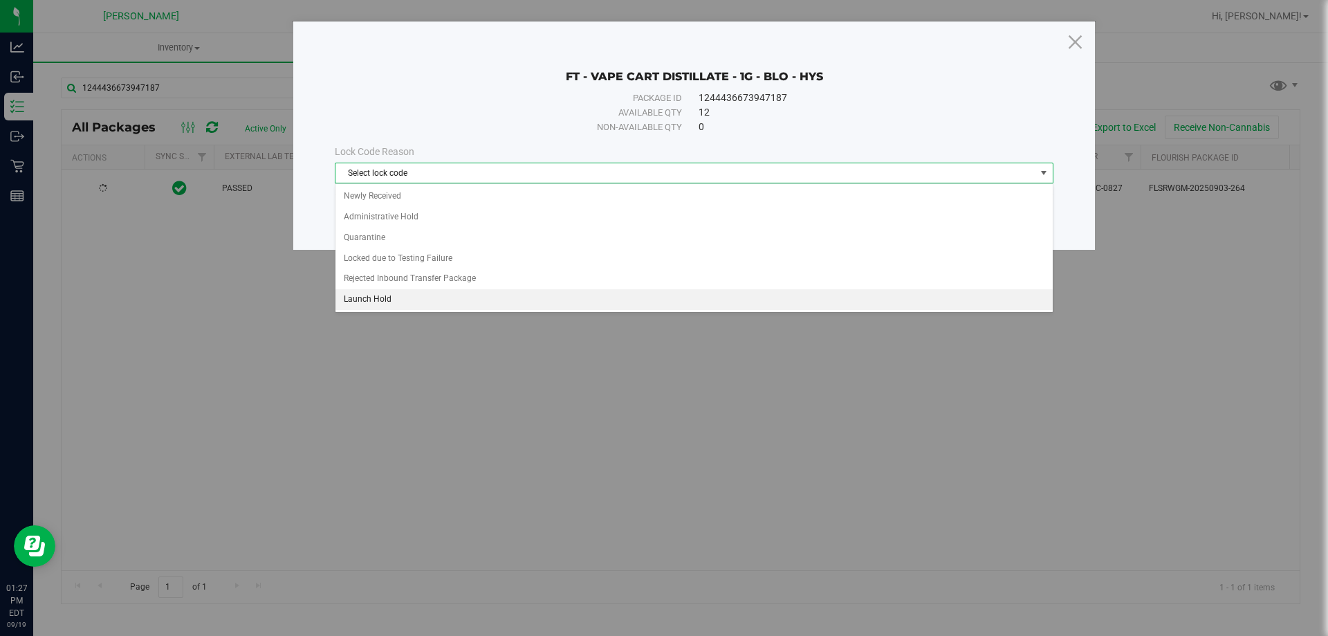
click at [392, 305] on li "Launch Hold" at bounding box center [694, 299] width 717 height 21
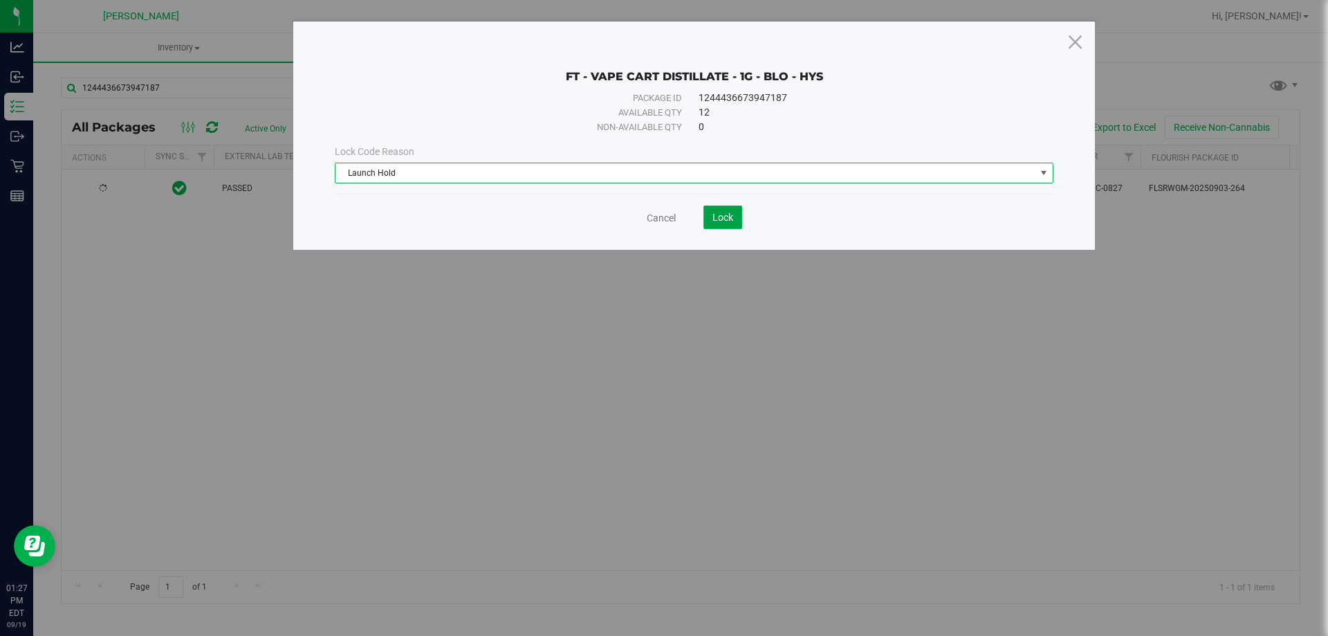
click at [714, 208] on button "Lock" at bounding box center [723, 217] width 39 height 24
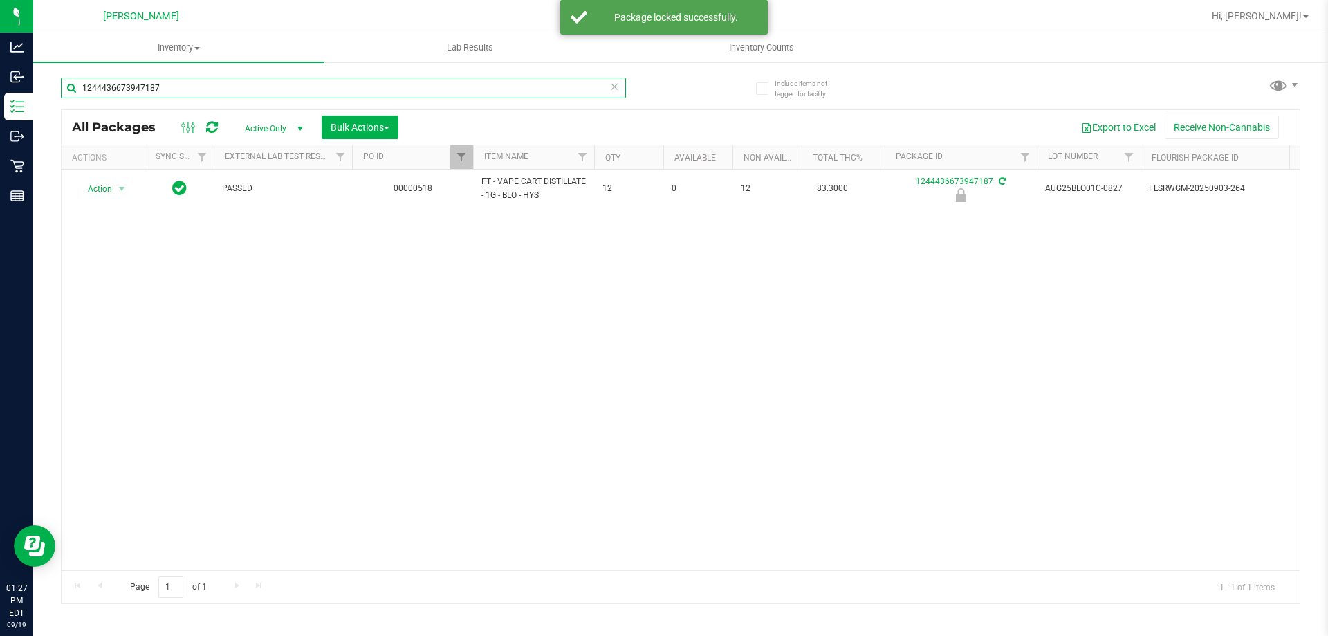
click at [174, 86] on input "1244436673947187" at bounding box center [343, 87] width 565 height 21
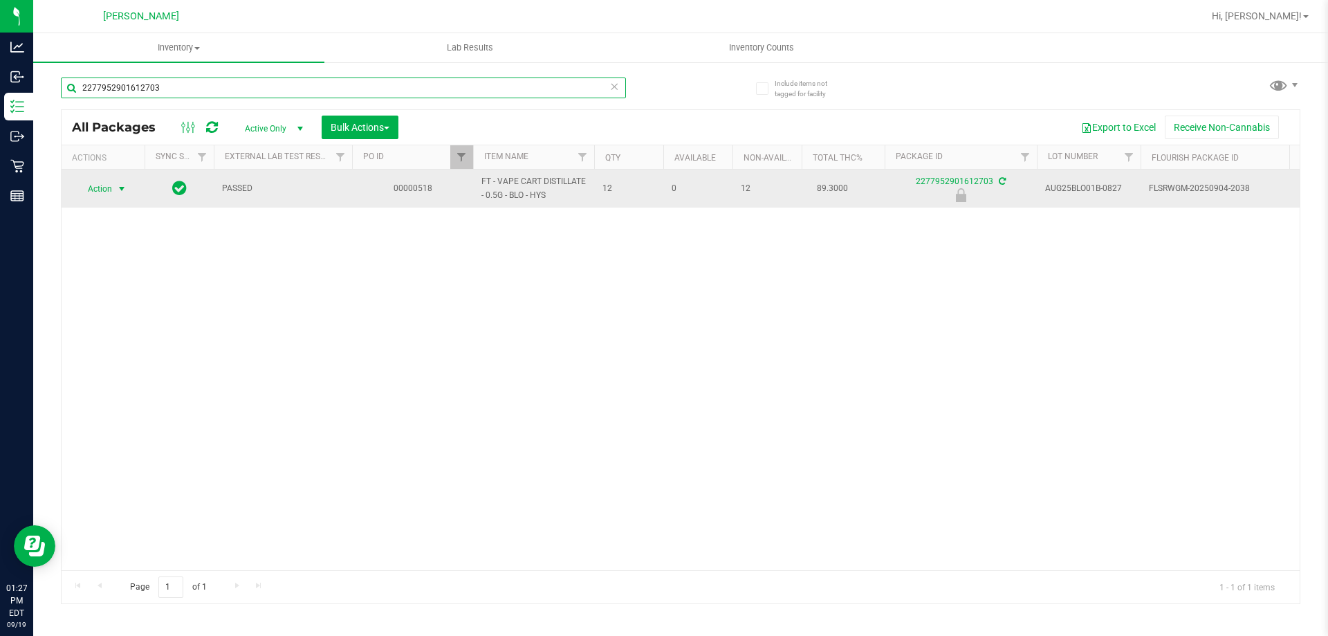
type input "2277952901612703"
click at [126, 185] on span "select" at bounding box center [121, 188] width 11 height 11
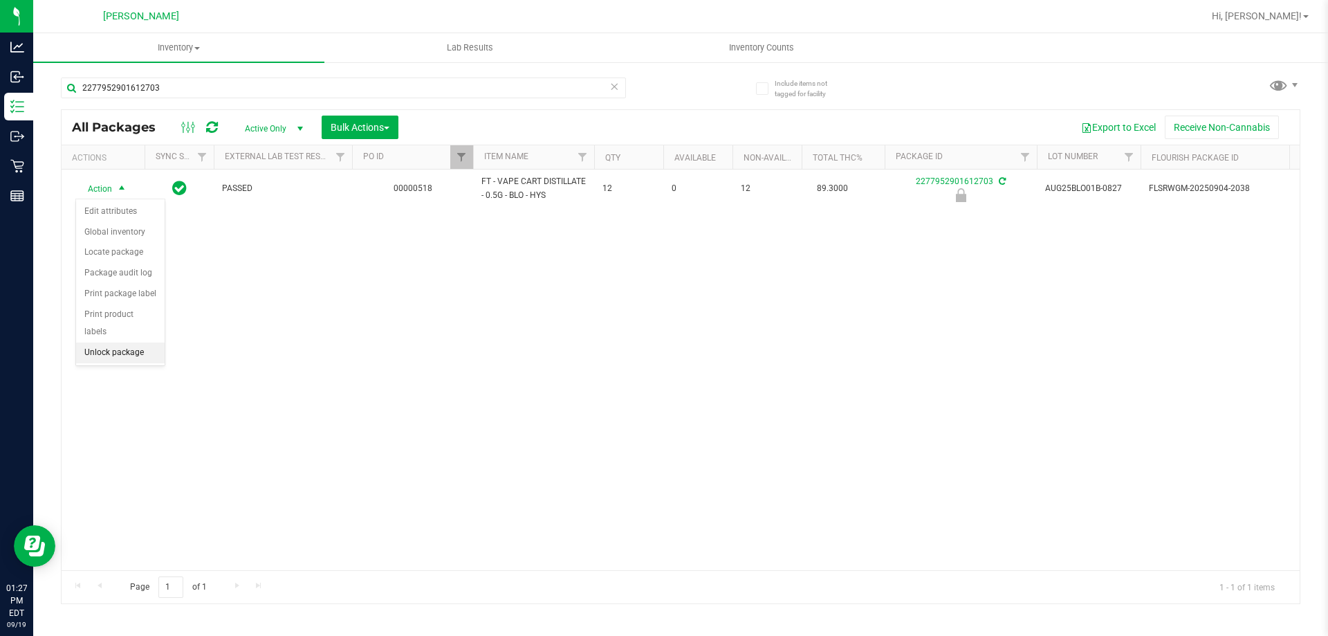
click at [123, 342] on li "Unlock package" at bounding box center [120, 352] width 89 height 21
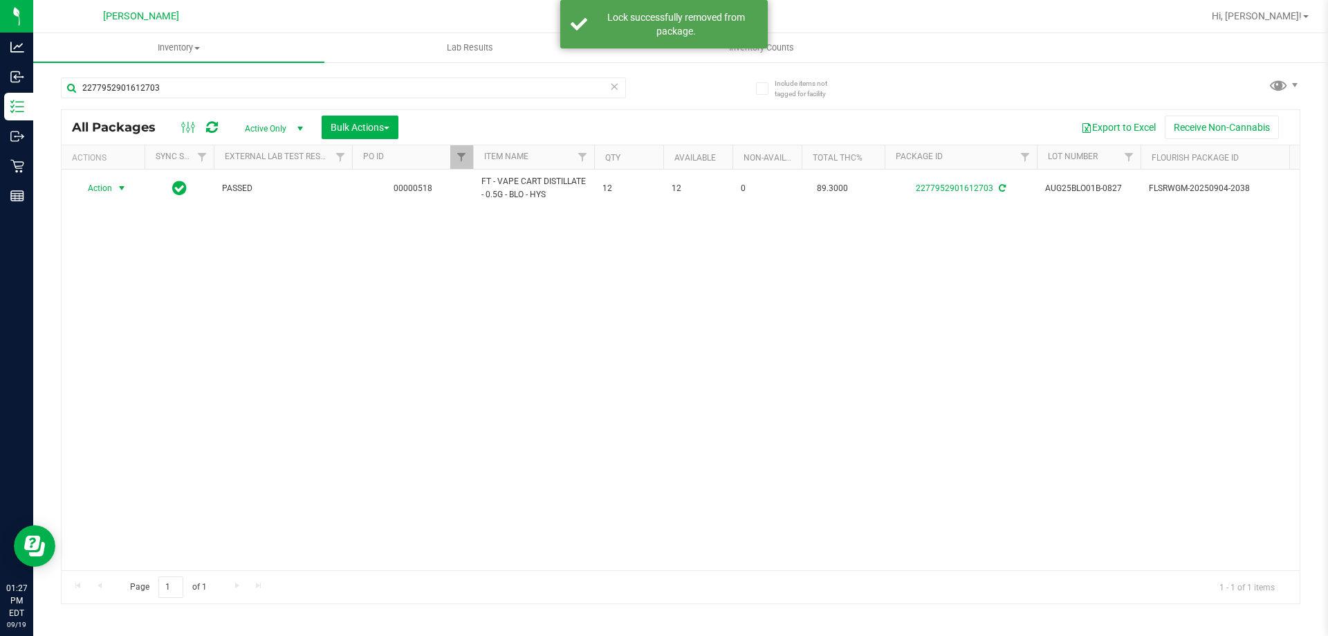
click at [123, 192] on span "select" at bounding box center [121, 188] width 11 height 11
click at [122, 311] on li "Lock package" at bounding box center [129, 314] width 107 height 21
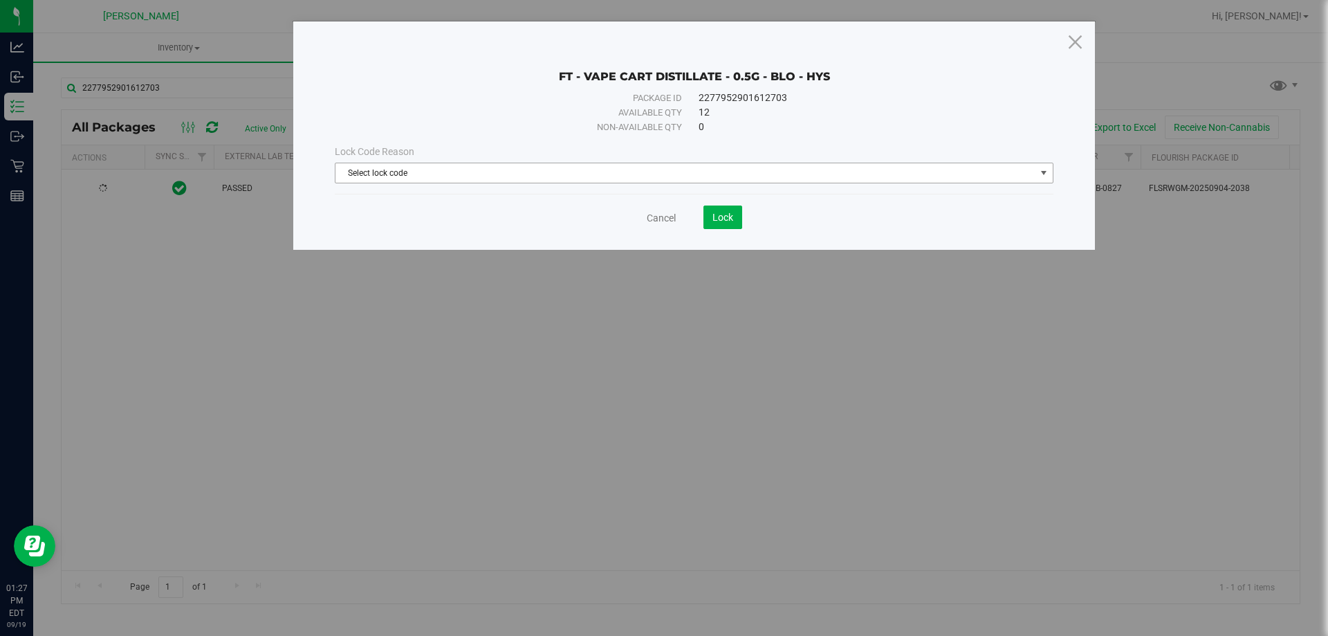
click at [597, 175] on span "Select lock code" at bounding box center [686, 172] width 700 height 19
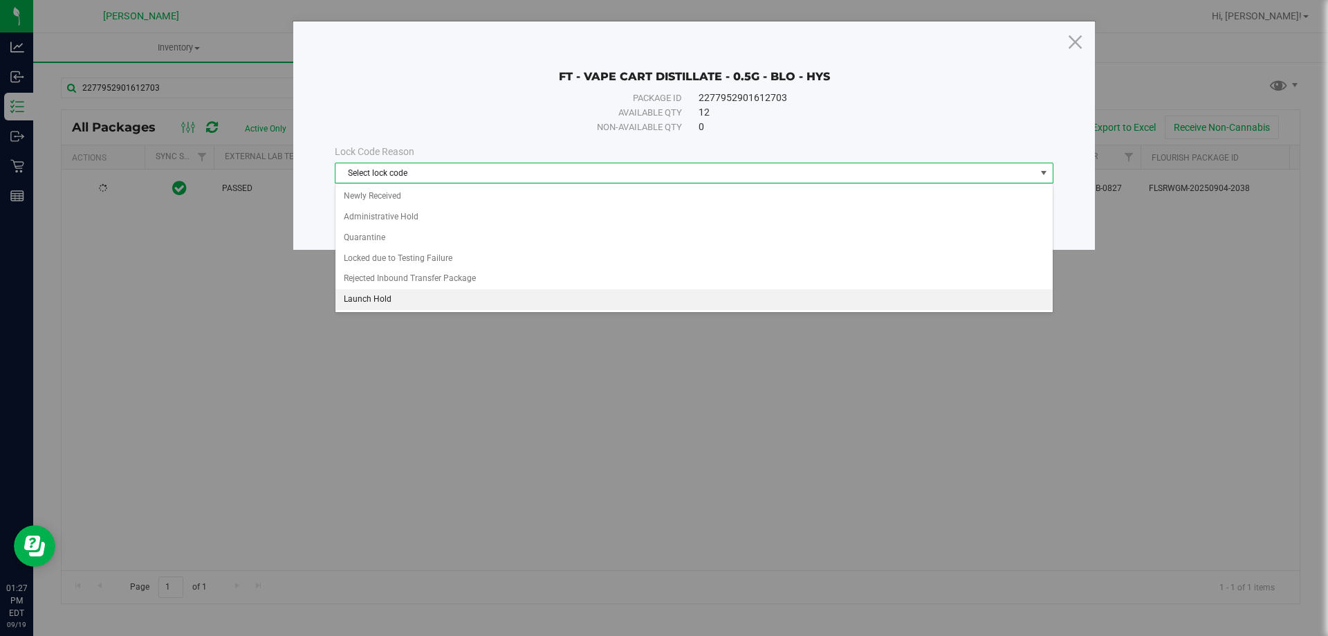
click at [505, 304] on li "Launch Hold" at bounding box center [694, 299] width 717 height 21
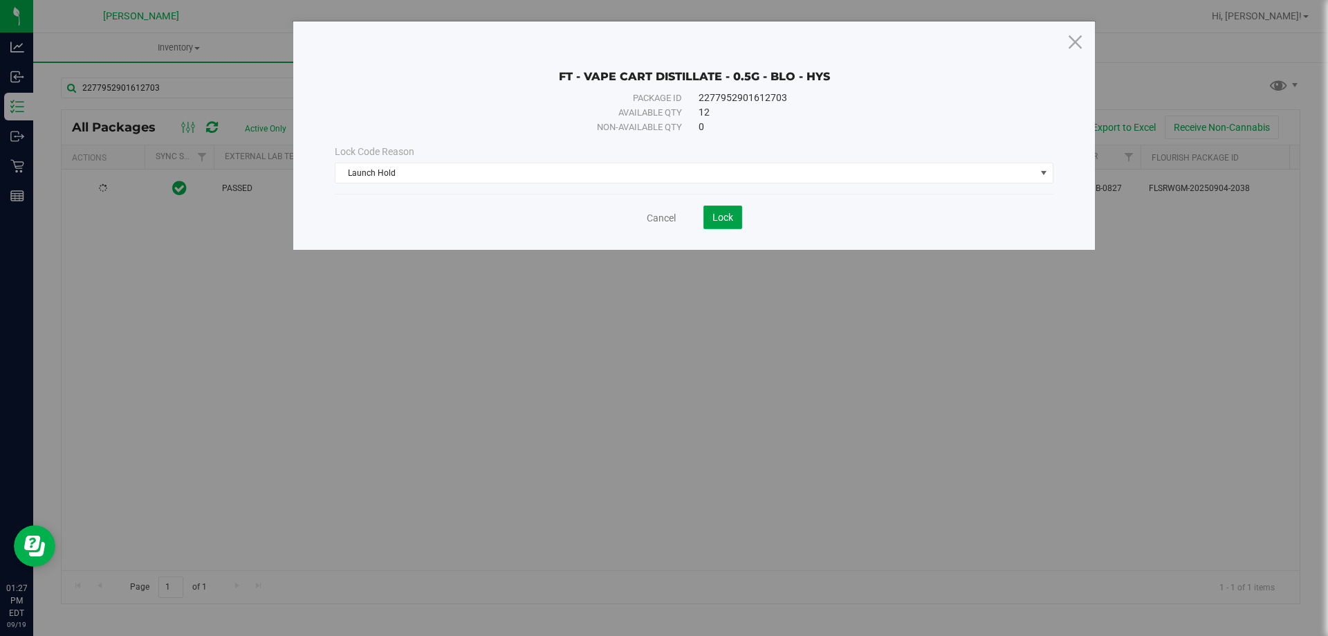
click at [735, 225] on button "Lock" at bounding box center [723, 217] width 39 height 24
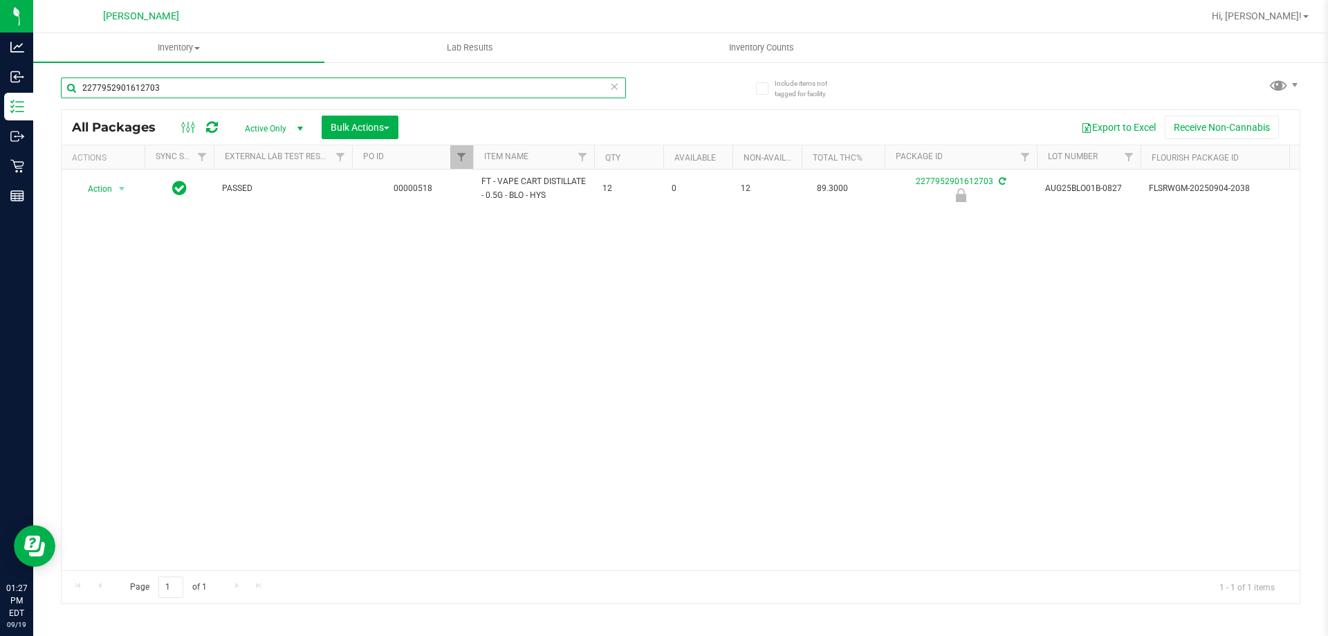
click at [172, 94] on input "2277952901612703" at bounding box center [343, 87] width 565 height 21
click at [402, 89] on input "1244436673947187" at bounding box center [343, 87] width 565 height 21
click at [181, 82] on input "7291689835858796" at bounding box center [343, 87] width 565 height 21
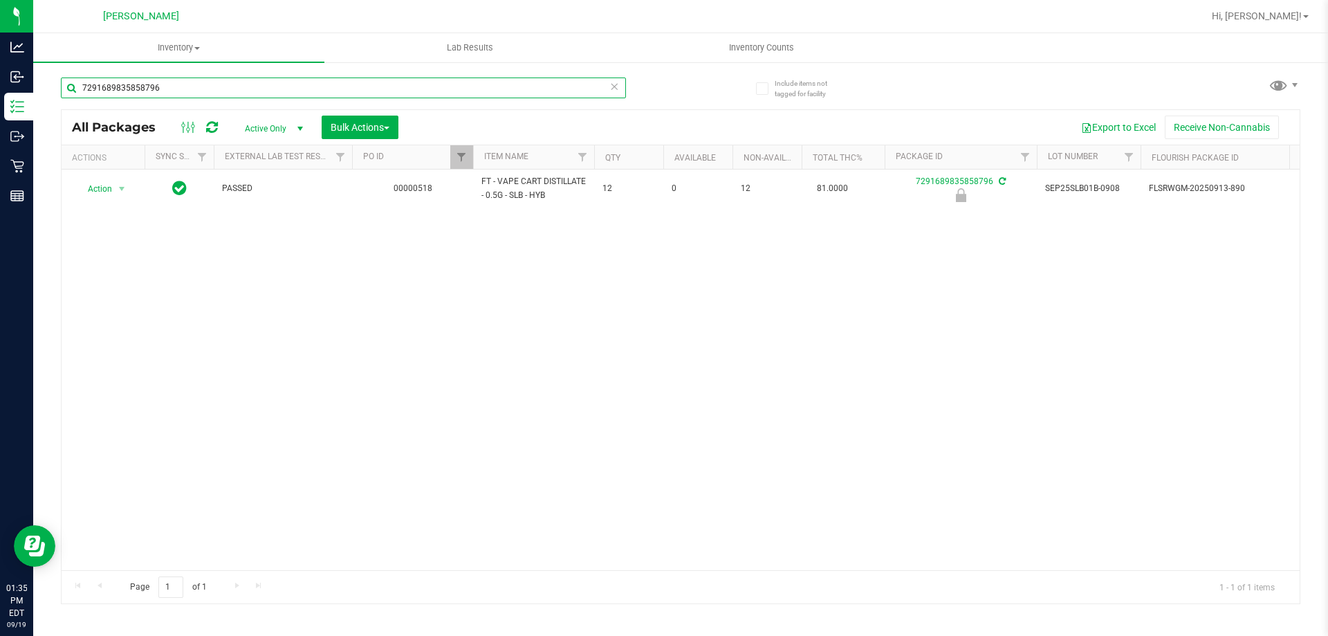
click at [181, 82] on input "7291689835858796" at bounding box center [343, 87] width 565 height 21
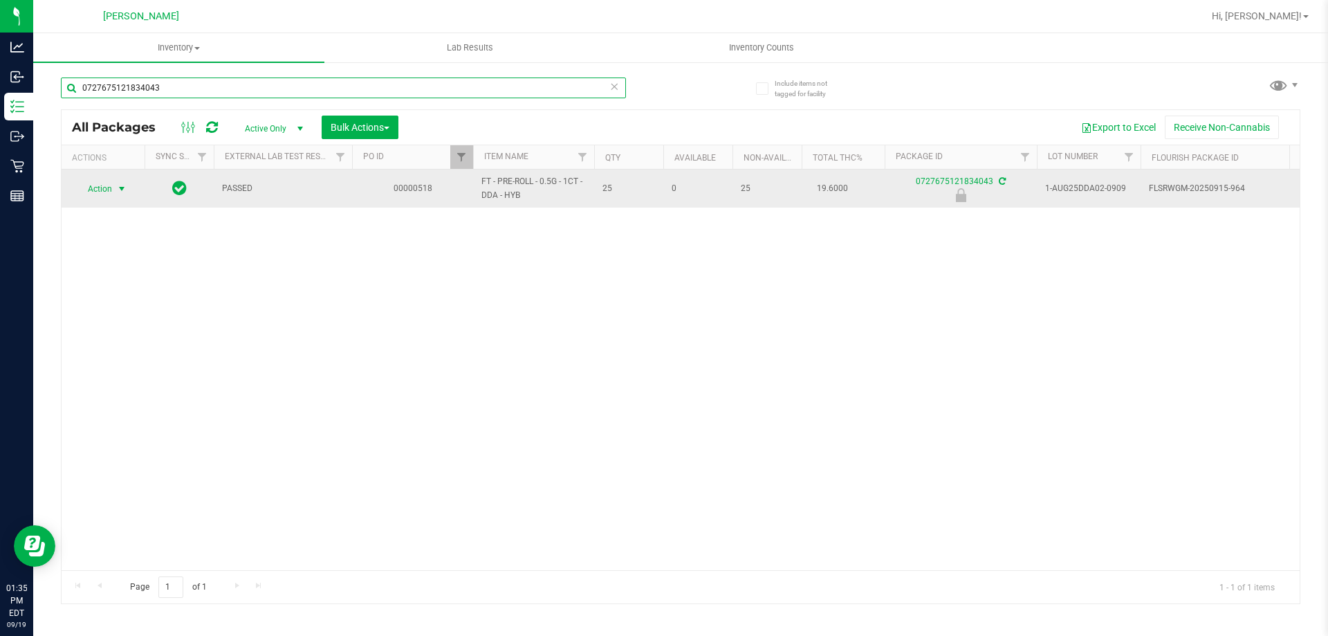
type input "0727675121834043"
click at [122, 191] on span "select" at bounding box center [121, 188] width 11 height 11
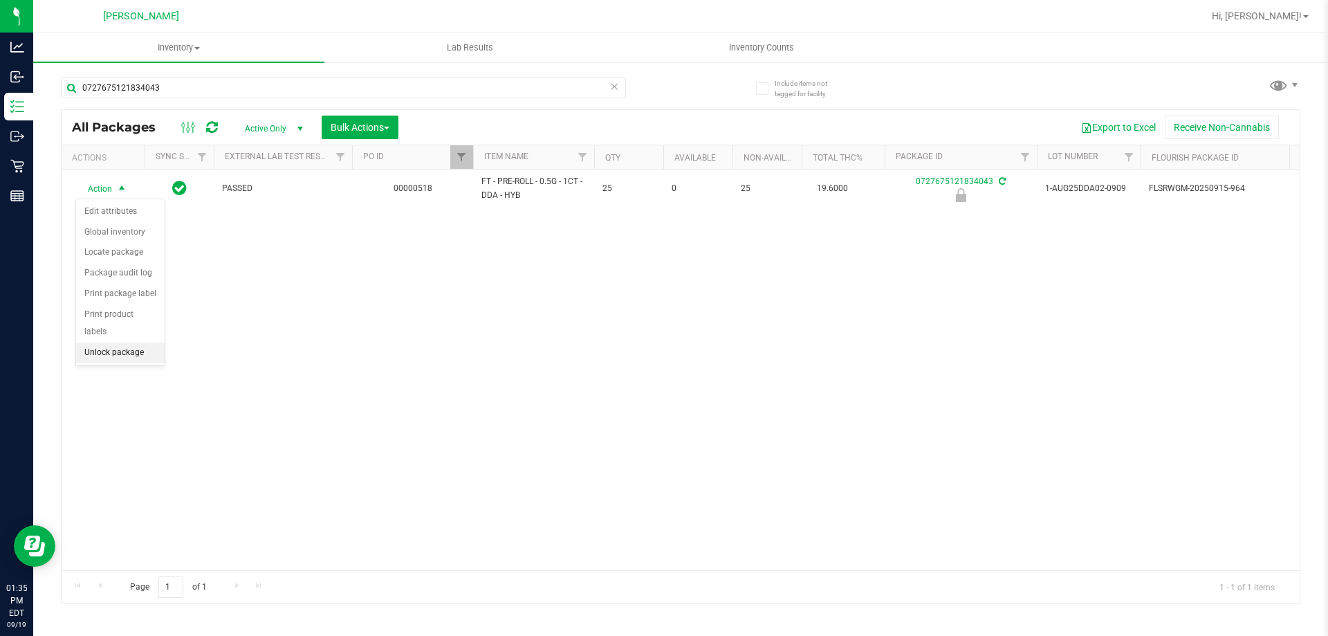
click at [113, 342] on li "Unlock package" at bounding box center [120, 352] width 89 height 21
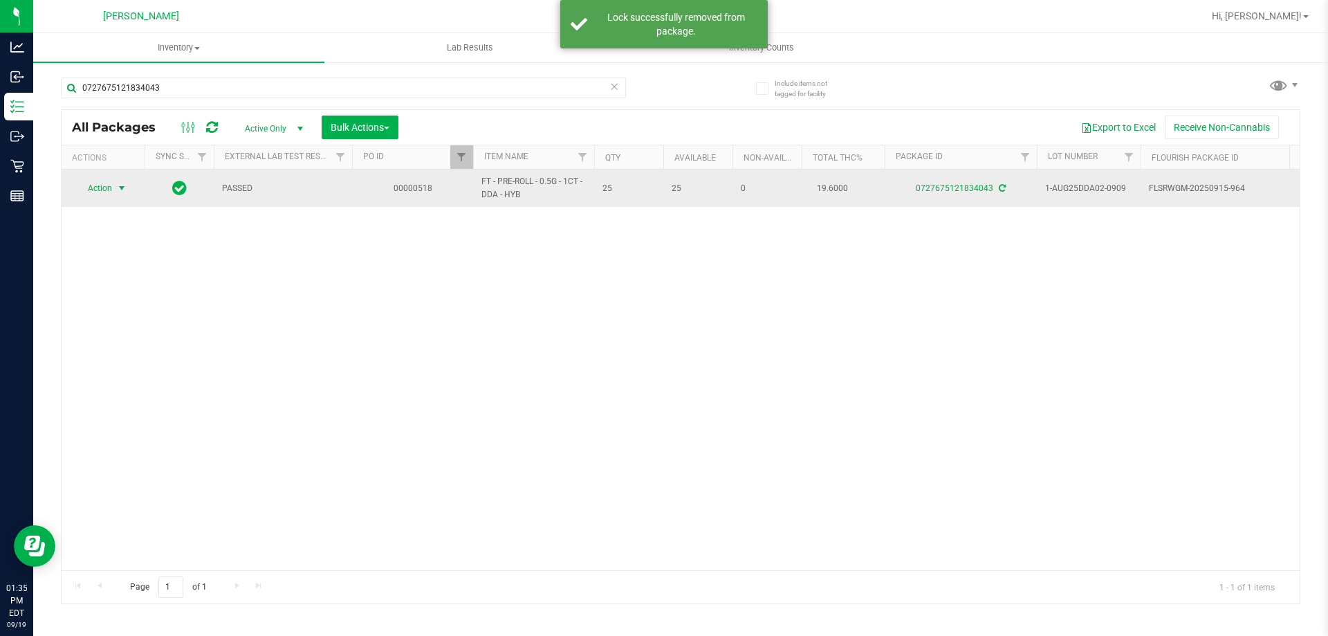
click at [122, 190] on span "select" at bounding box center [121, 188] width 11 height 11
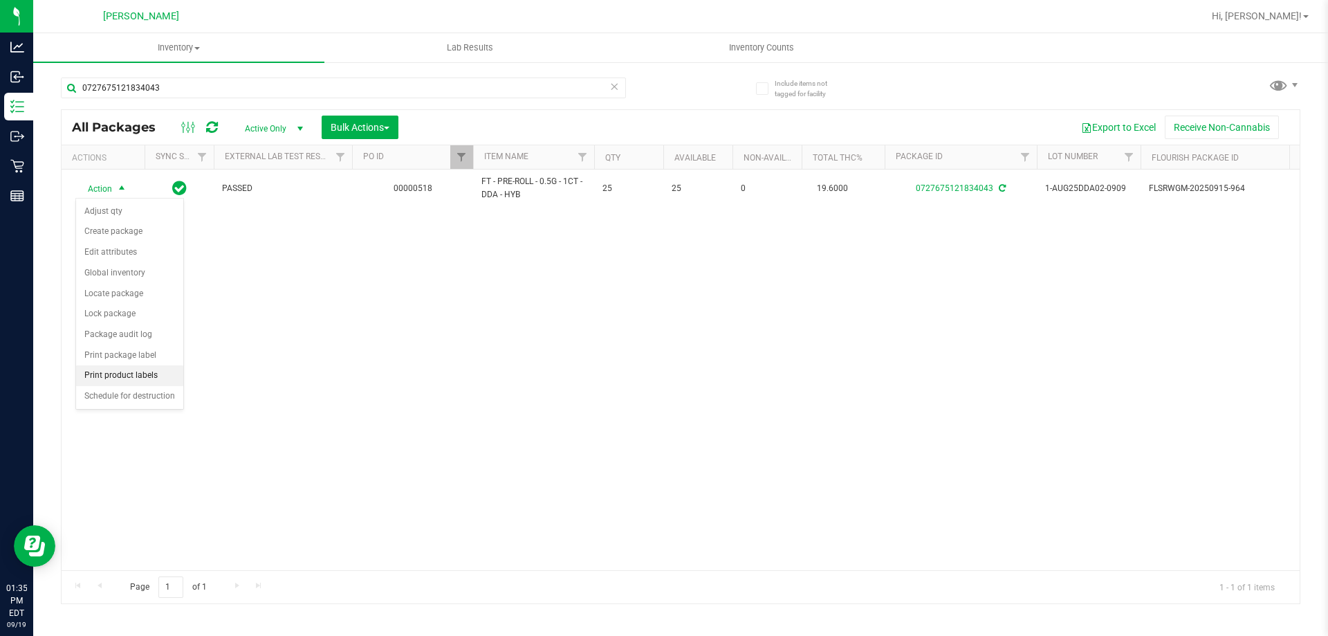
click at [118, 367] on li "Print product labels" at bounding box center [129, 375] width 107 height 21
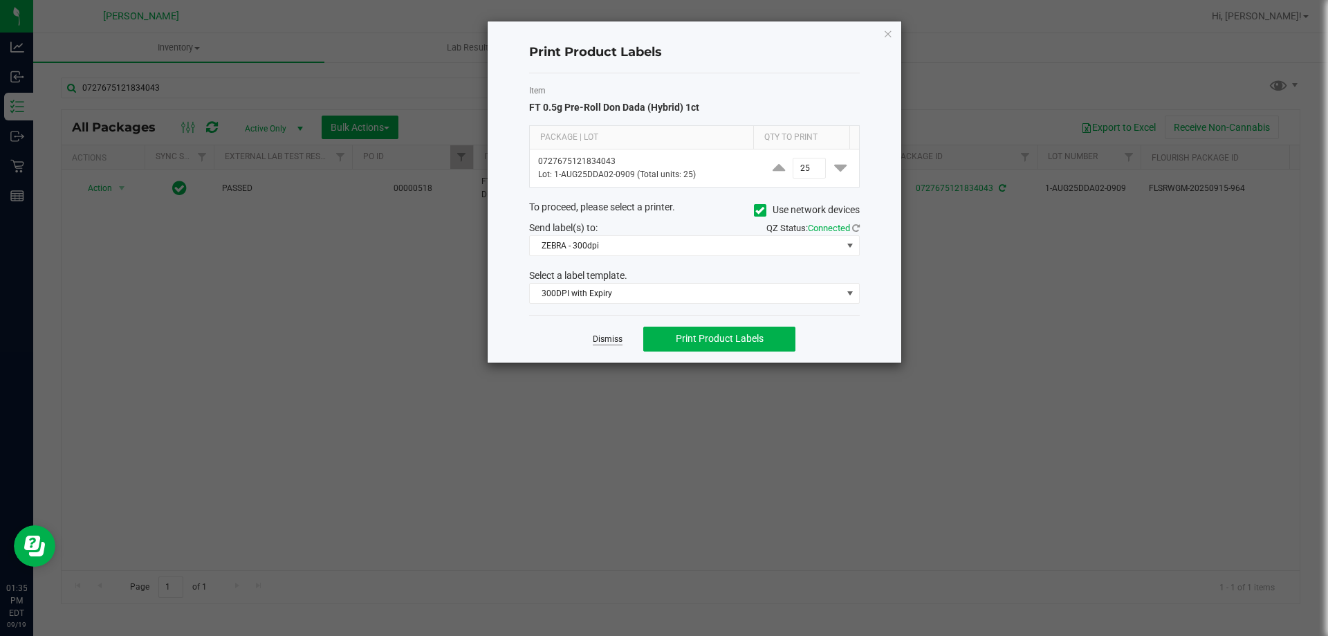
click at [598, 338] on link "Dismiss" at bounding box center [608, 339] width 30 height 12
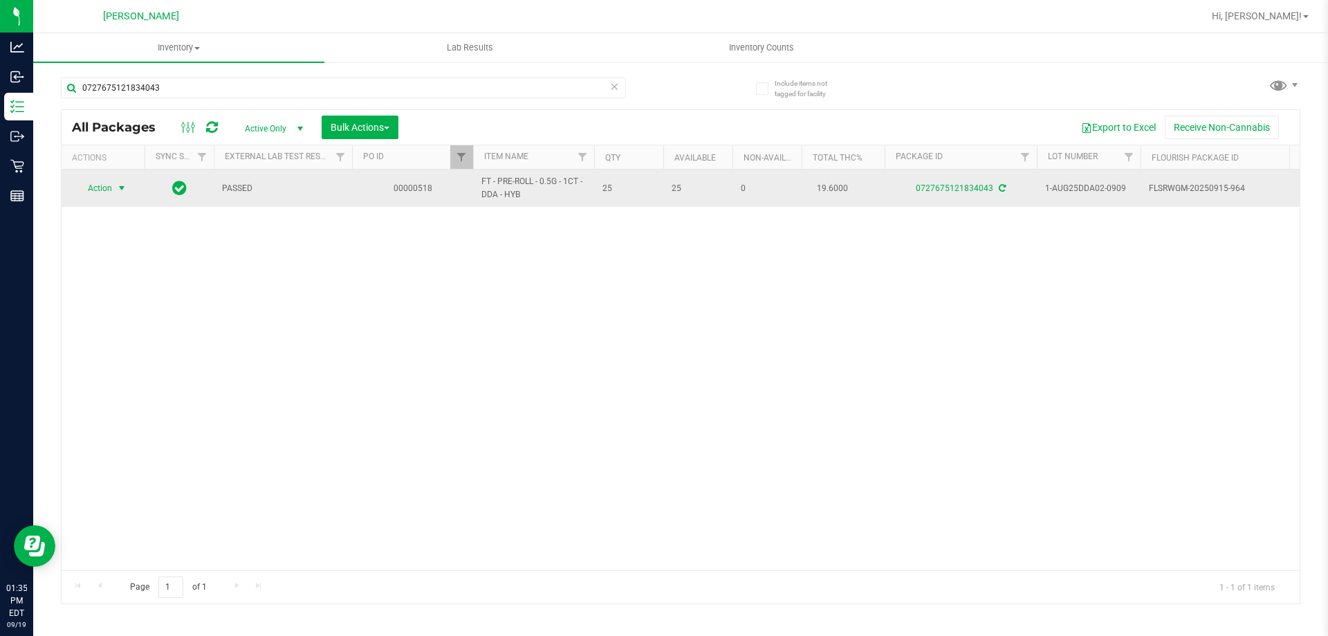
click at [127, 193] on span "select" at bounding box center [121, 188] width 11 height 11
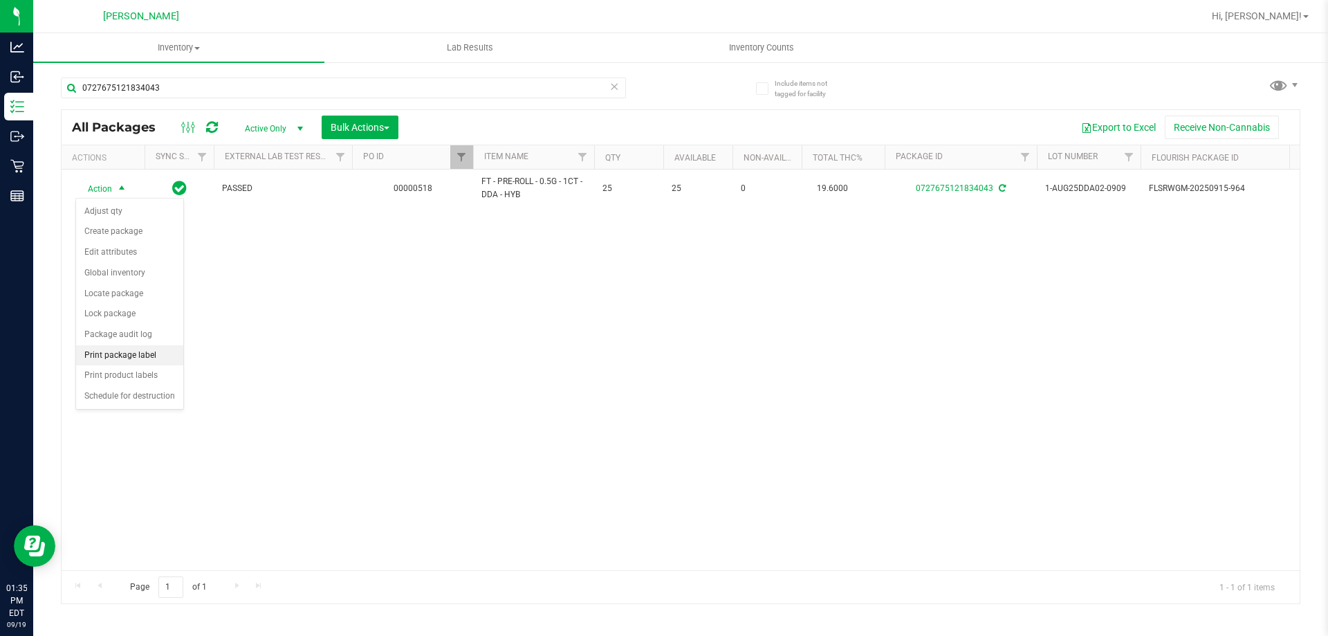
click at [155, 354] on li "Print package label" at bounding box center [129, 355] width 107 height 21
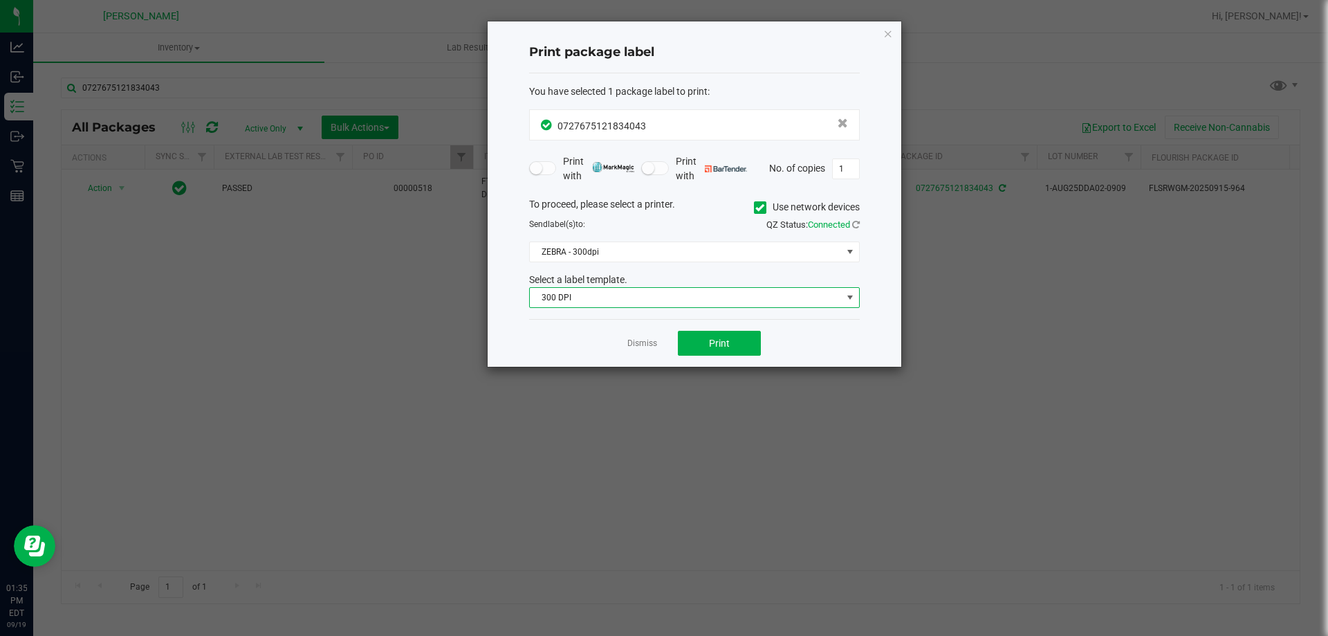
click at [713, 295] on span "300 DPI" at bounding box center [686, 297] width 312 height 19
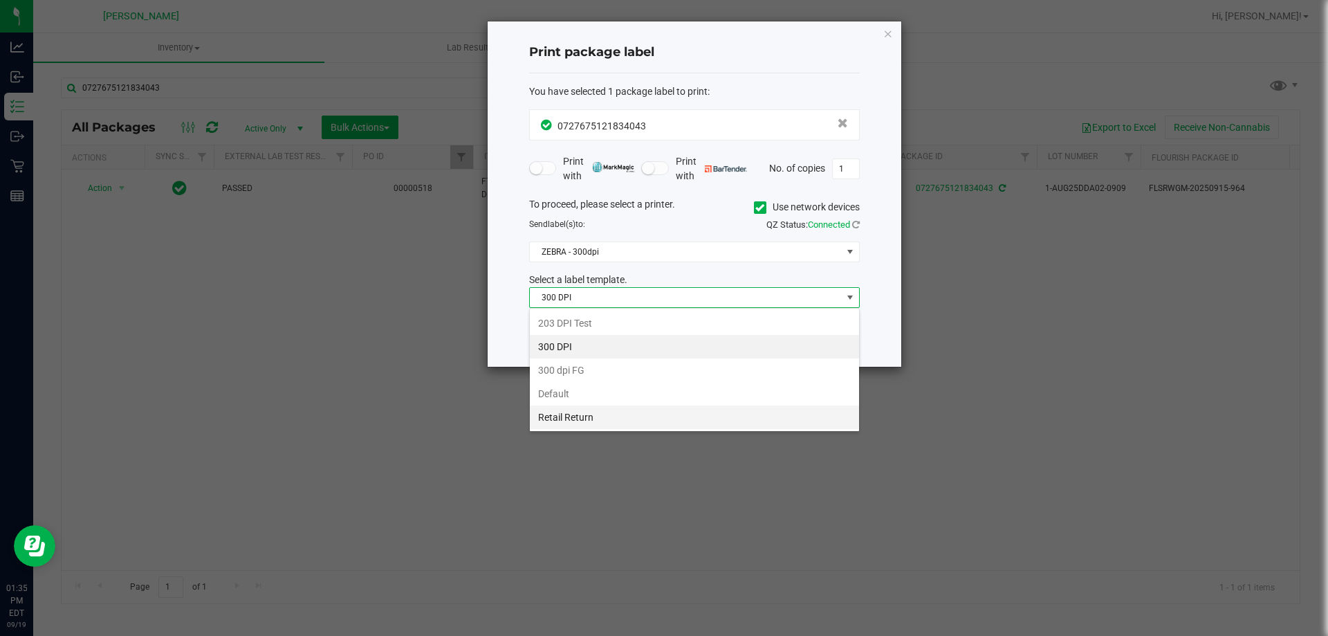
scroll to position [21, 331]
click at [618, 416] on li "Retail Return" at bounding box center [694, 417] width 329 height 24
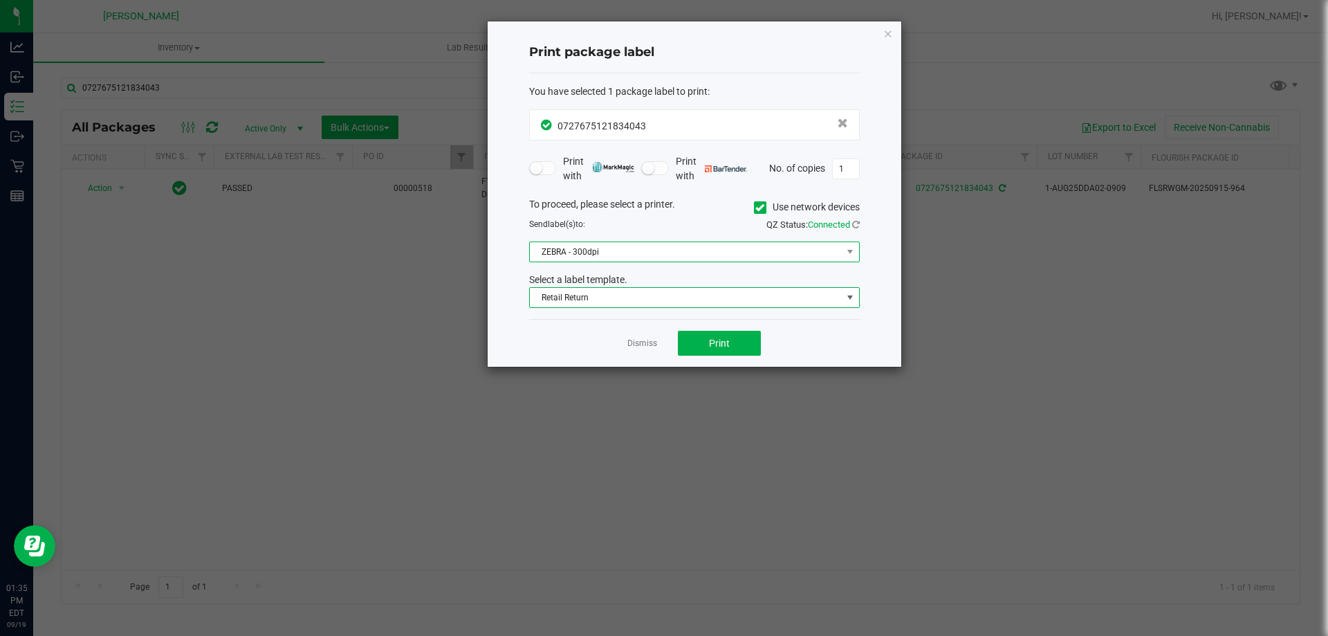
click at [587, 254] on span "ZEBRA - 300dpi" at bounding box center [686, 251] width 312 height 19
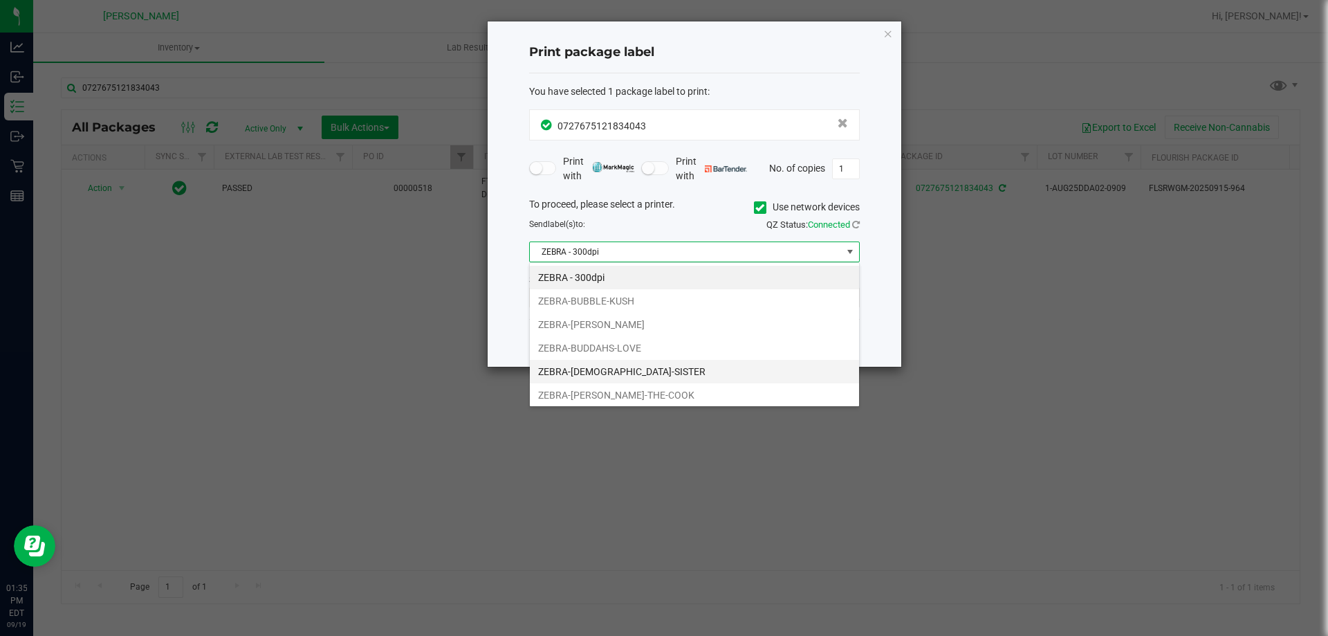
click at [597, 374] on li "ZEBRA-[DEMOGRAPHIC_DATA]-SISTER" at bounding box center [694, 372] width 329 height 24
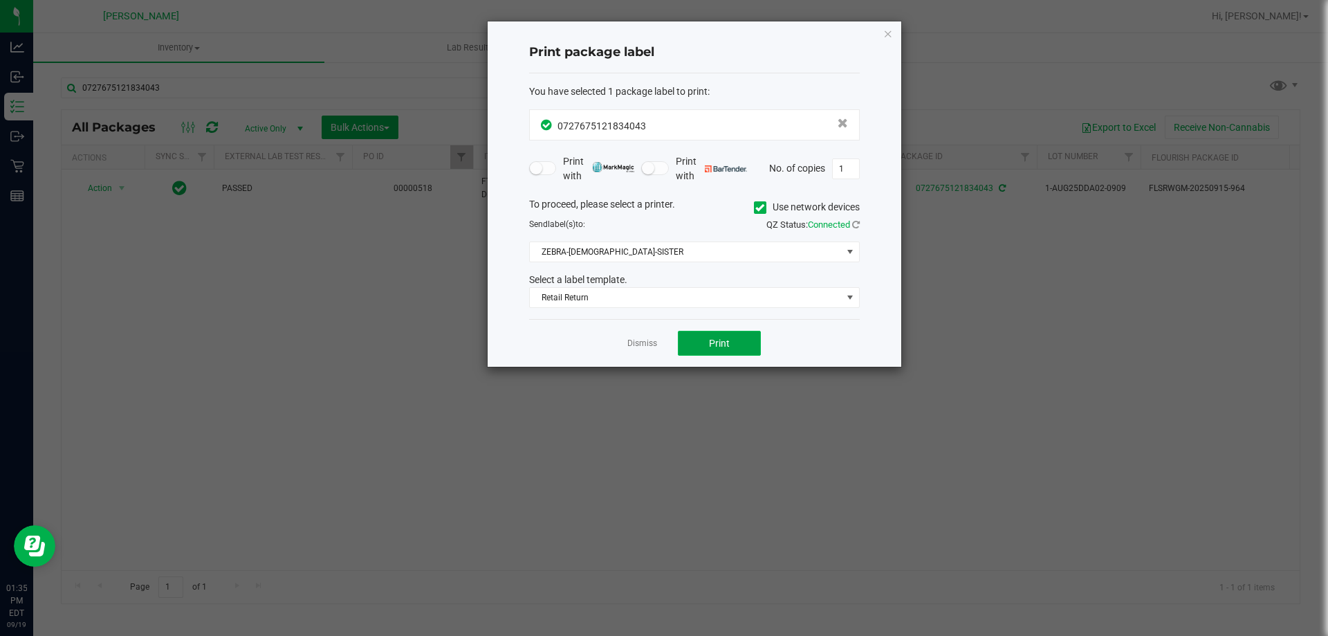
click at [753, 349] on button "Print" at bounding box center [719, 343] width 83 height 25
click at [654, 345] on link "Dismiss" at bounding box center [642, 344] width 30 height 12
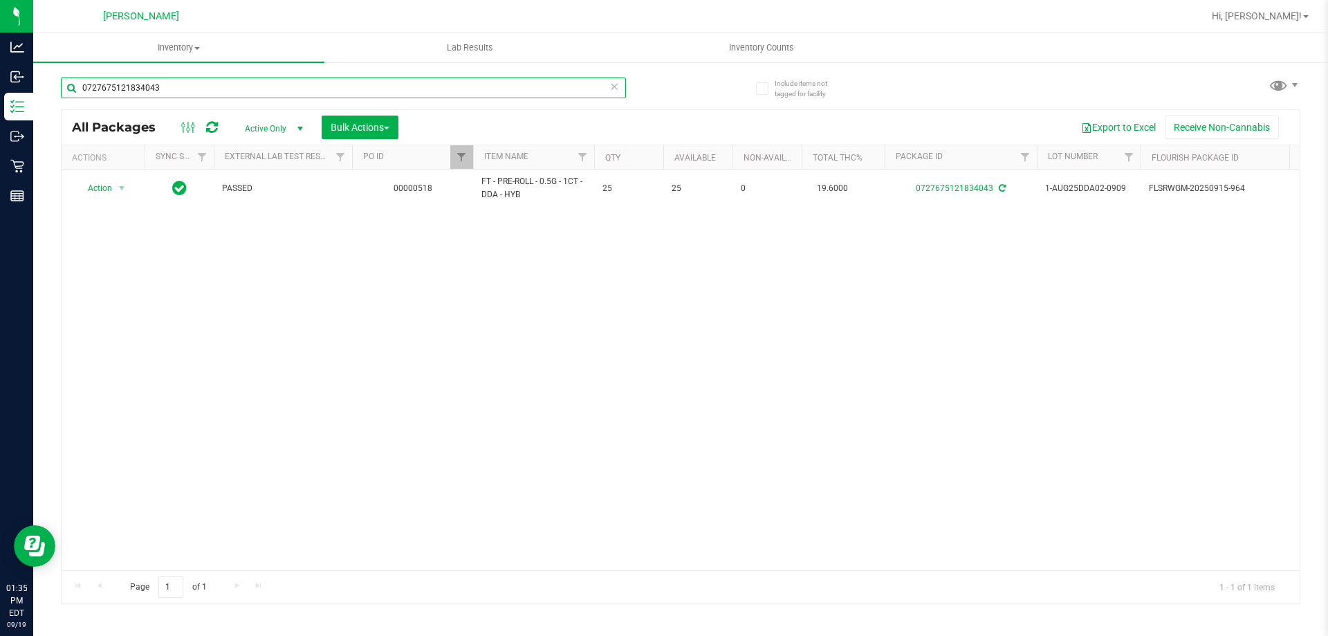
click at [257, 94] on input "0727675121834043" at bounding box center [343, 87] width 565 height 21
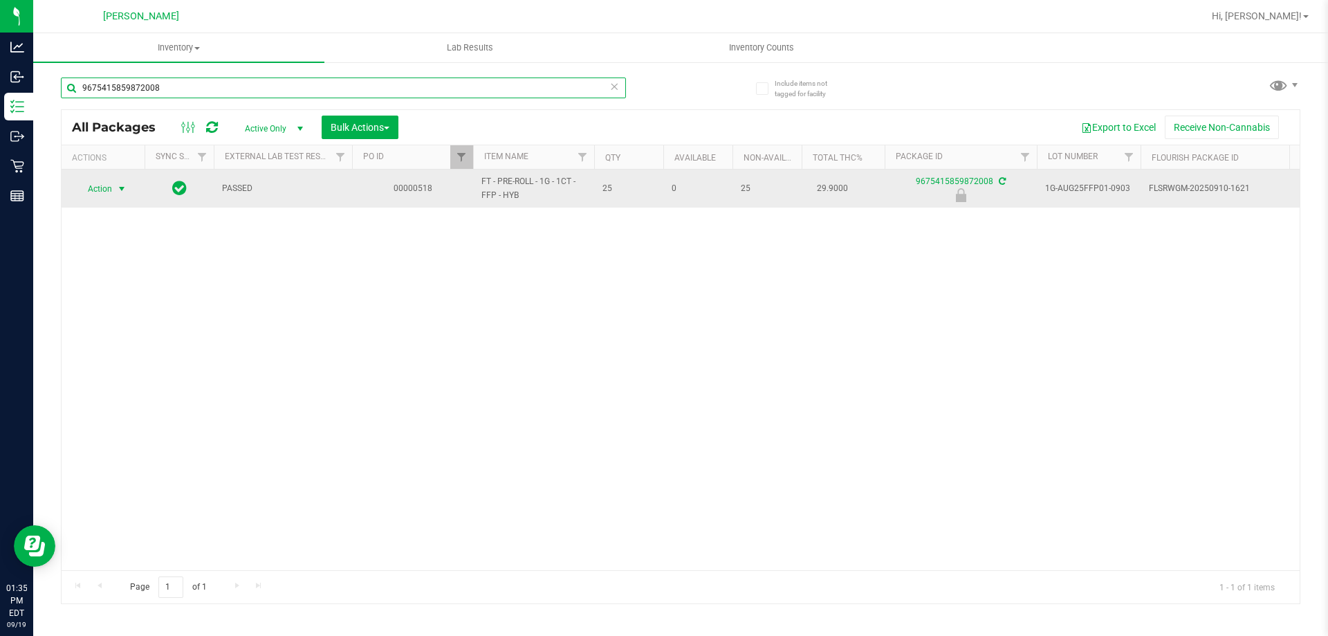
type input "9675415859872008"
click at [120, 193] on span "select" at bounding box center [121, 188] width 11 height 11
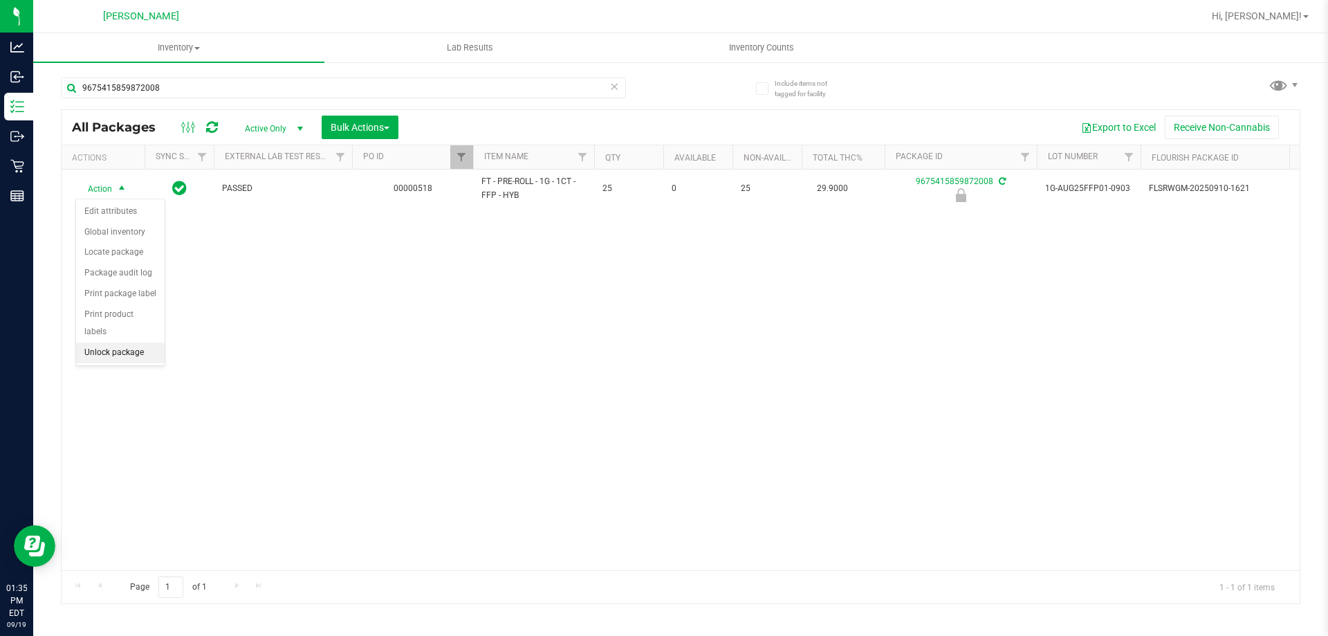
click at [101, 342] on li "Unlock package" at bounding box center [120, 352] width 89 height 21
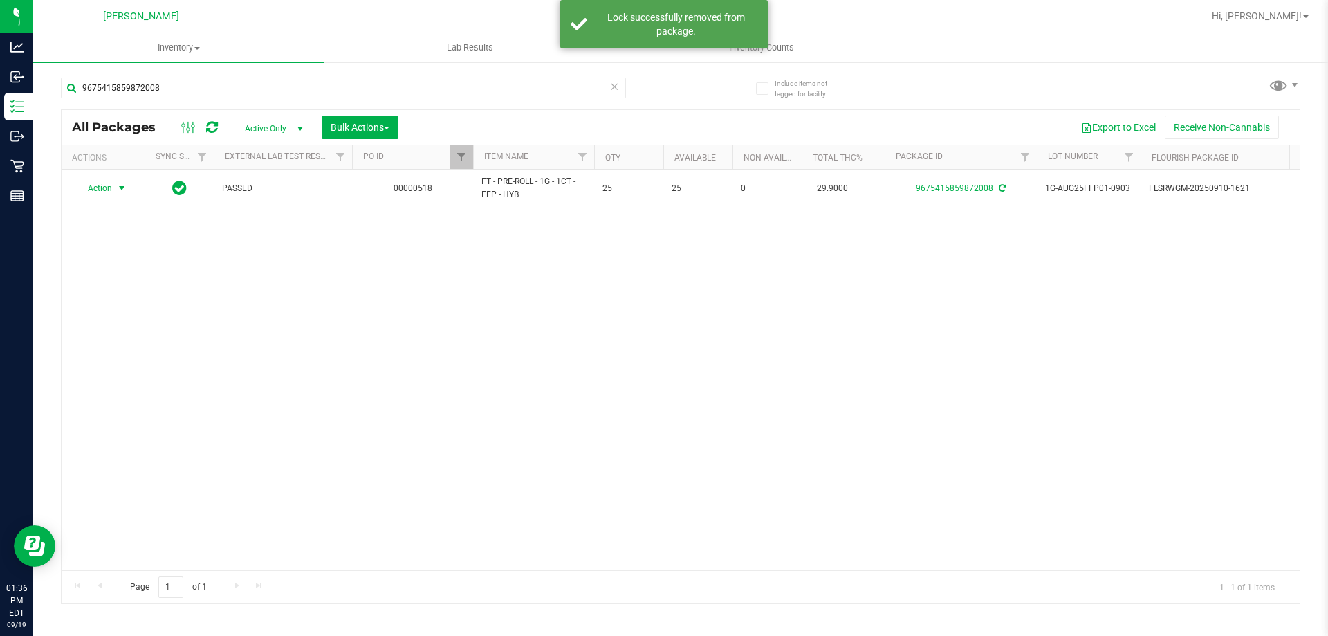
click at [126, 188] on span "select" at bounding box center [121, 188] width 11 height 11
click at [138, 352] on li "Print package label" at bounding box center [129, 355] width 107 height 21
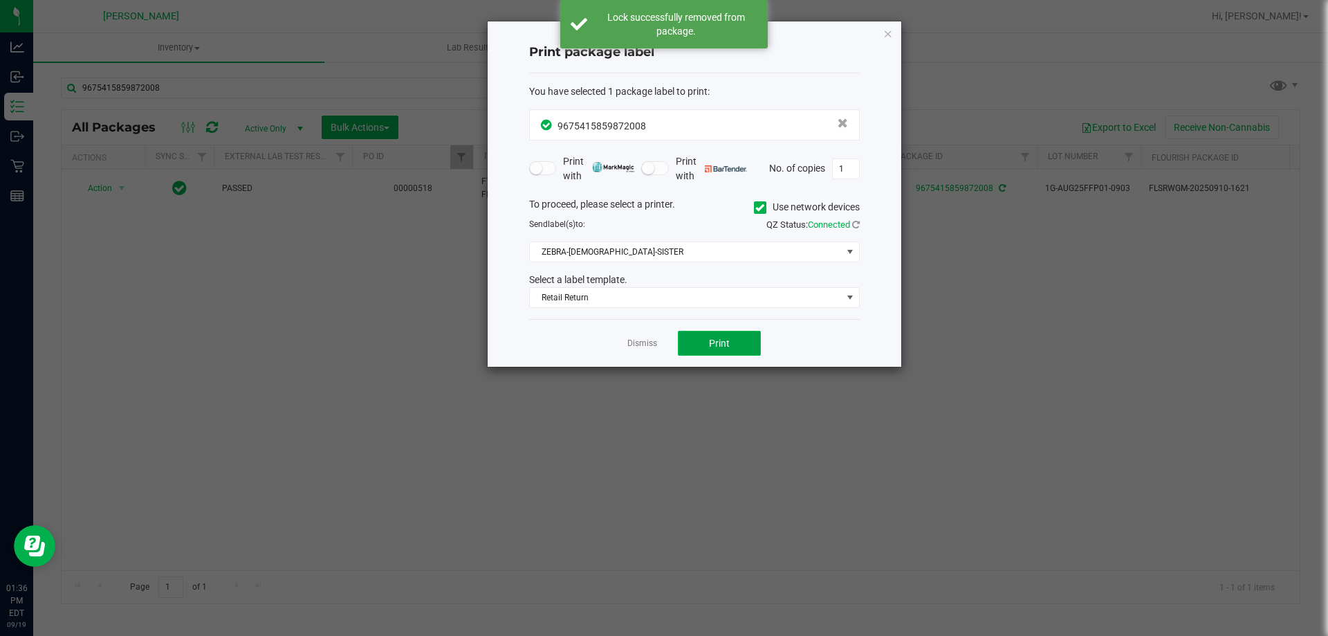
click at [734, 340] on button "Print" at bounding box center [719, 343] width 83 height 25
click at [633, 347] on link "Dismiss" at bounding box center [642, 344] width 30 height 12
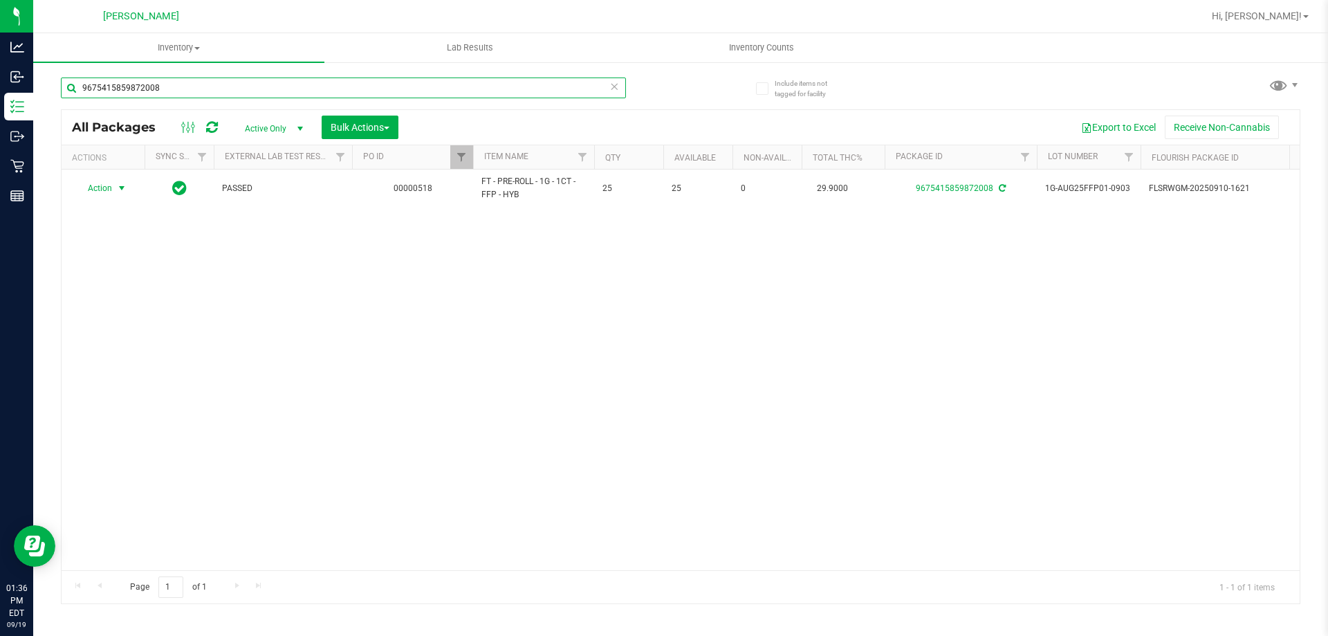
click at [223, 82] on input "9675415859872008" at bounding box center [343, 87] width 565 height 21
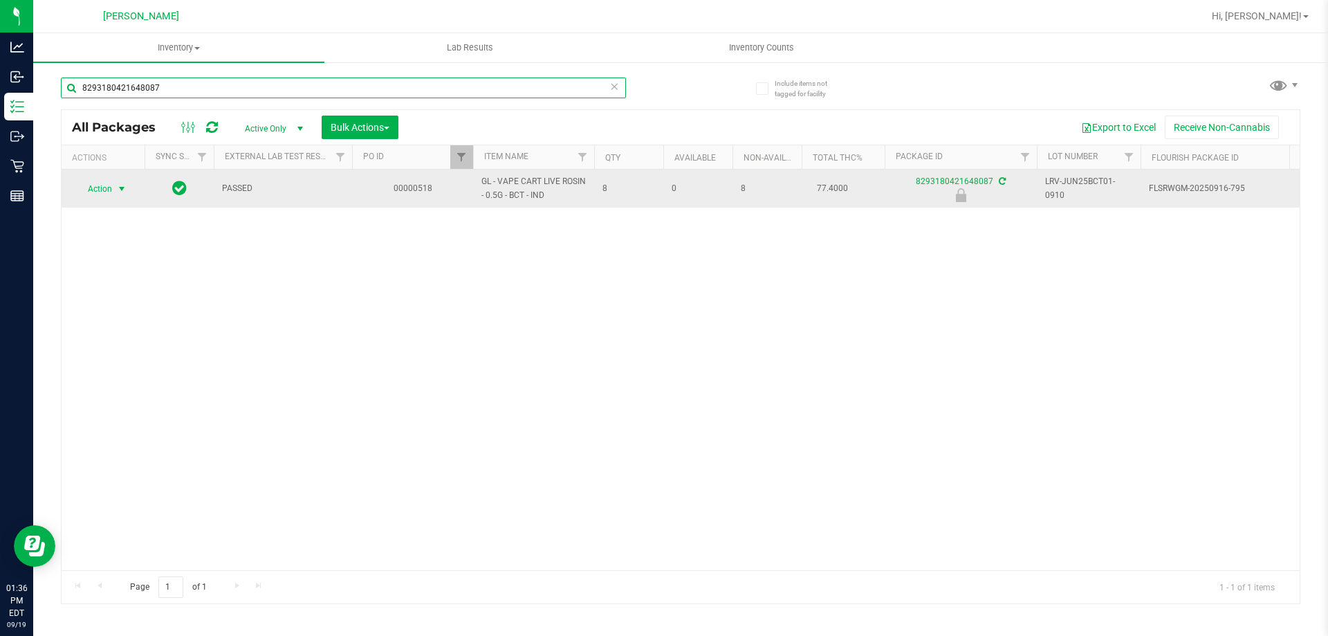
type input "8293180421648087"
click at [125, 193] on span "select" at bounding box center [121, 188] width 11 height 11
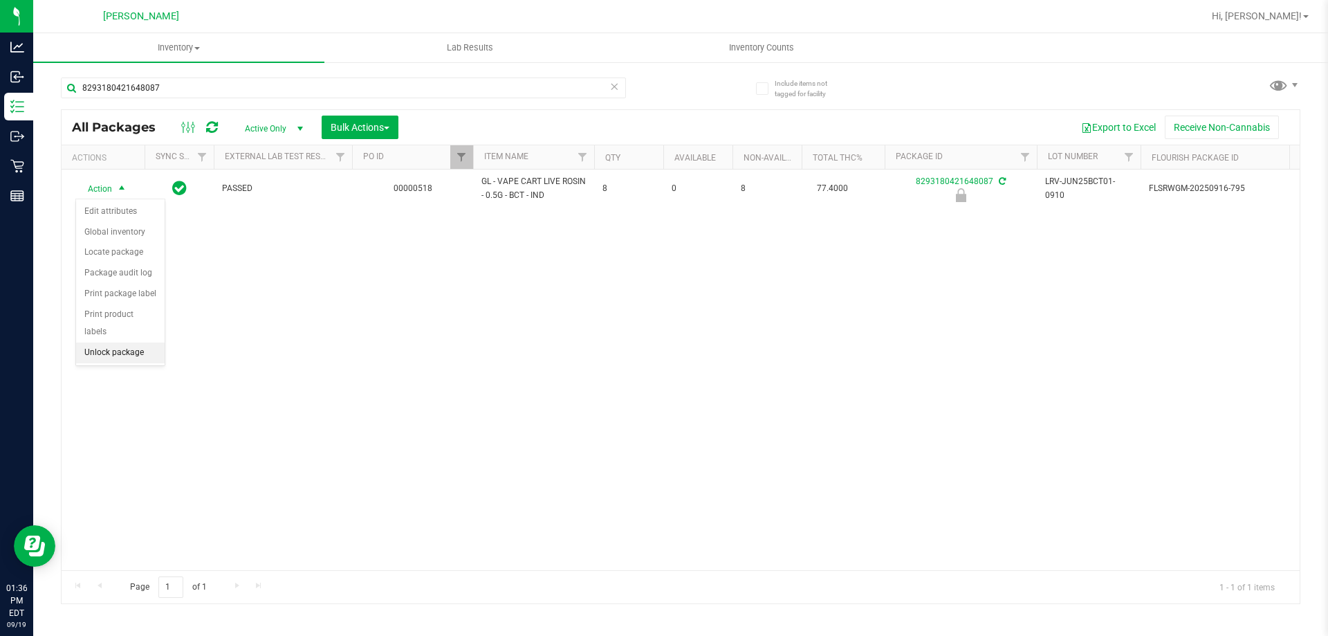
click at [102, 342] on li "Unlock package" at bounding box center [120, 352] width 89 height 21
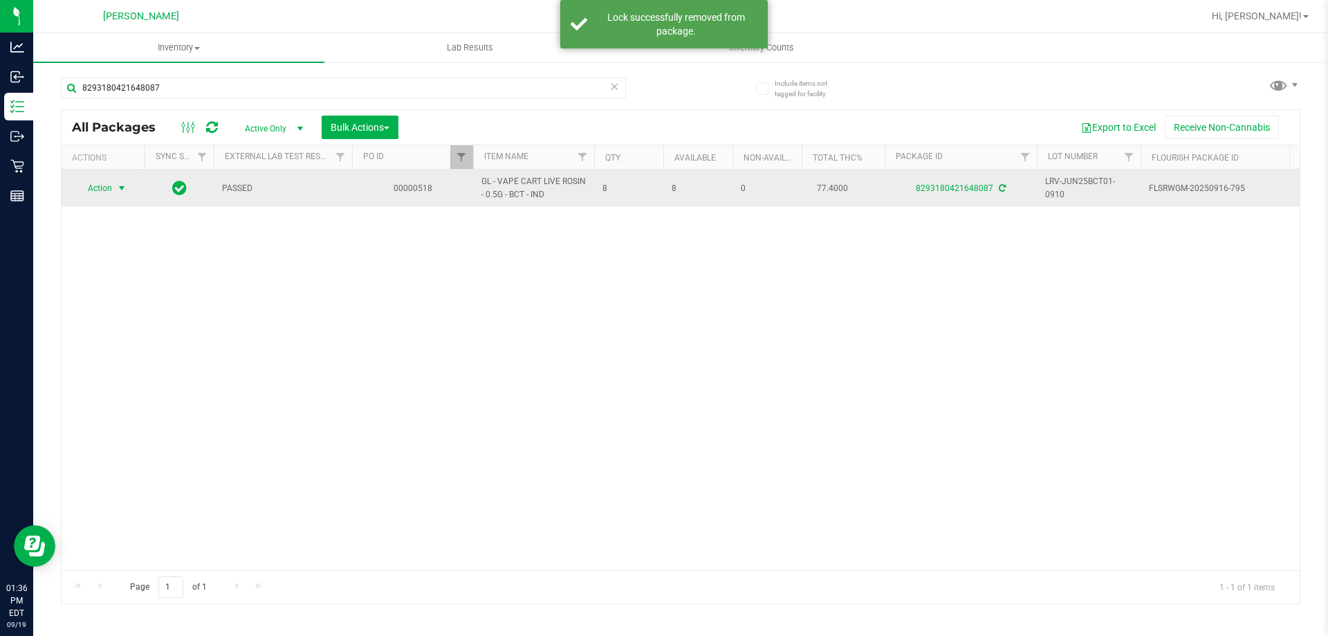
click at [120, 194] on span "select" at bounding box center [121, 188] width 11 height 11
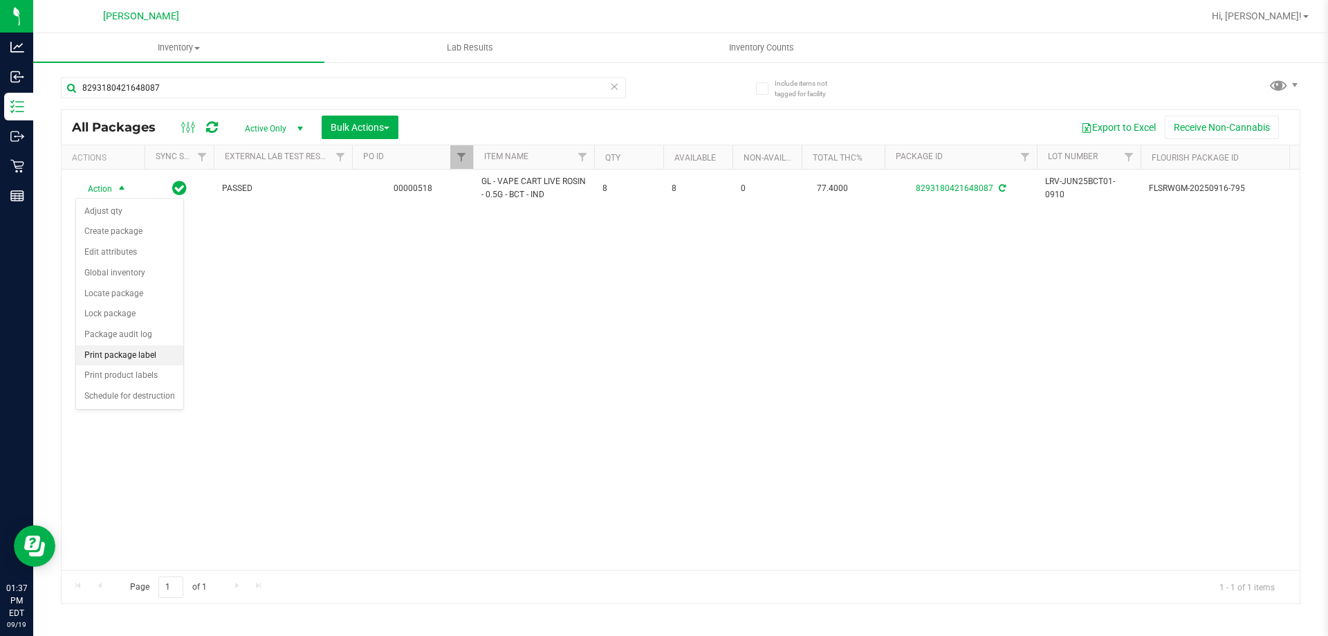
click at [147, 354] on li "Print package label" at bounding box center [129, 355] width 107 height 21
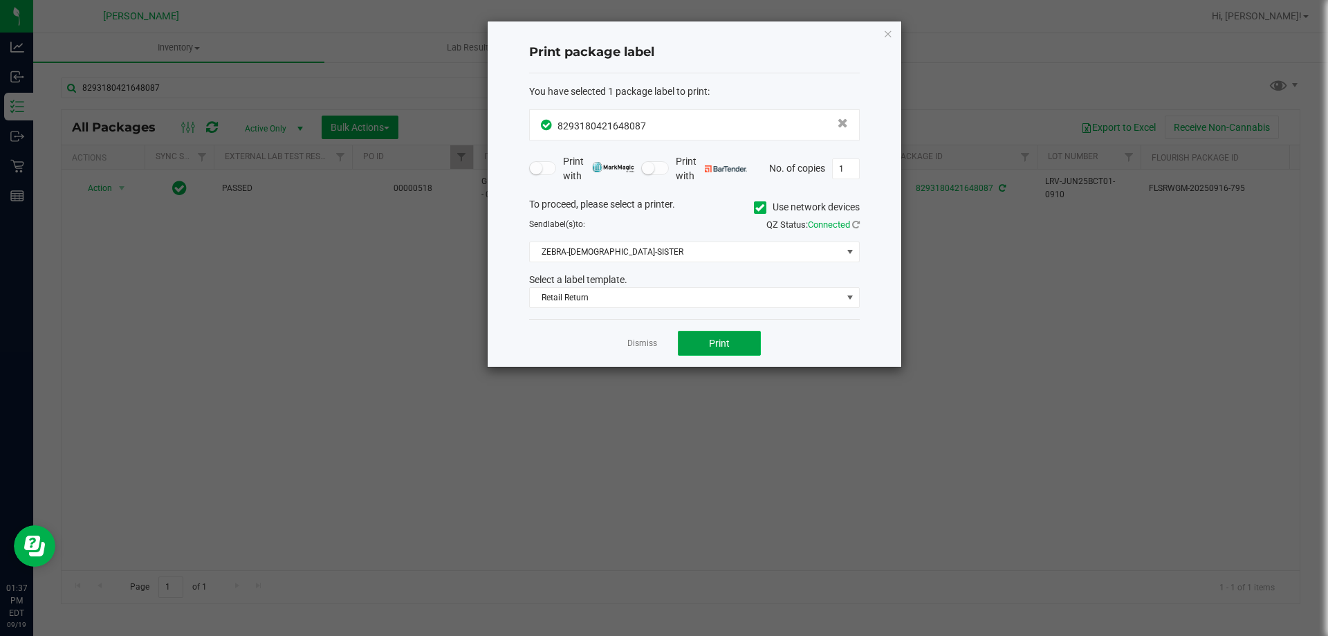
click at [706, 336] on button "Print" at bounding box center [719, 343] width 83 height 25
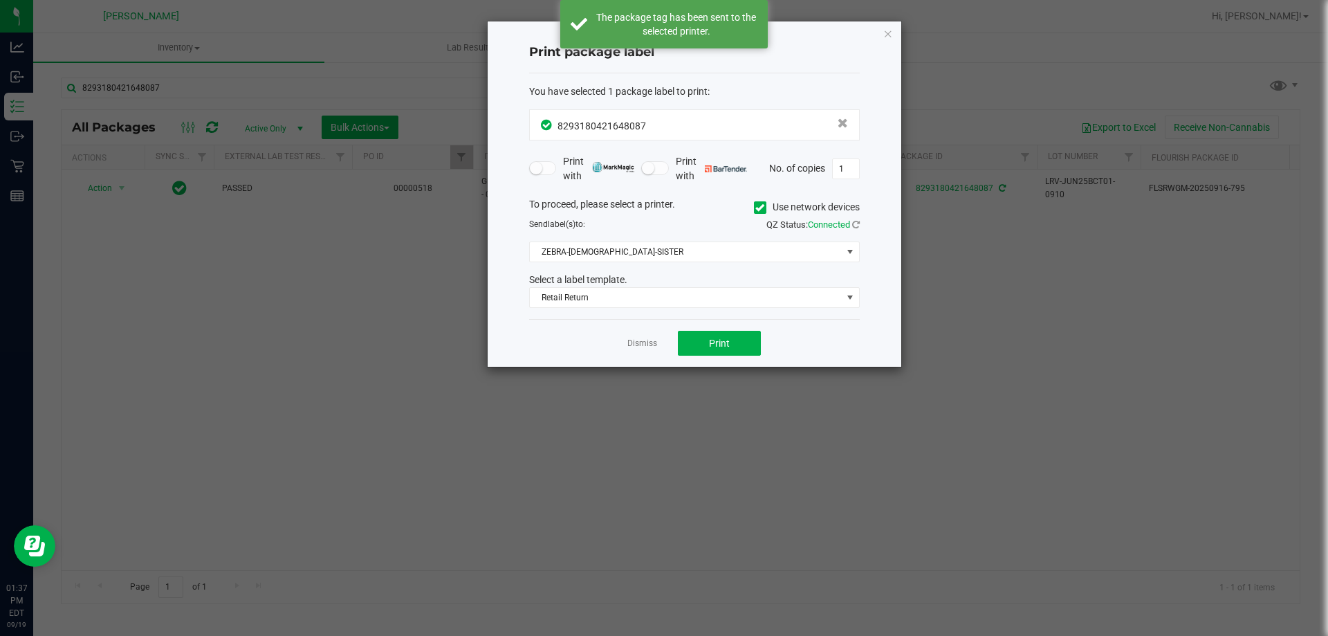
click at [645, 351] on div "Dismiss Print" at bounding box center [694, 343] width 331 height 48
click at [645, 342] on link "Dismiss" at bounding box center [642, 344] width 30 height 12
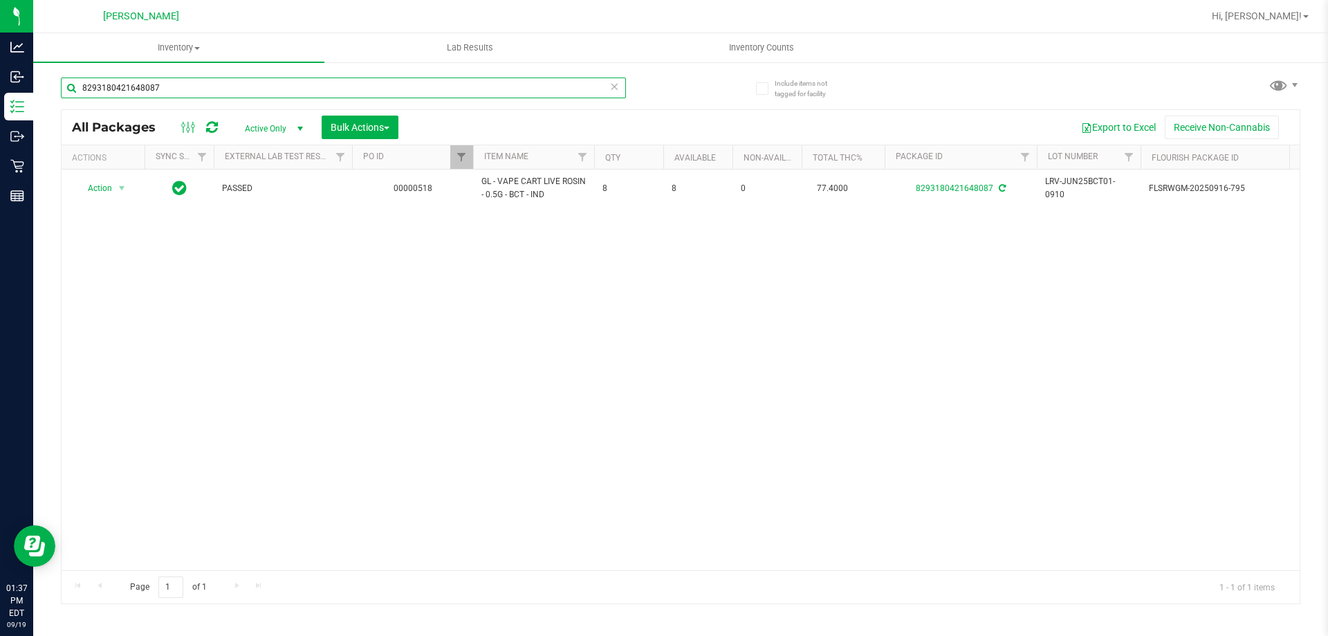
click at [170, 82] on input "8293180421648087" at bounding box center [343, 87] width 565 height 21
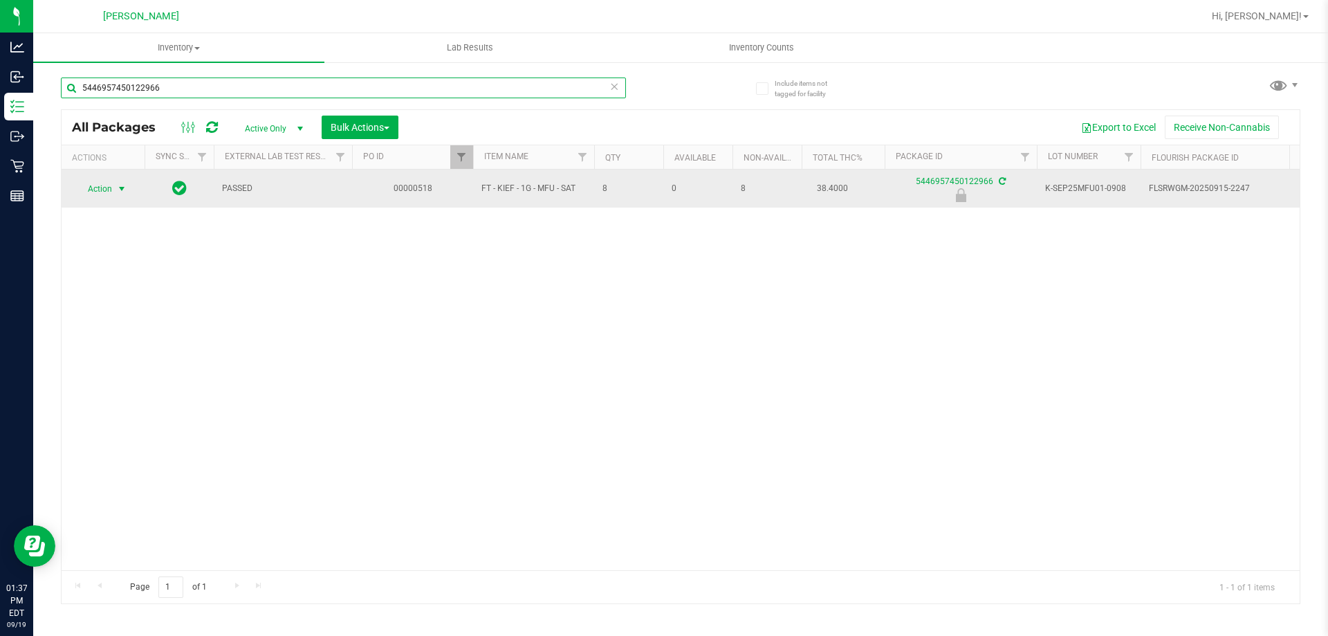
type input "5446957450122966"
click at [125, 190] on span "select" at bounding box center [121, 188] width 11 height 11
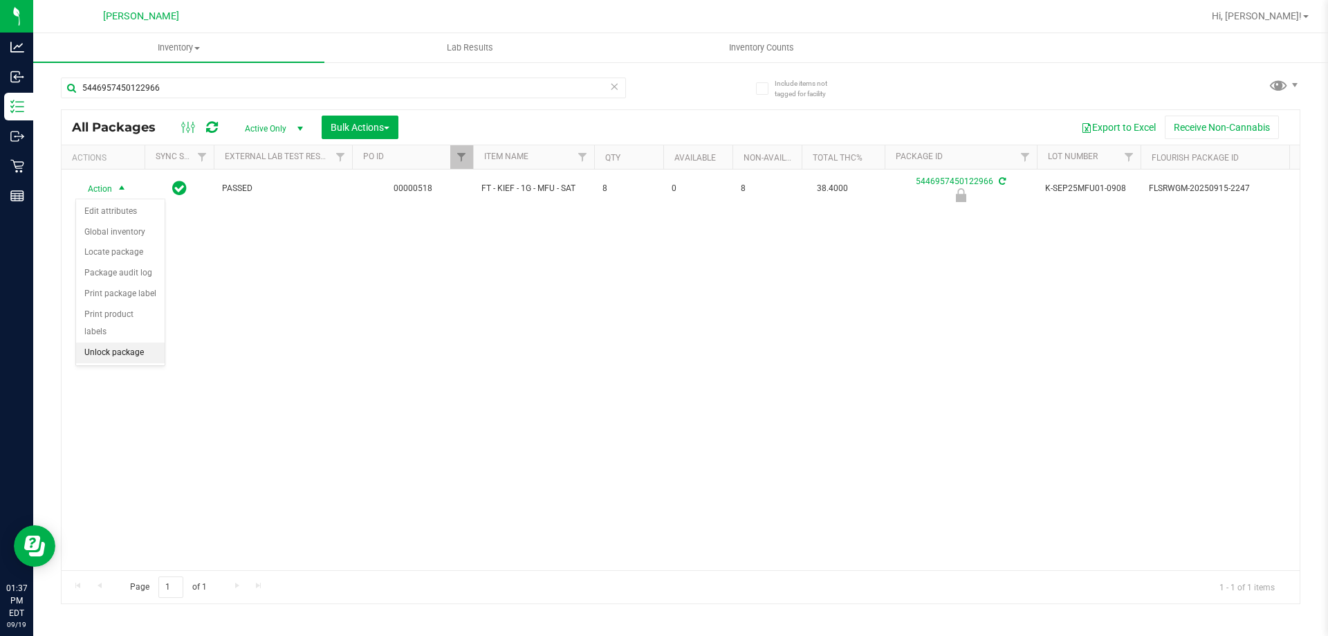
click at [109, 342] on li "Unlock package" at bounding box center [120, 352] width 89 height 21
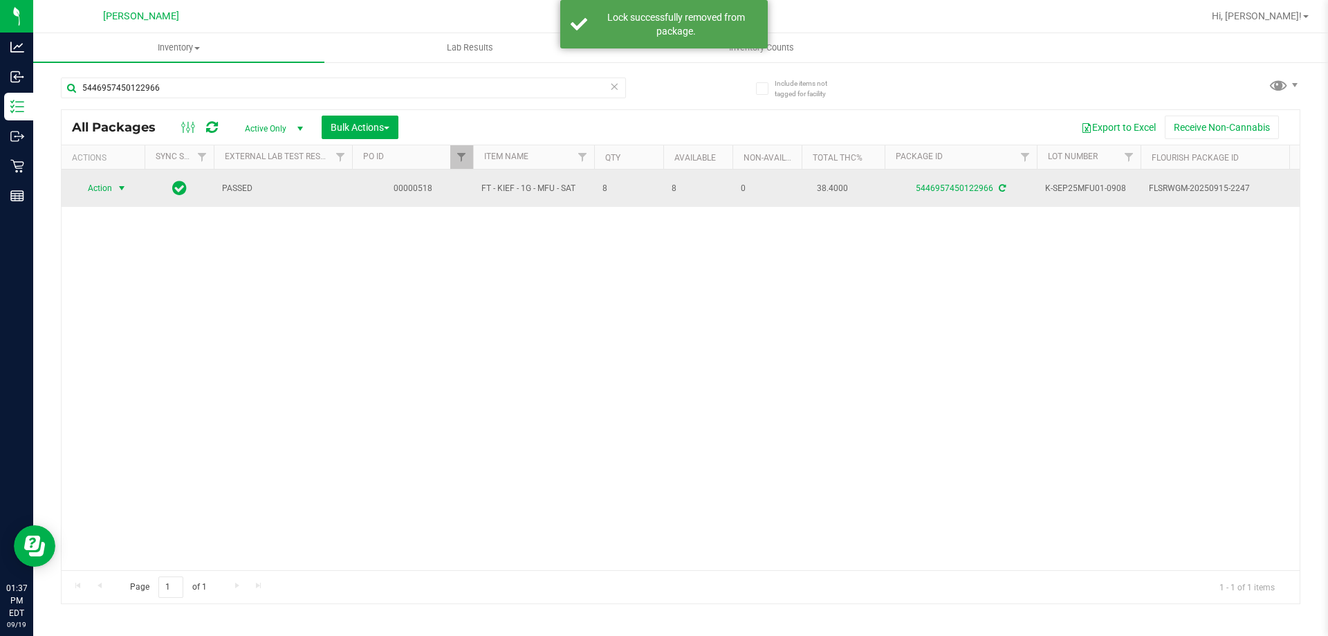
click at [120, 190] on span "select" at bounding box center [121, 188] width 11 height 11
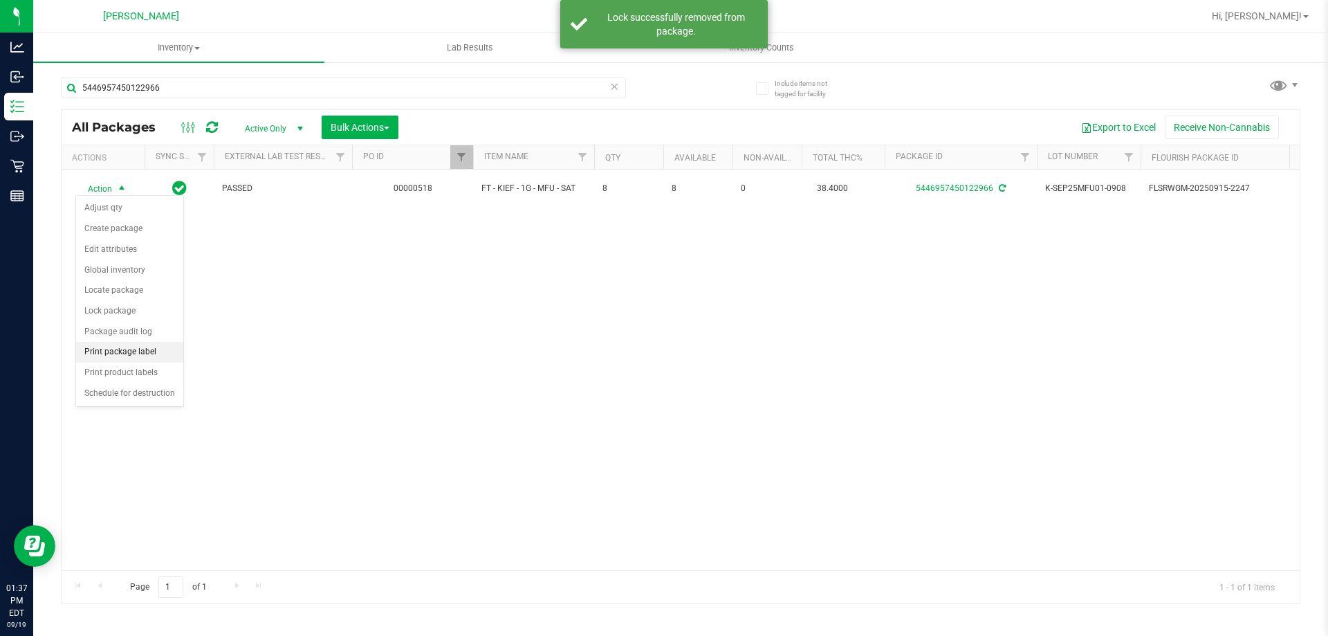
click at [100, 350] on li "Print package label" at bounding box center [129, 352] width 107 height 21
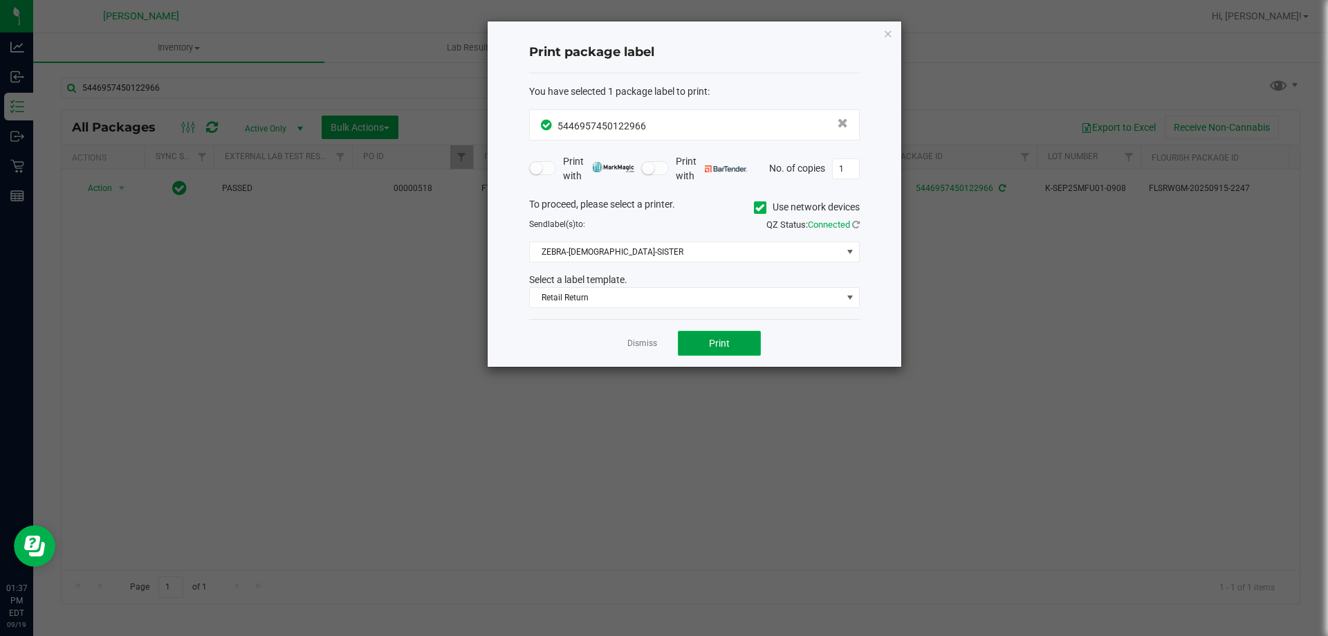
click at [749, 352] on button "Print" at bounding box center [719, 343] width 83 height 25
click at [640, 340] on link "Dismiss" at bounding box center [642, 344] width 30 height 12
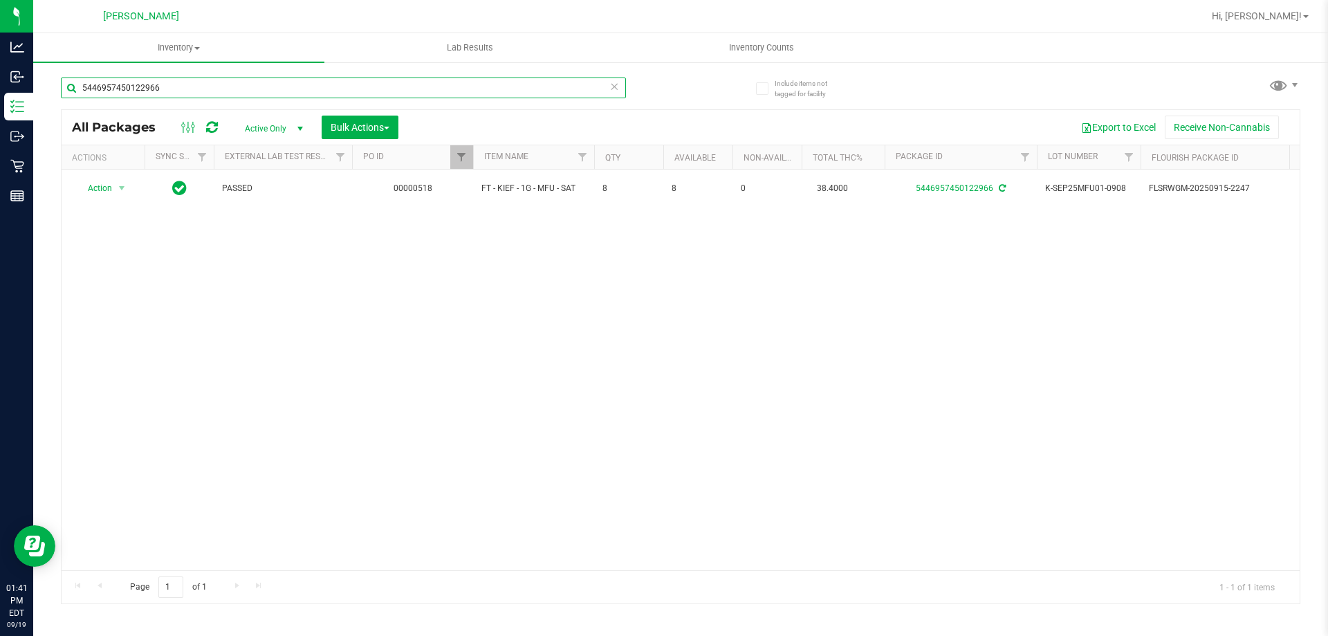
click at [295, 93] on input "5446957450122966" at bounding box center [343, 87] width 565 height 21
type input "[CREDIT_CARD_NUMBER]"
